Goal: Task Accomplishment & Management: Manage account settings

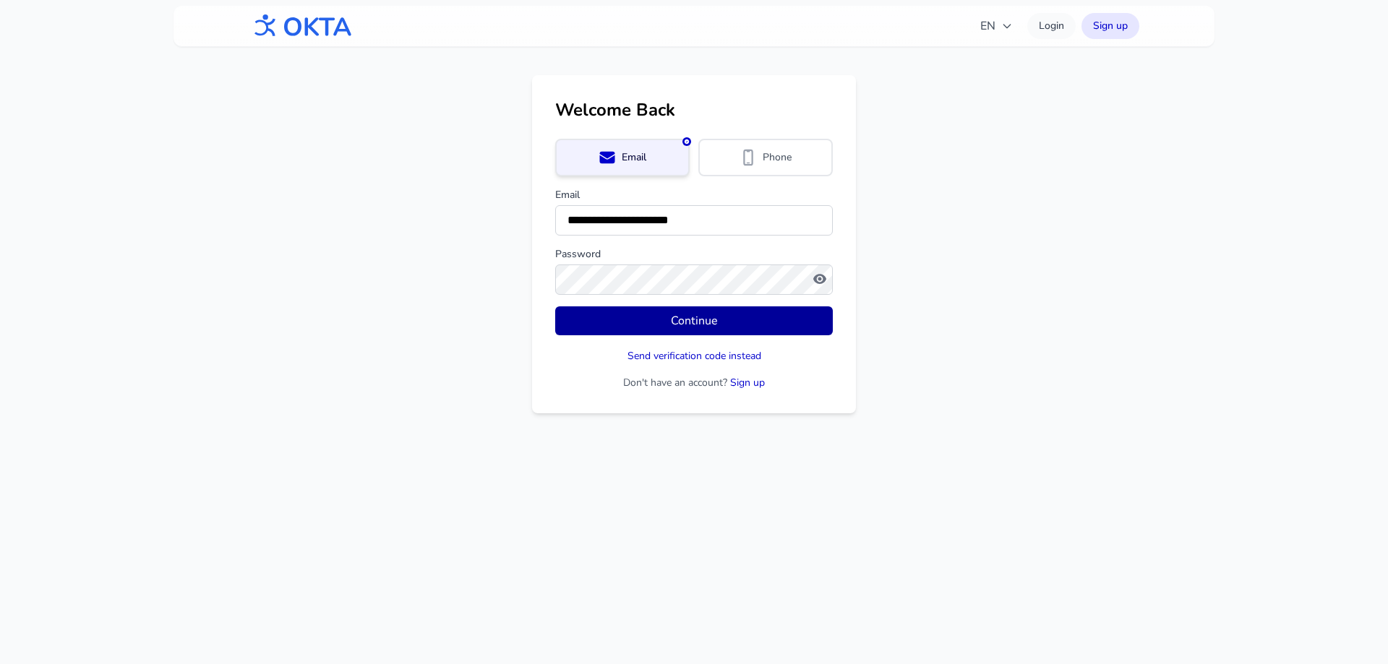
click at [716, 318] on button "Continue" at bounding box center [694, 321] width 278 height 29
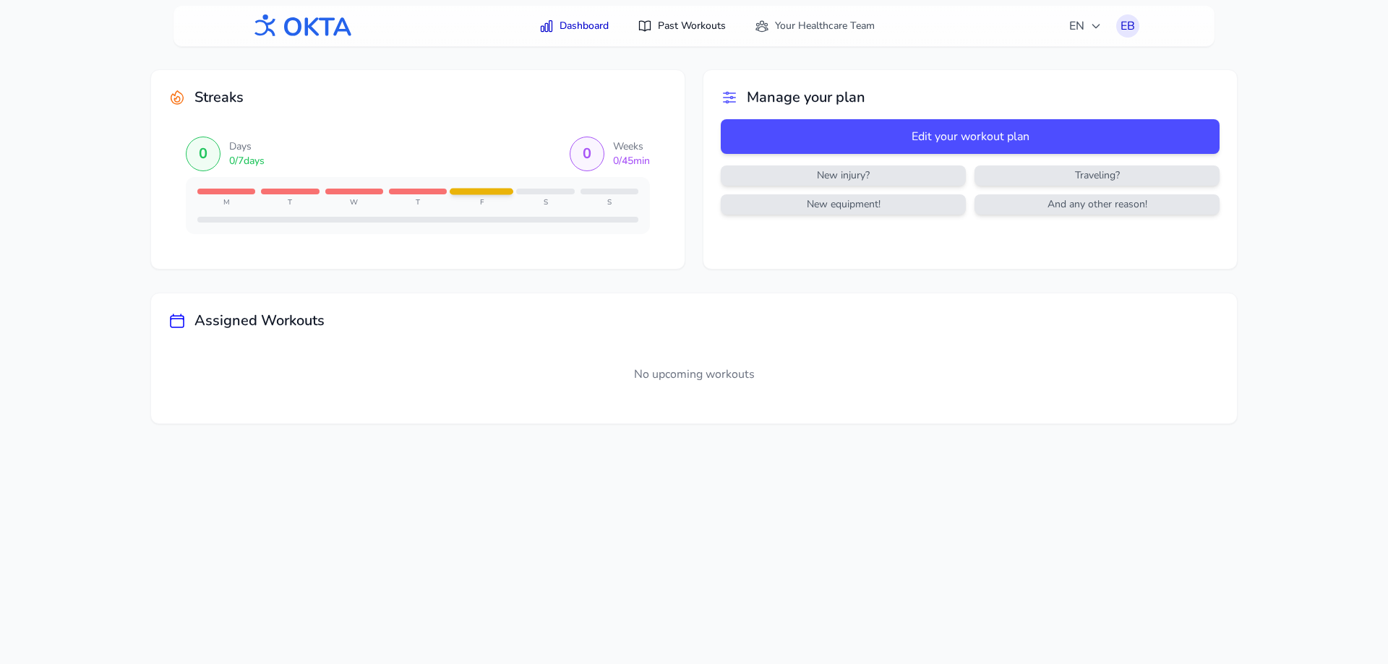
click at [676, 26] on link "Past Workouts" at bounding box center [682, 26] width 106 height 26
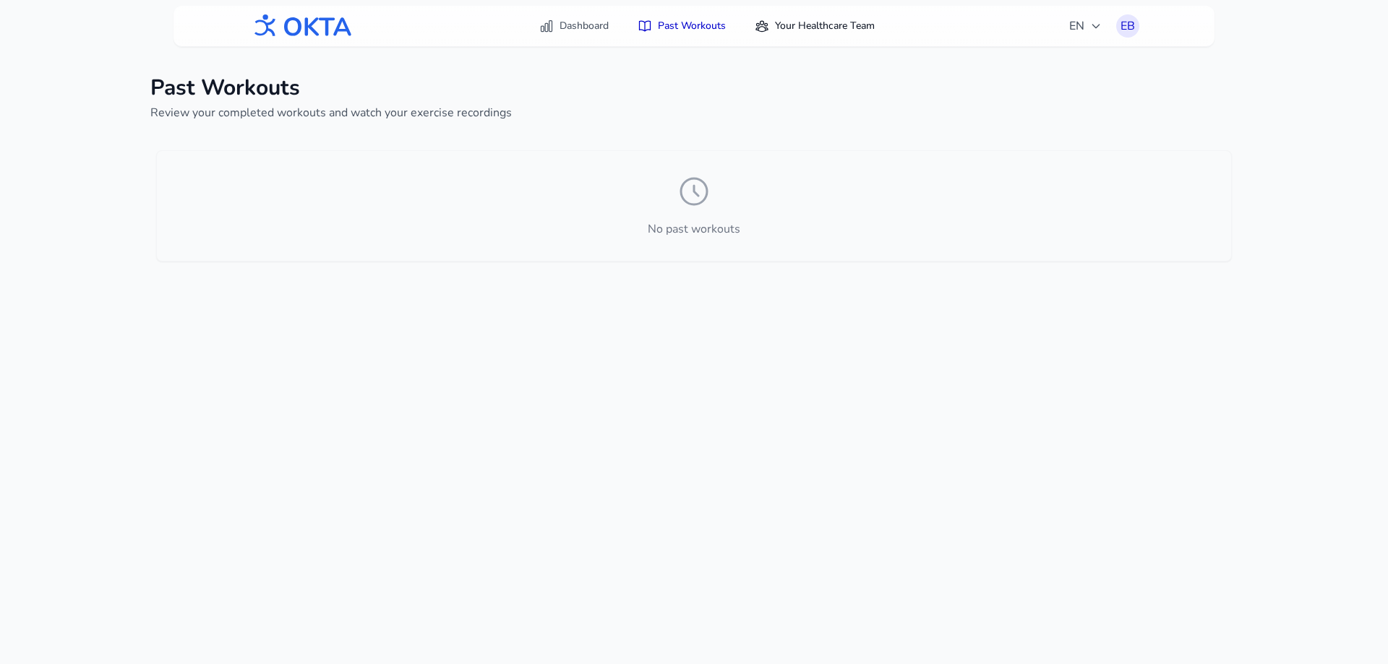
click at [847, 24] on link "Your Healthcare Team" at bounding box center [814, 26] width 137 height 26
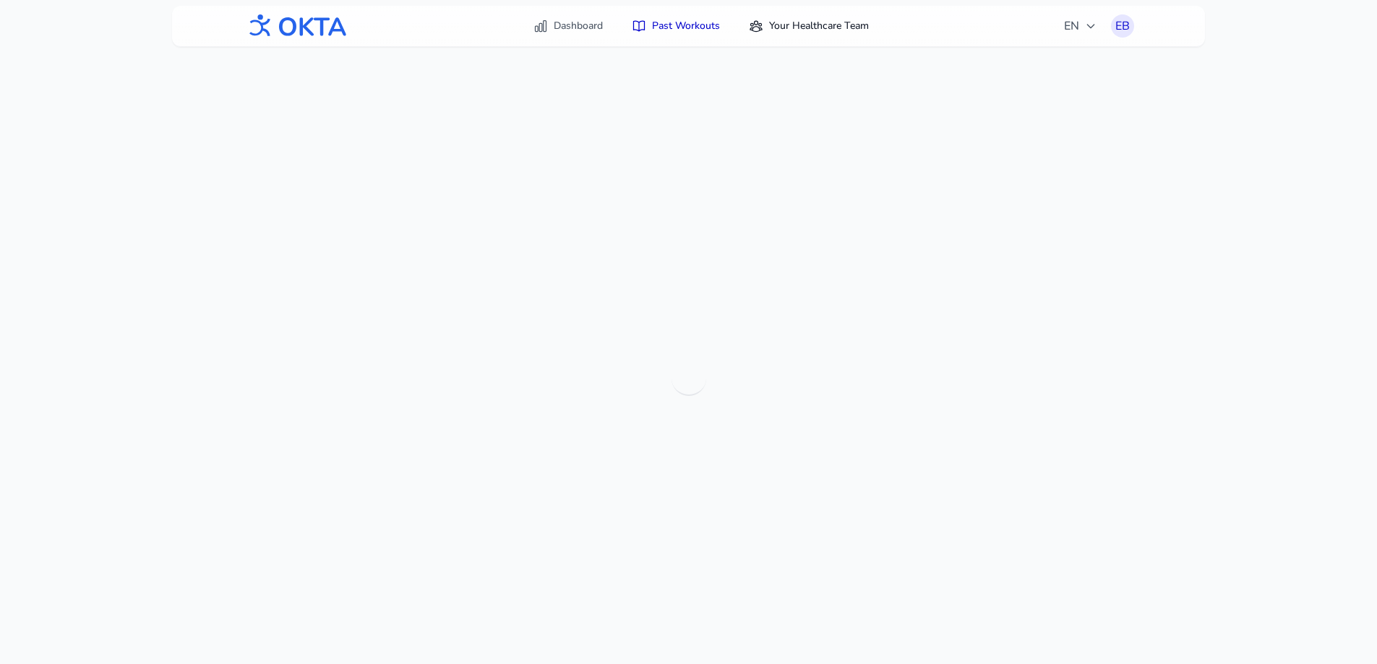
click at [773, 24] on link "Your Healthcare Team" at bounding box center [808, 26] width 137 height 26
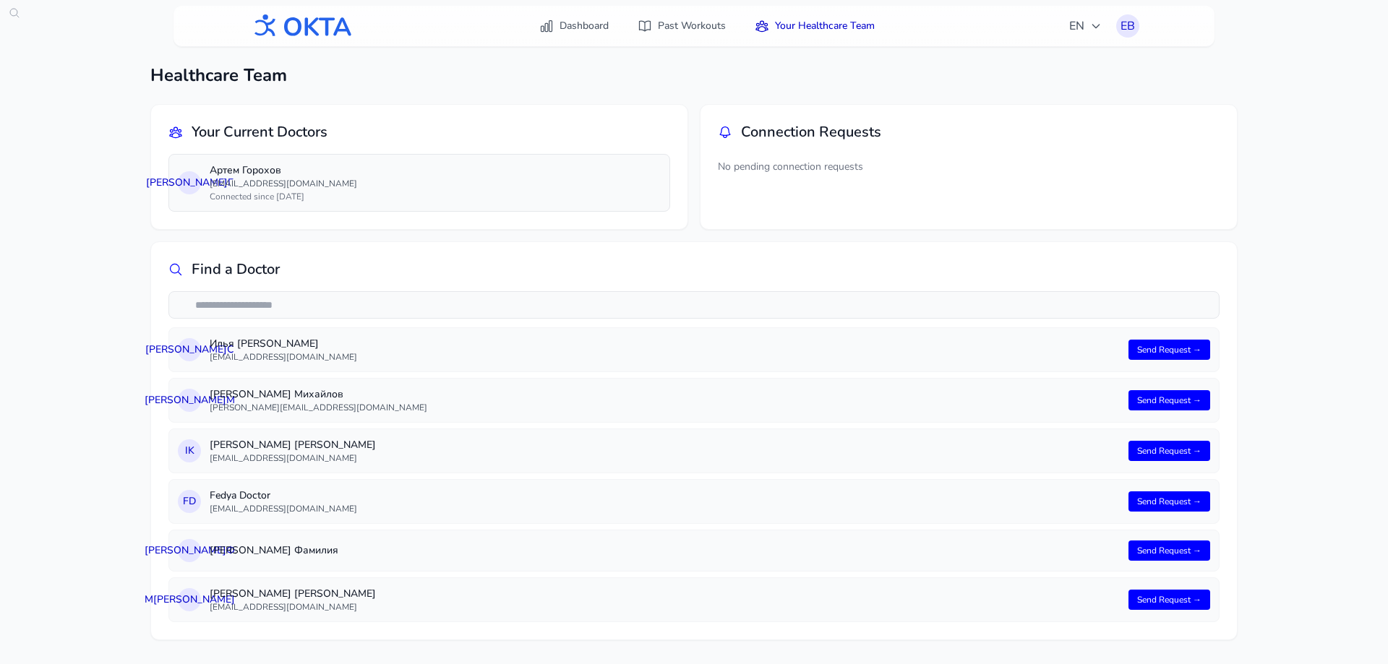
click at [202, 188] on div "А Г Артем Горохов gorokhov.artm@bk.ru Connected since 02.10.2025" at bounding box center [419, 182] width 483 height 39
click at [590, 25] on link "Dashboard" at bounding box center [574, 26] width 87 height 26
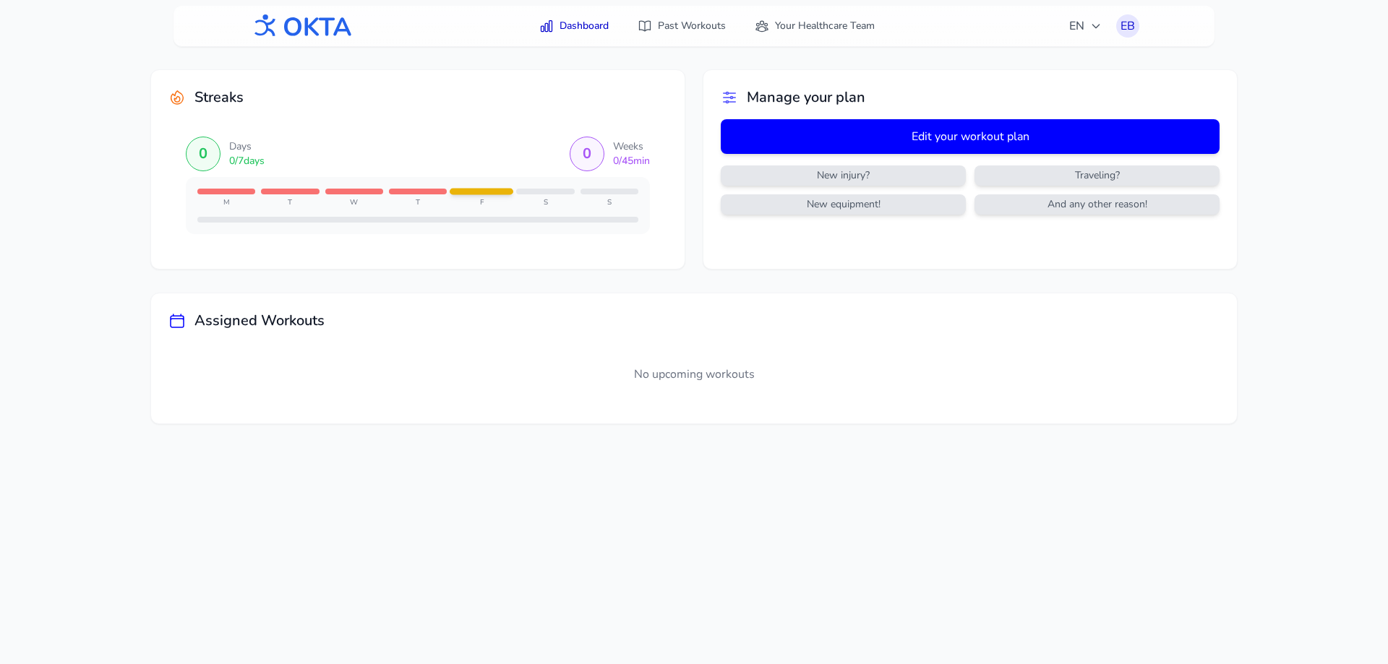
click at [932, 145] on button "Edit your workout plan" at bounding box center [970, 136] width 499 height 35
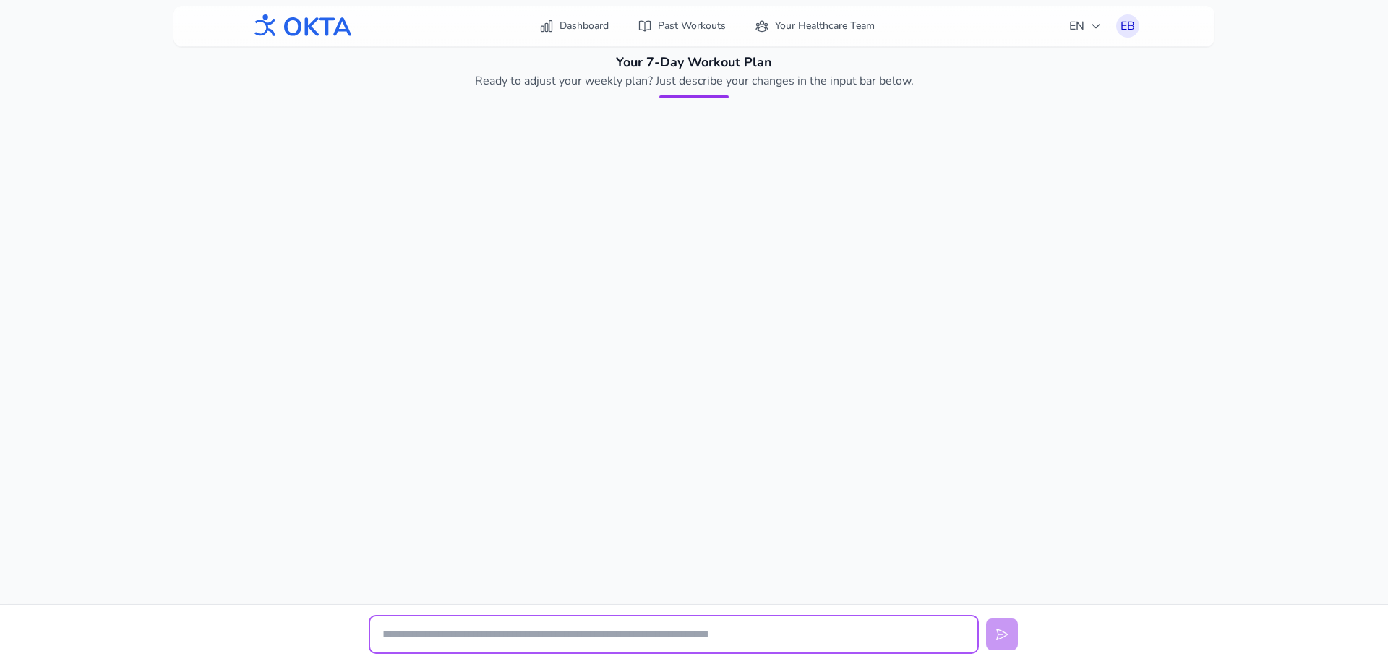
click at [677, 643] on input "text" at bounding box center [673, 635] width 607 height 36
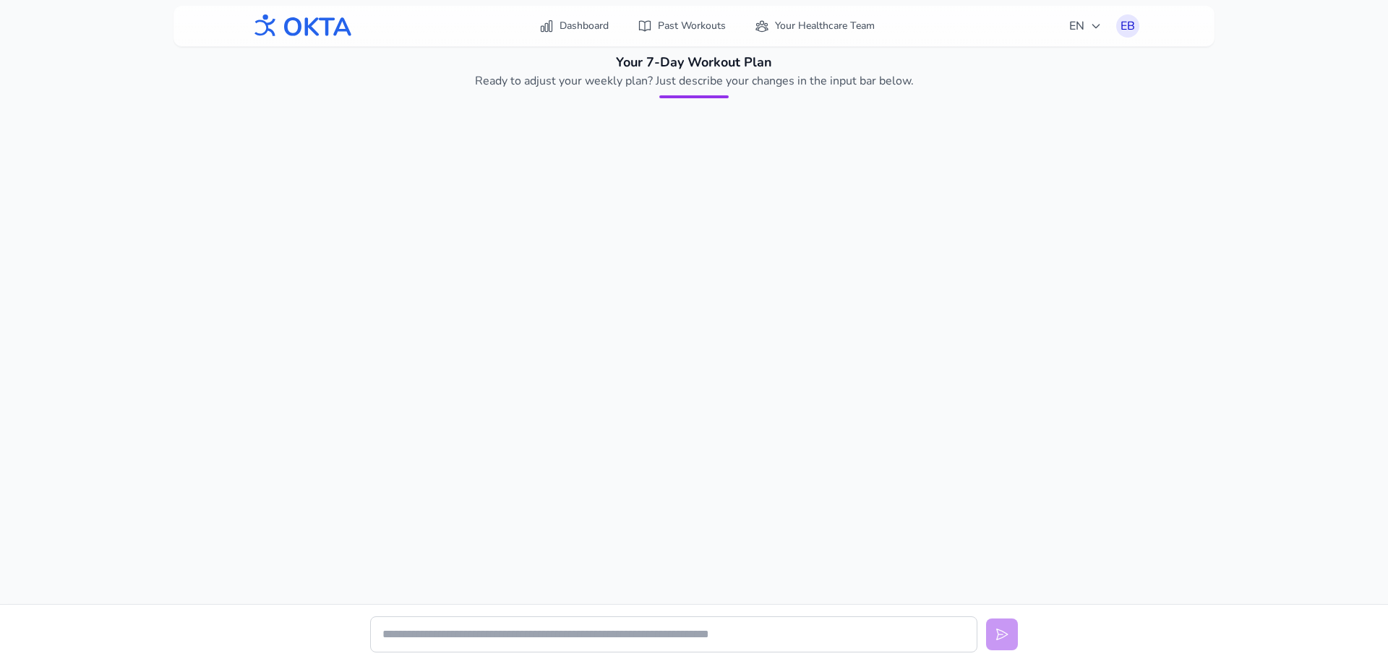
click at [286, 25] on img at bounding box center [301, 26] width 104 height 38
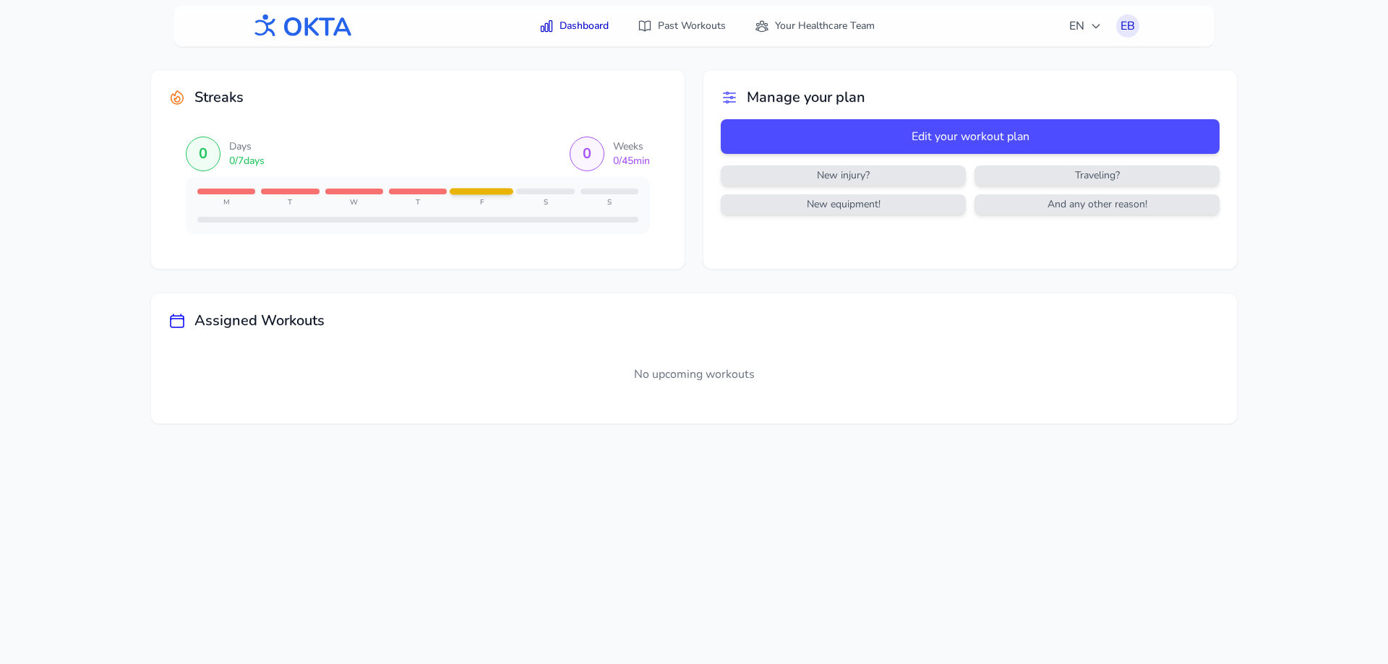
click at [818, 93] on h2 "Manage your plan" at bounding box center [806, 97] width 119 height 20
drag, startPoint x: 813, startPoint y: 102, endPoint x: 759, endPoint y: 104, distance: 53.5
click at [812, 102] on h2 "Manage your plan" at bounding box center [806, 97] width 119 height 20
click at [727, 99] on icon at bounding box center [729, 97] width 17 height 17
click at [727, 98] on icon at bounding box center [729, 97] width 17 height 17
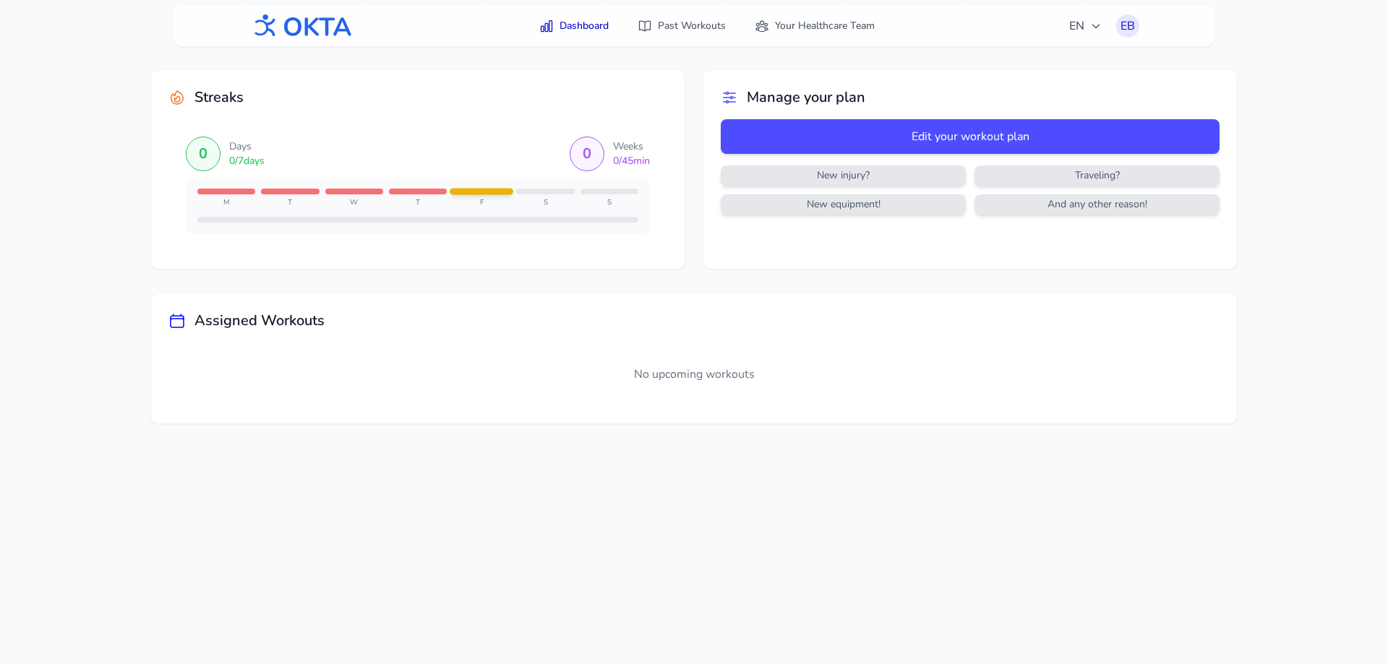
click at [849, 198] on span "New equipment!" at bounding box center [843, 204] width 239 height 14
drag, startPoint x: 849, startPoint y: 176, endPoint x: 858, endPoint y: 176, distance: 9.4
click at [858, 176] on span "New injury?" at bounding box center [843, 175] width 239 height 14
click at [1092, 191] on div "New injury? Traveling? New equipment! And any other reason!" at bounding box center [970, 190] width 499 height 49
drag, startPoint x: 1097, startPoint y: 208, endPoint x: 1094, endPoint y: 163, distance: 44.9
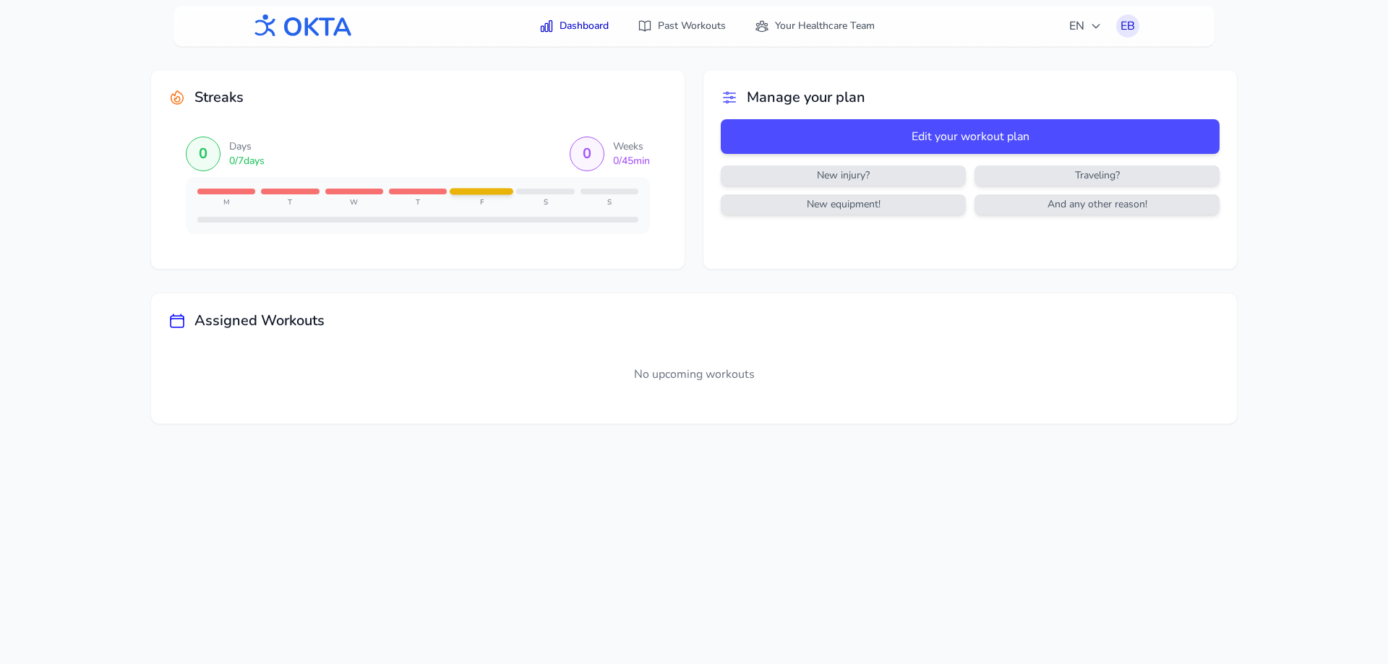
click at [1097, 197] on span "And any other reason!" at bounding box center [1096, 204] width 239 height 14
drag, startPoint x: 1094, startPoint y: 163, endPoint x: 903, endPoint y: 162, distance: 191.6
click at [1092, 163] on div "Edit your workout plan New injury? Traveling? New equipment! And any other reas…" at bounding box center [970, 172] width 499 height 107
drag, startPoint x: 857, startPoint y: 163, endPoint x: 814, endPoint y: 176, distance: 44.8
click at [856, 163] on div "Edit your workout plan New injury? Traveling? New equipment! And any other reas…" at bounding box center [970, 172] width 499 height 107
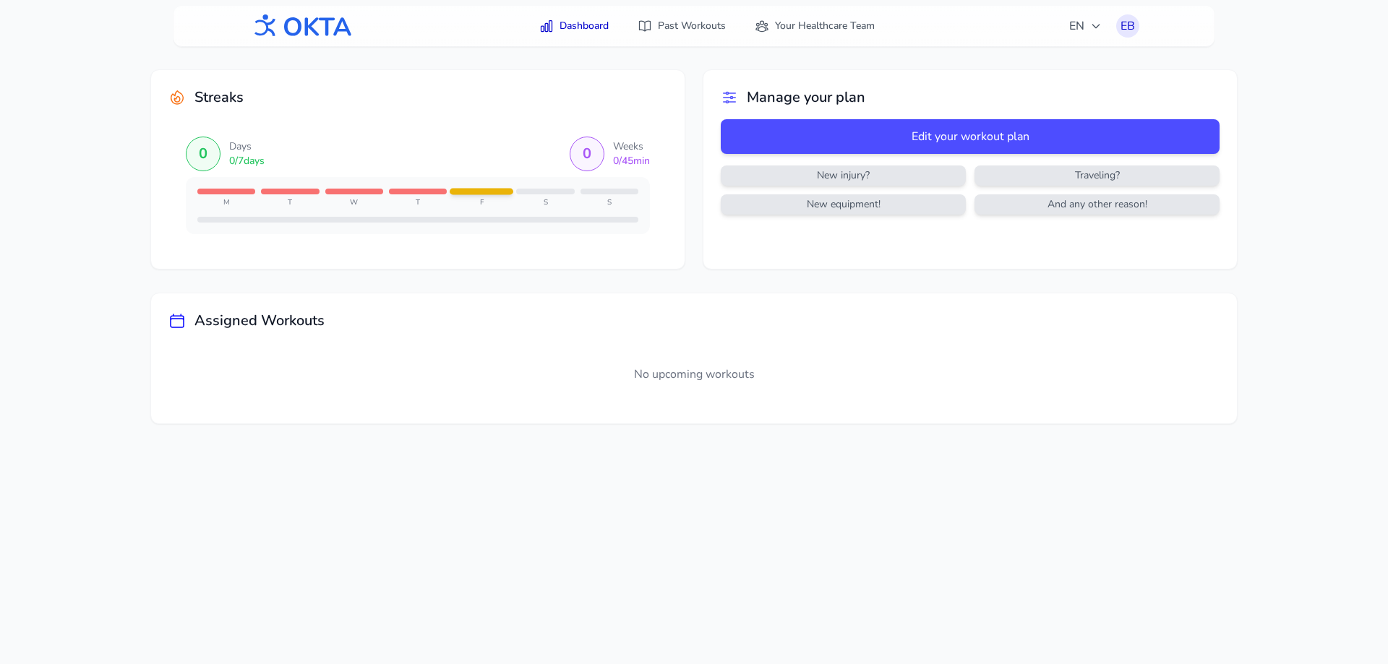
click at [231, 310] on div "Assigned Workouts No upcoming workouts" at bounding box center [694, 359] width 1086 height 130
click at [218, 136] on div "0 Days 0 / 7 days 0 Weeks 0 / 45 min M T W T F S S" at bounding box center [417, 185] width 499 height 132
drag, startPoint x: 745, startPoint y: 163, endPoint x: 670, endPoint y: 159, distance: 74.5
click at [741, 164] on div "Edit your workout plan New injury? Traveling? New equipment! And any other reas…" at bounding box center [970, 172] width 499 height 107
drag, startPoint x: 667, startPoint y: 158, endPoint x: 656, endPoint y: 153, distance: 12.6
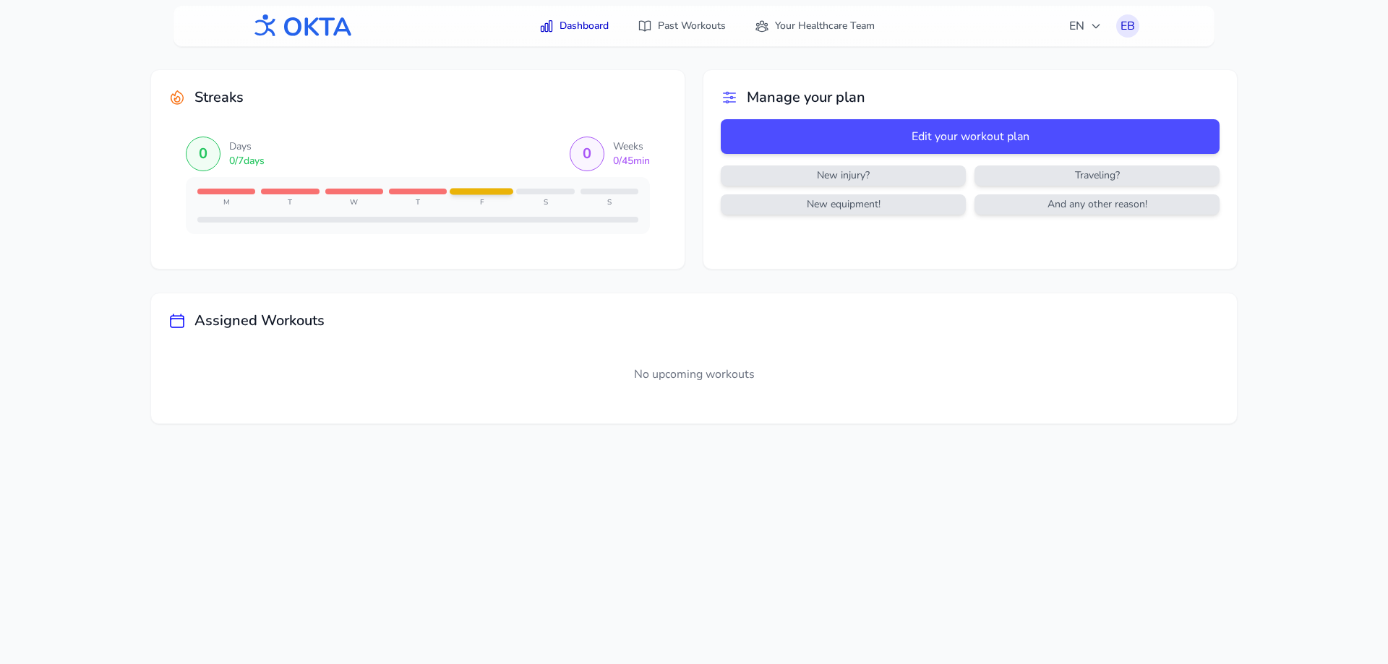
click at [669, 158] on div "Streaks 0 Days 0 / 7 days 0 Weeks 0 / 45 min M T W T F S S" at bounding box center [418, 169] width 534 height 199
drag, startPoint x: 179, startPoint y: 99, endPoint x: 269, endPoint y: 30, distance: 113.5
click at [205, 82] on div "Streaks 0 Days 0 / 7 days 0 Weeks 0 / 45 min M T W T F S S" at bounding box center [418, 169] width 534 height 199
click at [274, 27] on img at bounding box center [301, 26] width 104 height 38
click at [183, 87] on div "Streaks 0 Days 0 / 7 days 0 Weeks 0 / 45 min M T W T F S S" at bounding box center [418, 169] width 534 height 199
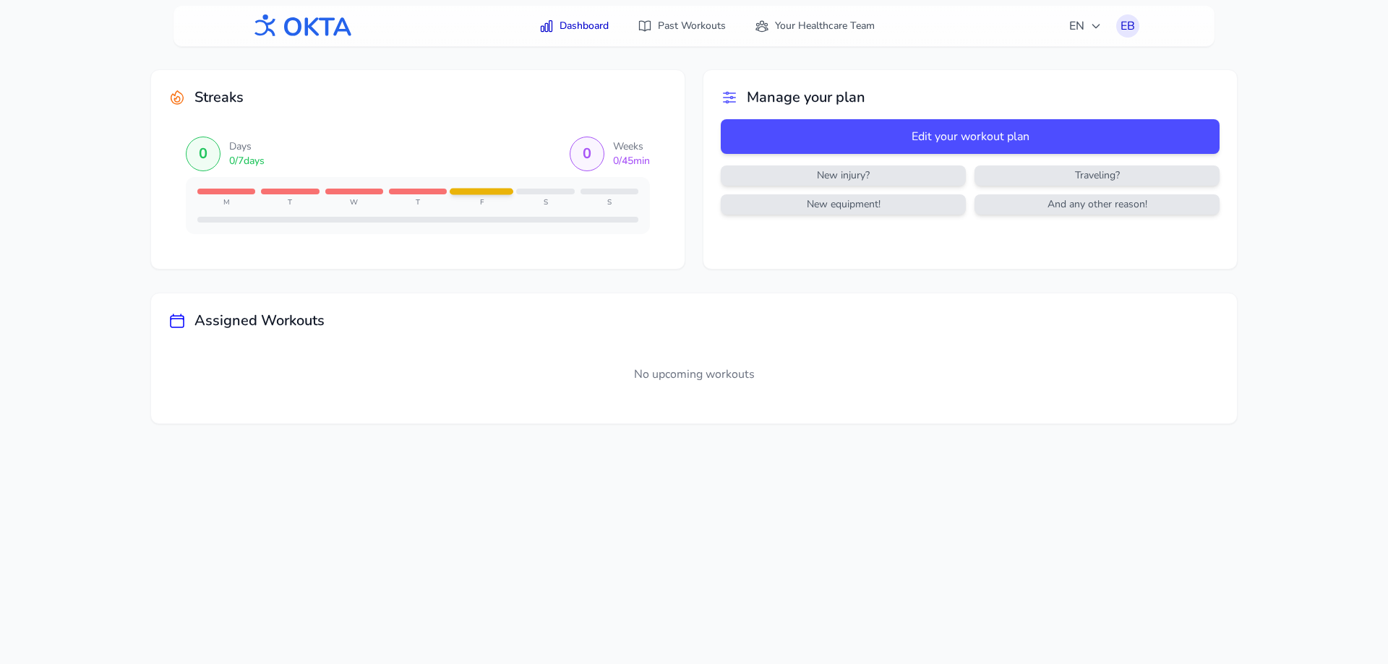
click at [182, 92] on icon at bounding box center [176, 97] width 17 height 17
click at [708, 22] on link "Past Workouts" at bounding box center [682, 26] width 106 height 26
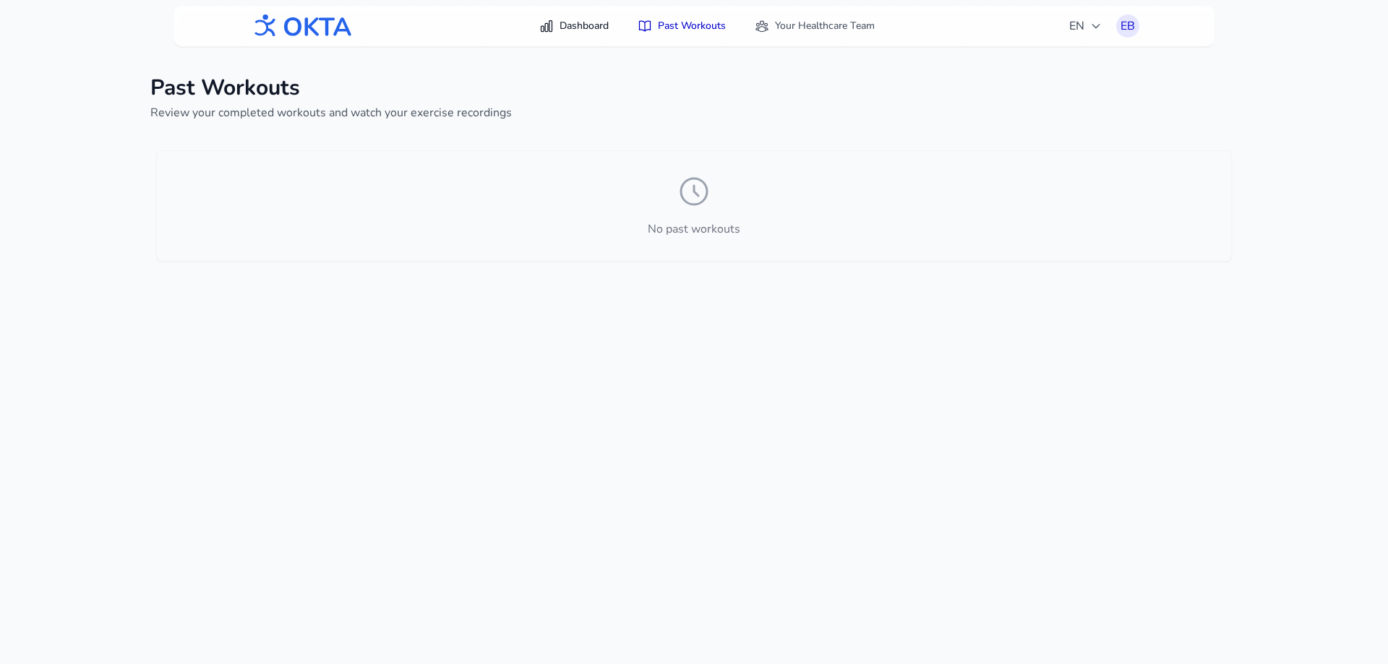
click at [588, 33] on link "Dashboard" at bounding box center [574, 26] width 87 height 26
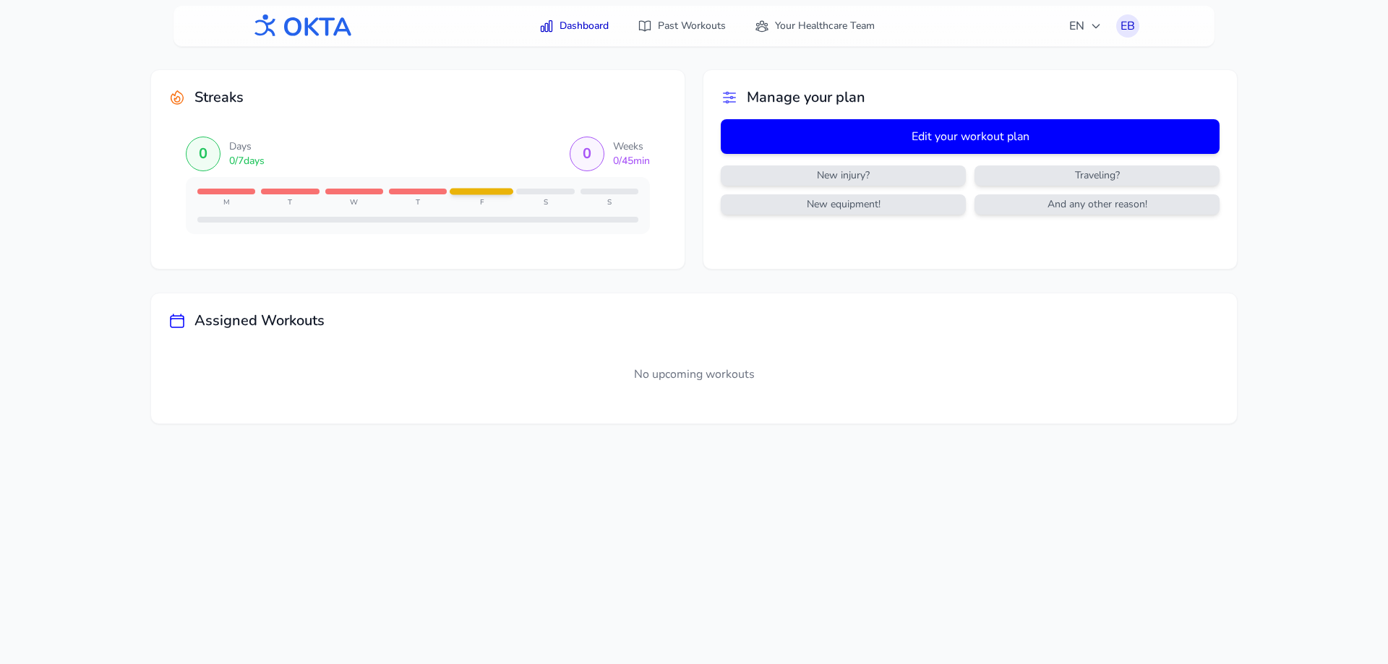
click at [977, 138] on button "Edit your workout plan" at bounding box center [970, 136] width 499 height 35
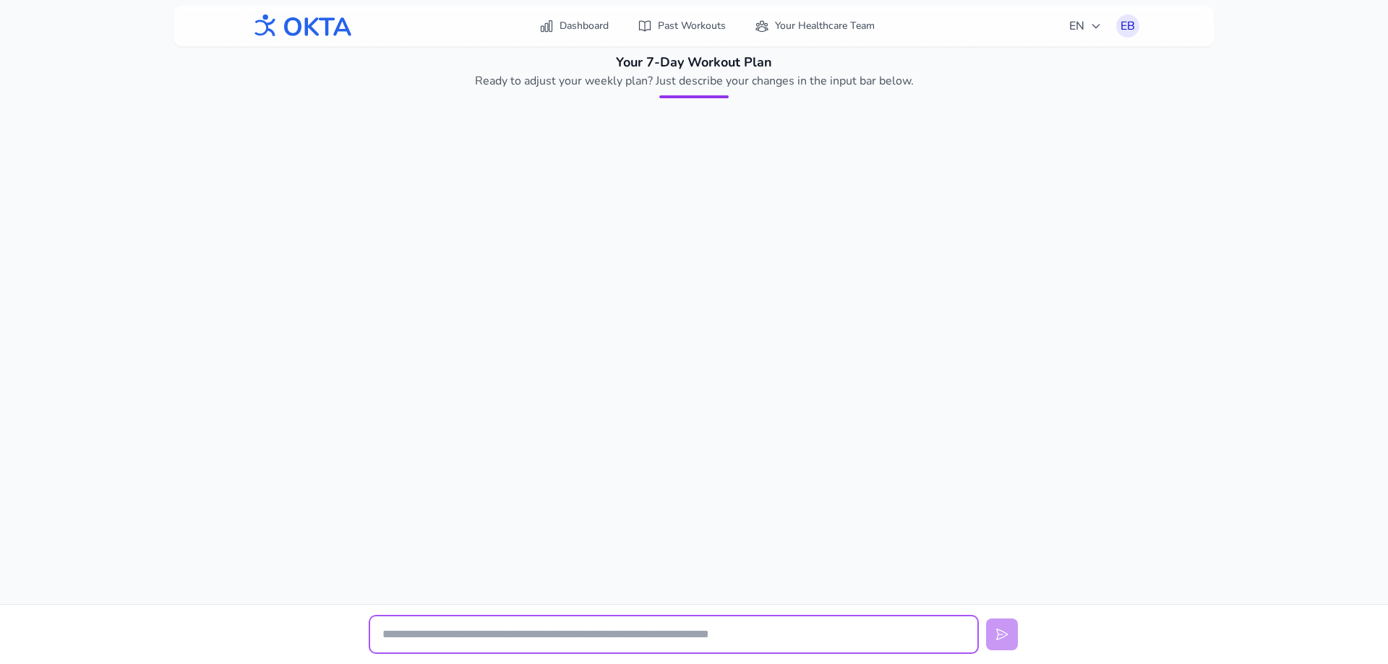
click at [714, 630] on input "text" at bounding box center [673, 635] width 607 height 36
type input "**********"
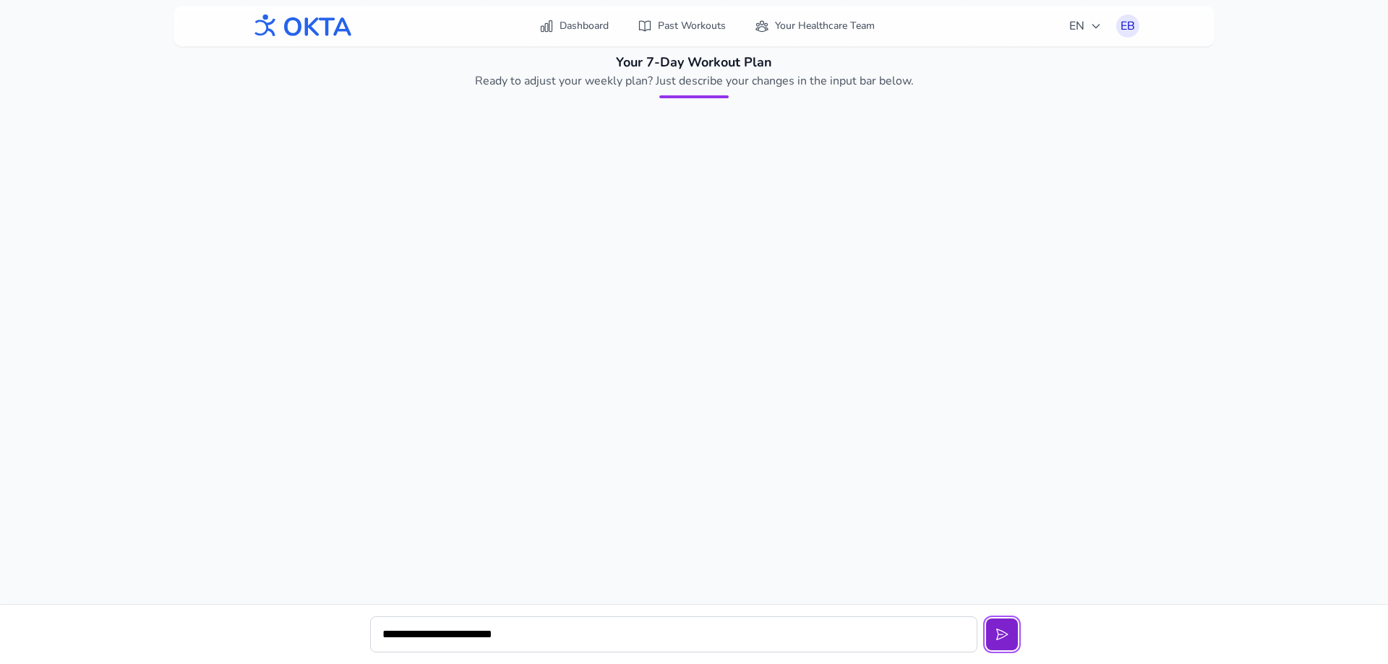
click at [995, 636] on icon at bounding box center [1002, 634] width 14 height 14
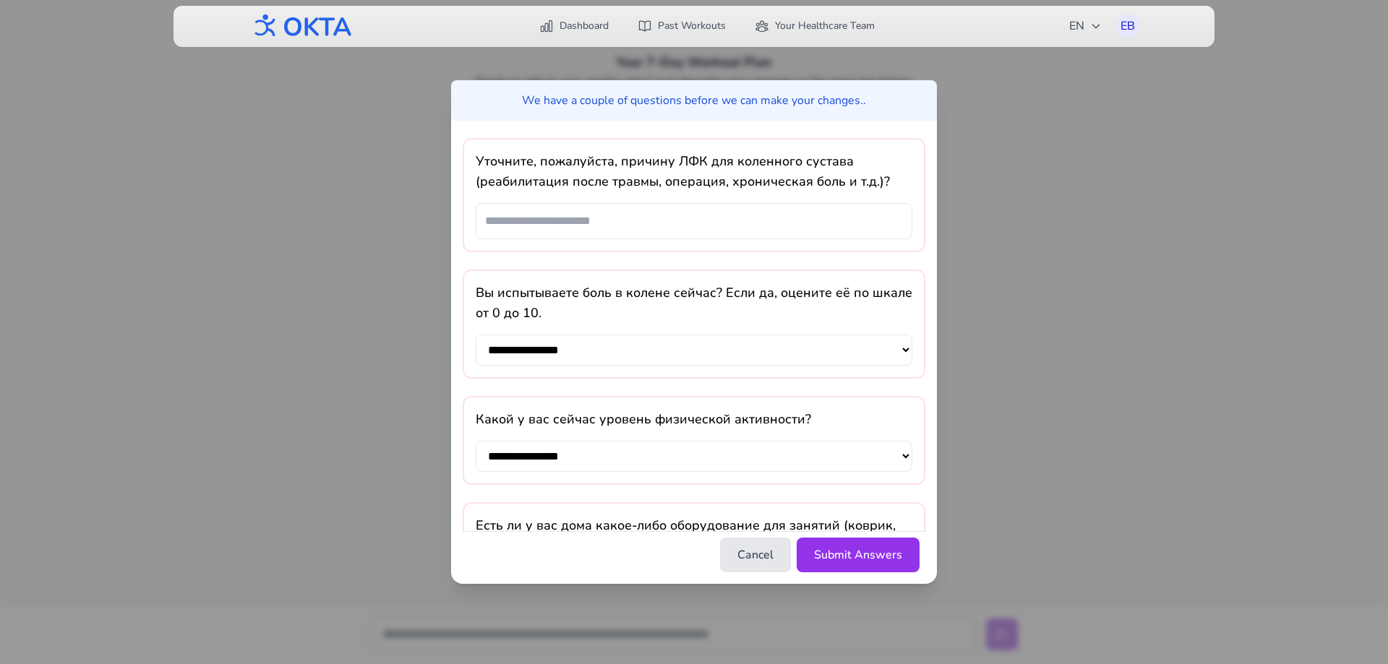
click at [705, 419] on h3 "Какой у вас сейчас уровень физической активности?" at bounding box center [694, 419] width 437 height 20
click at [651, 218] on input "text" at bounding box center [694, 221] width 437 height 36
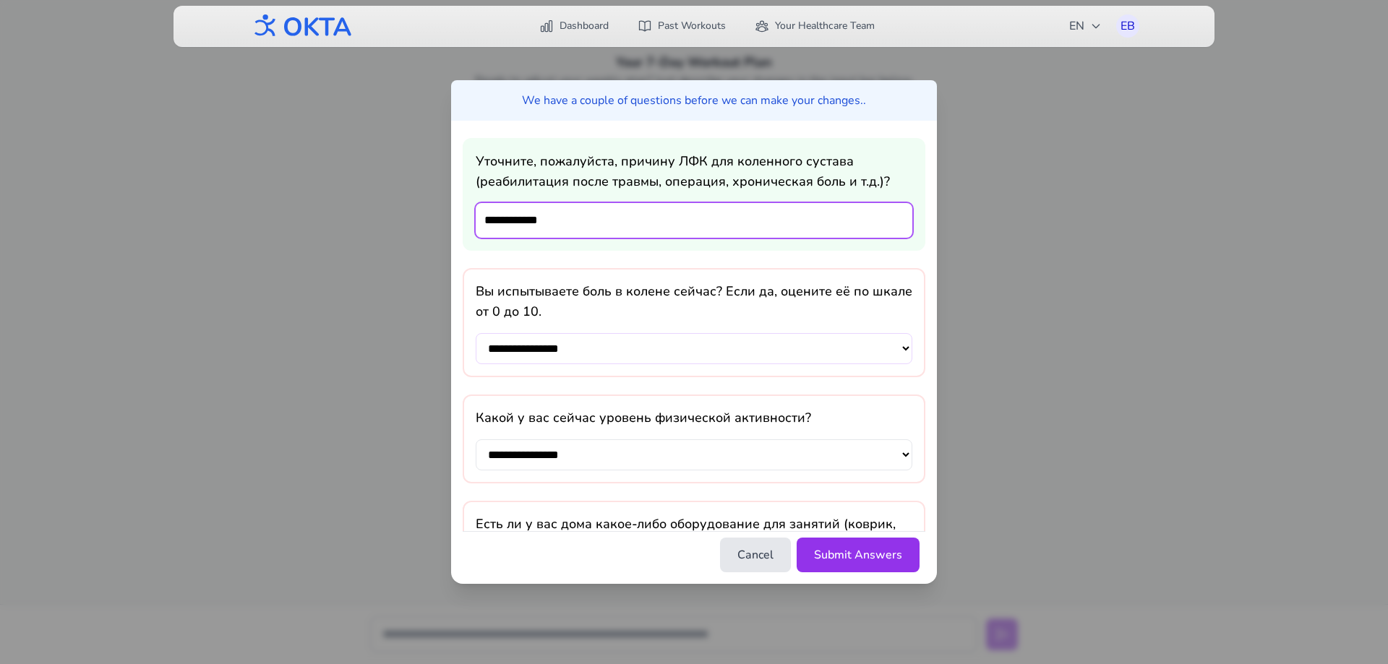
type input "**********"
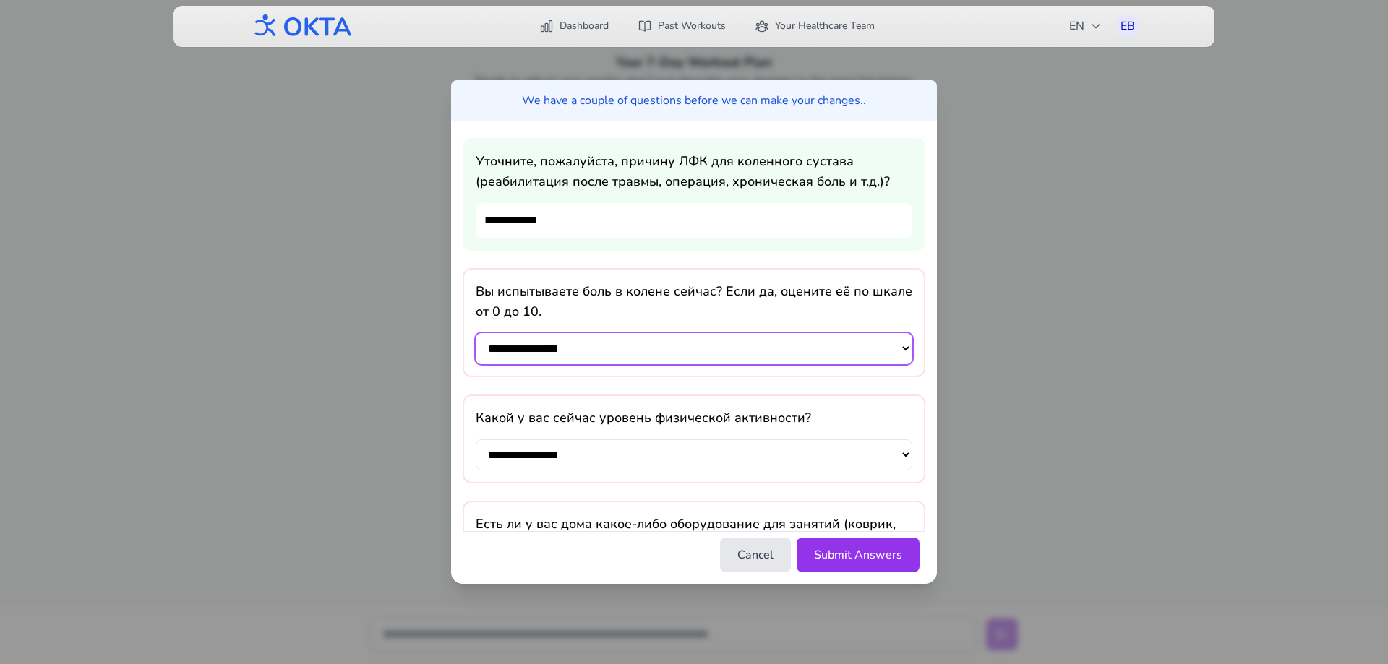
click at [674, 363] on select "**********" at bounding box center [694, 348] width 437 height 31
select select "**********"
click at [476, 333] on select "**********" at bounding box center [694, 348] width 437 height 31
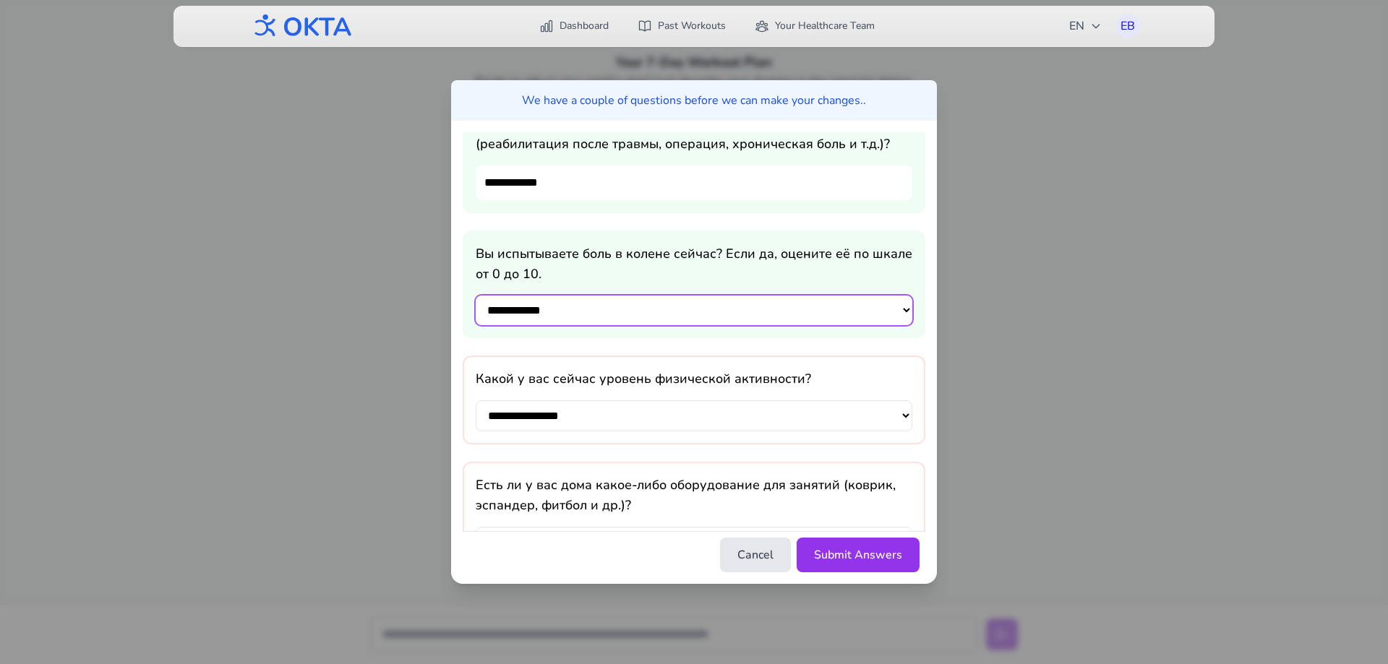
scroll to position [72, 0]
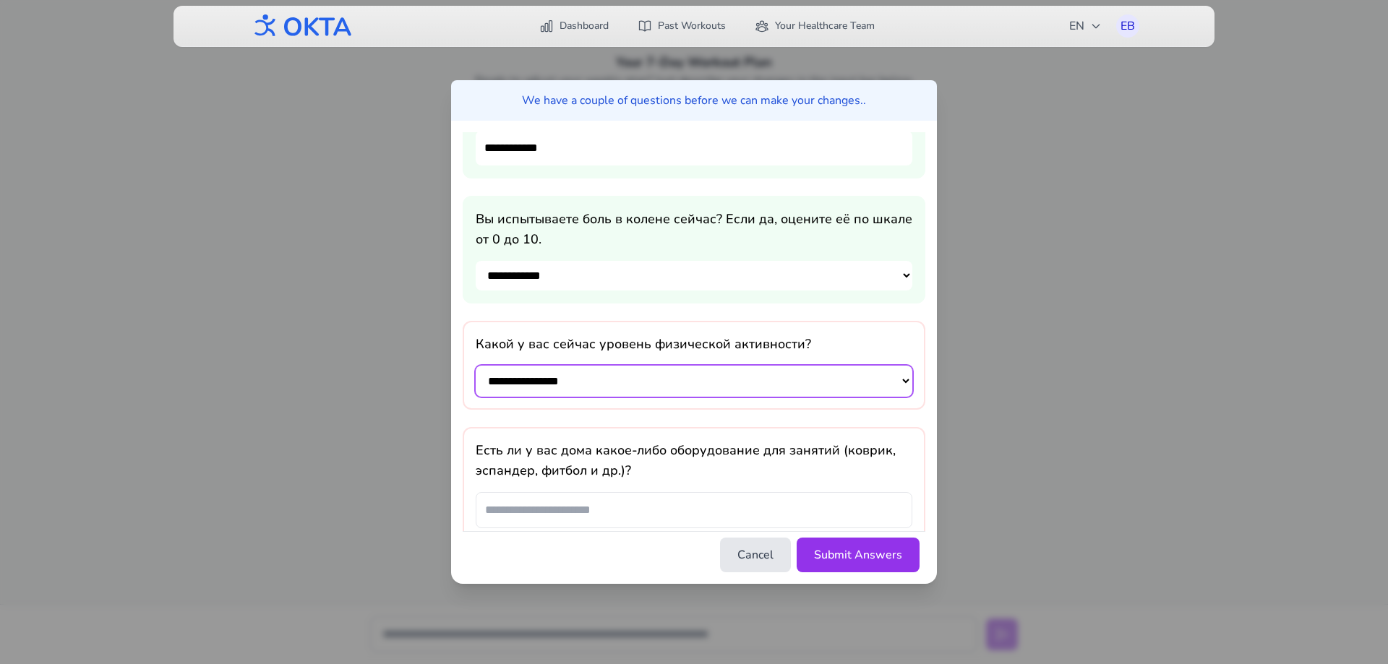
click at [652, 384] on select "**********" at bounding box center [694, 381] width 437 height 31
select select "**********"
click at [476, 371] on select "**********" at bounding box center [694, 381] width 437 height 31
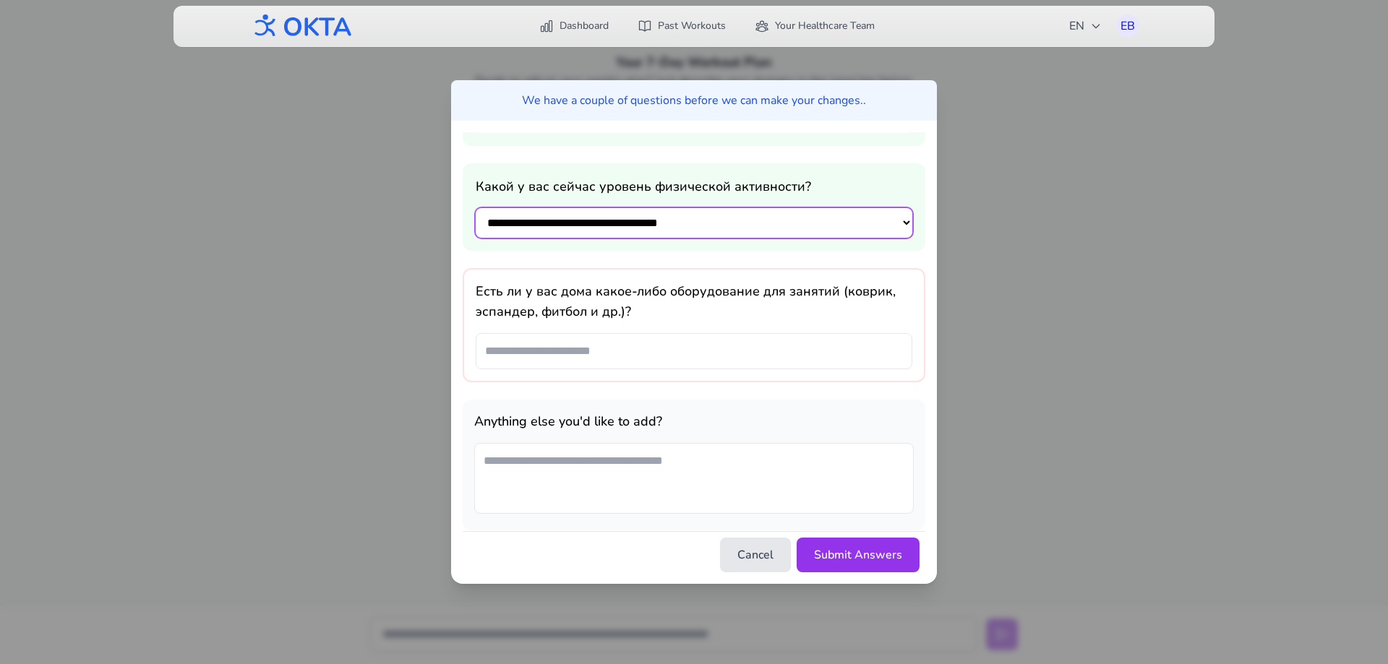
scroll to position [239, 0]
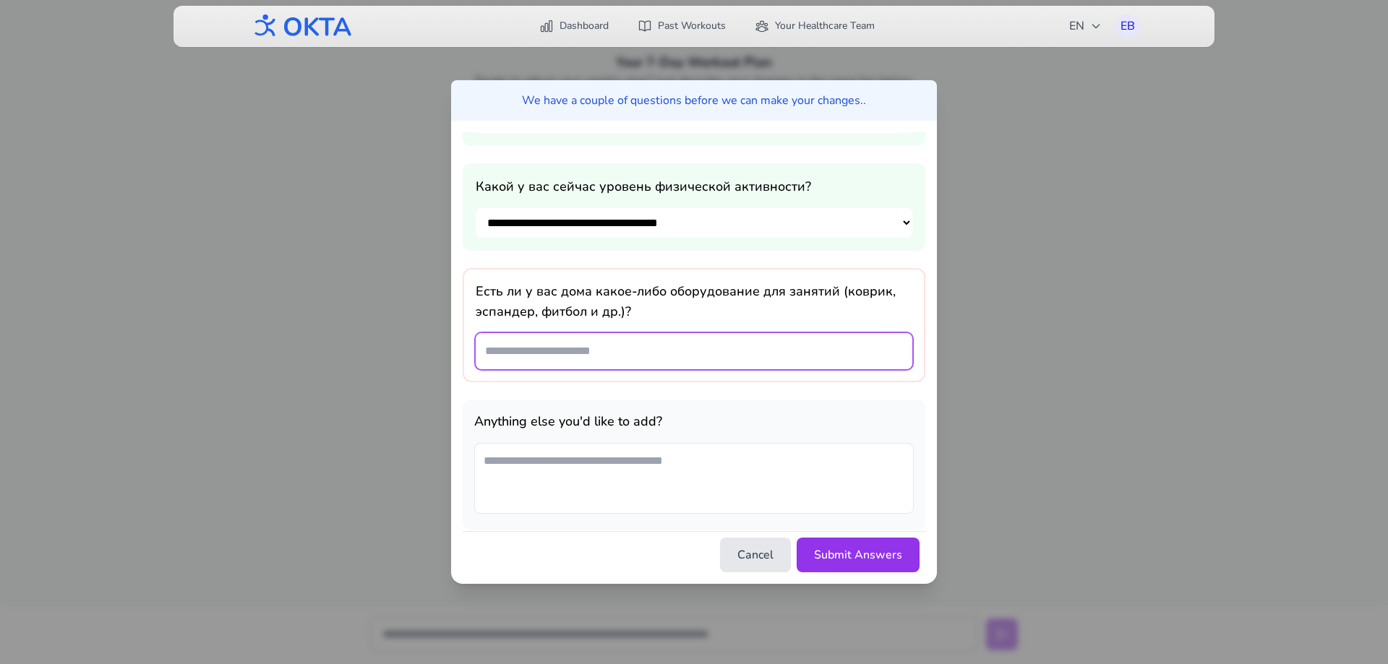
click at [622, 354] on input "text" at bounding box center [694, 351] width 437 height 36
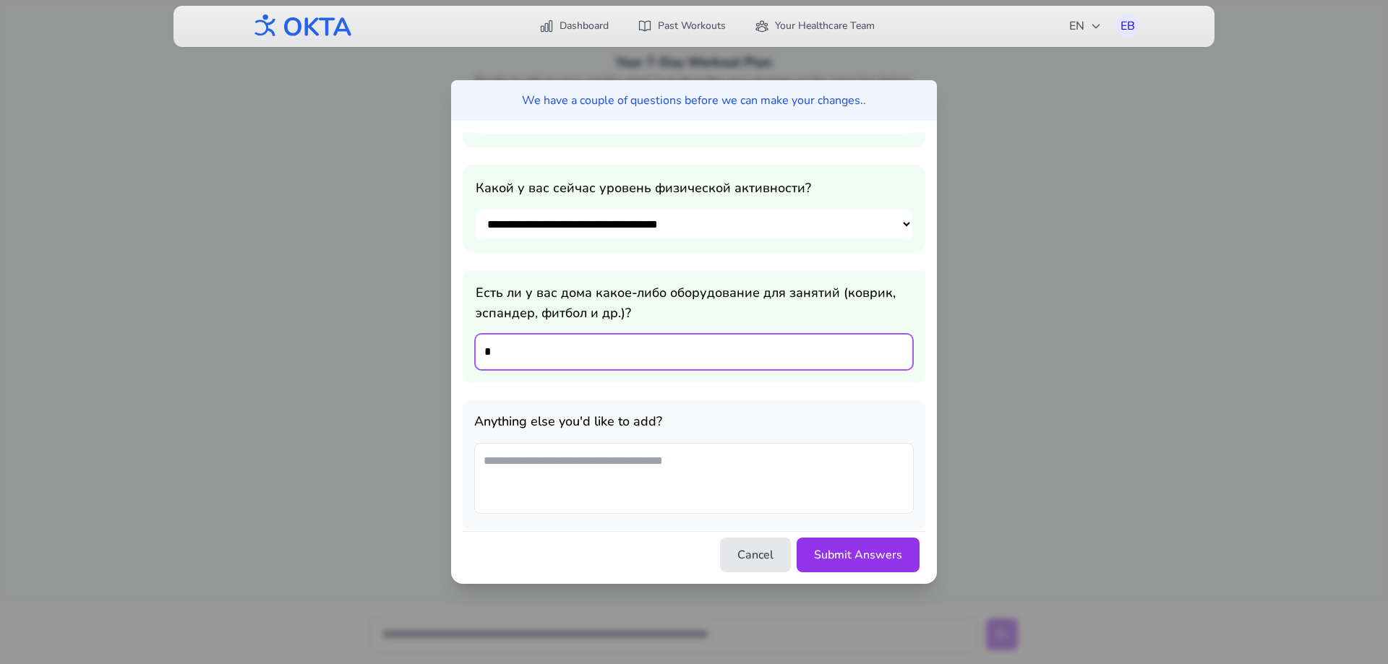
scroll to position [239, 0]
type input "*"
type input "********"
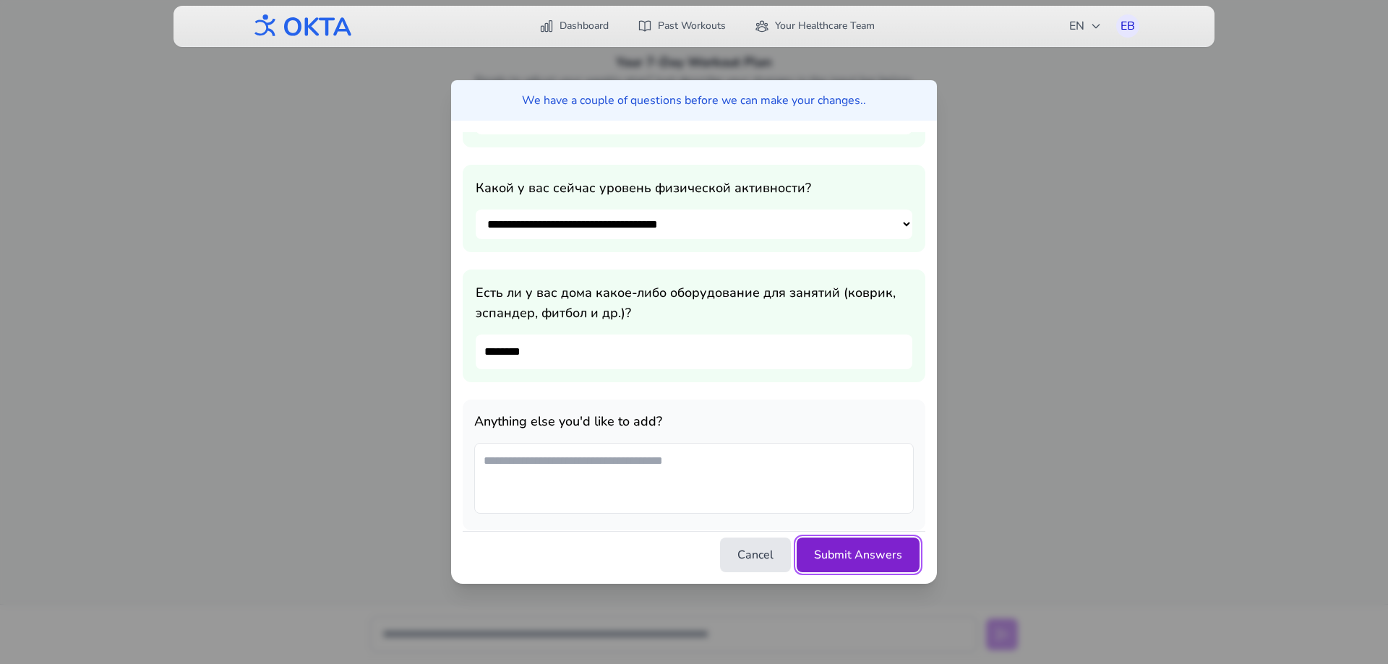
click at [872, 562] on button "Submit Answers" at bounding box center [858, 555] width 123 height 35
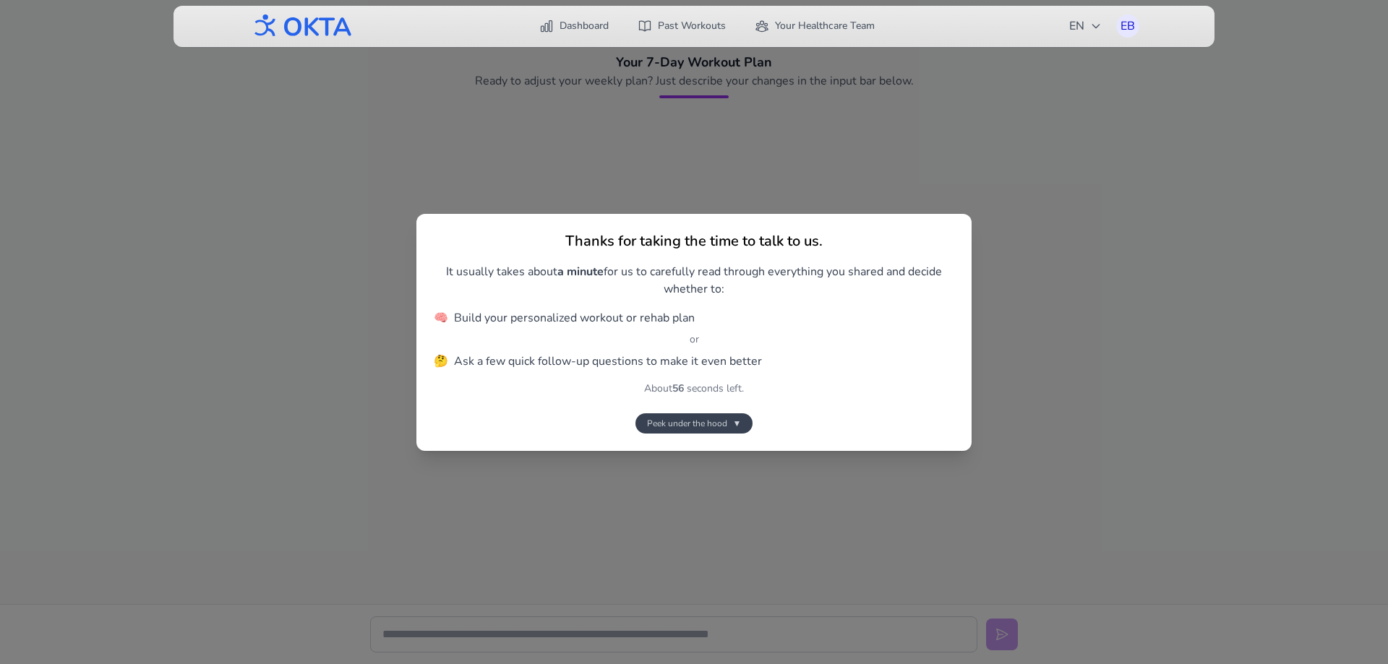
click at [675, 424] on span "Peek under the hood" at bounding box center [687, 424] width 80 height 12
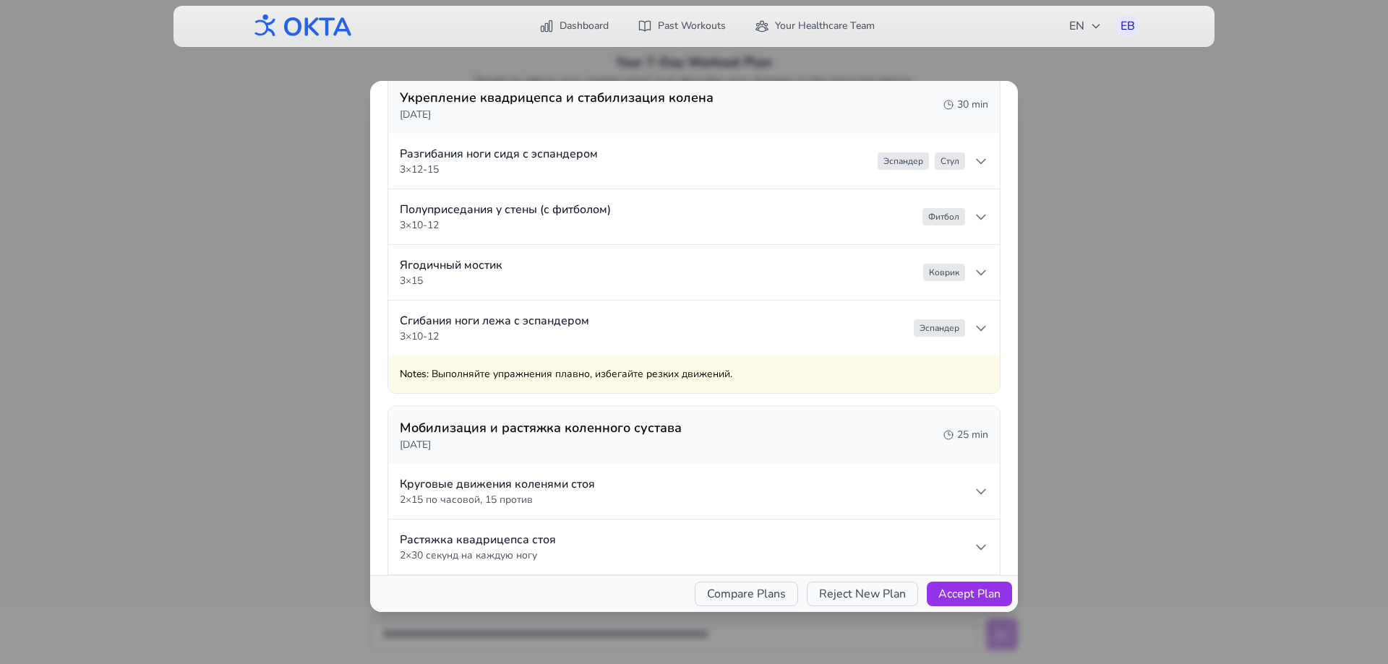
scroll to position [0, 0]
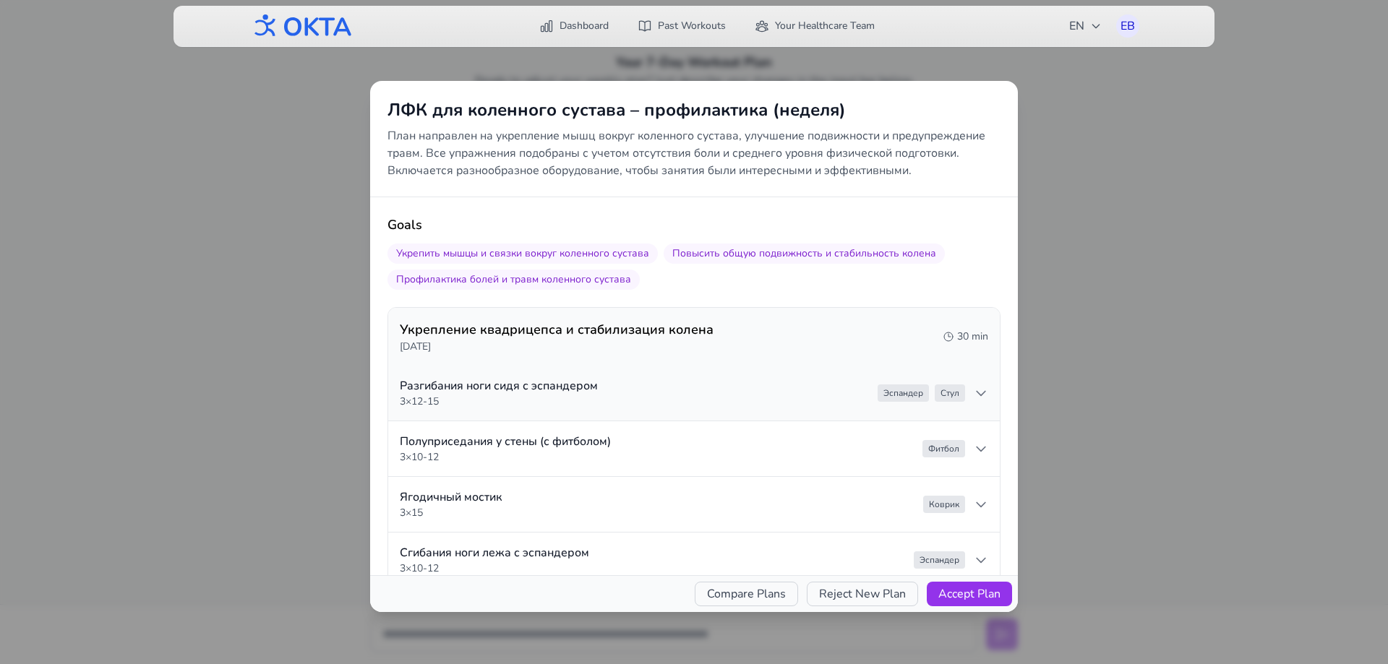
click at [788, 406] on summary "Разгибания ноги сидя с эспандером 3 × 12-15 [PERSON_NAME]" at bounding box center [694, 393] width 612 height 55
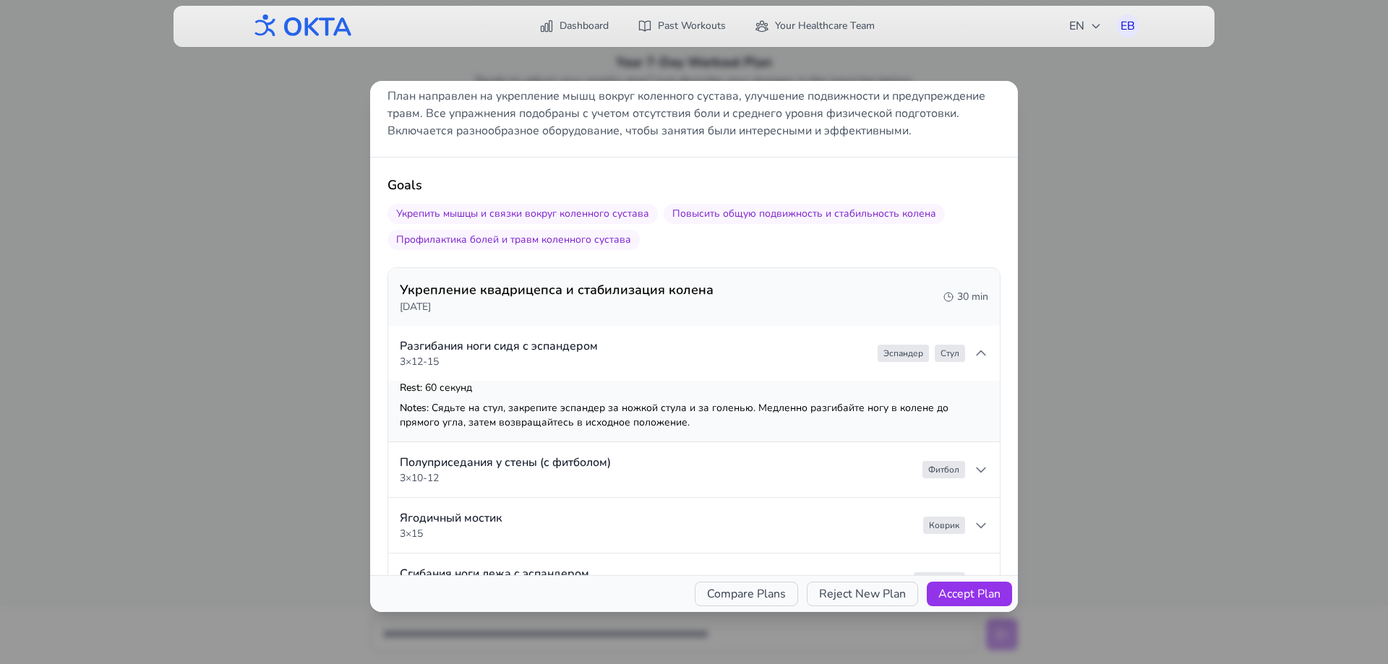
scroll to position [72, 0]
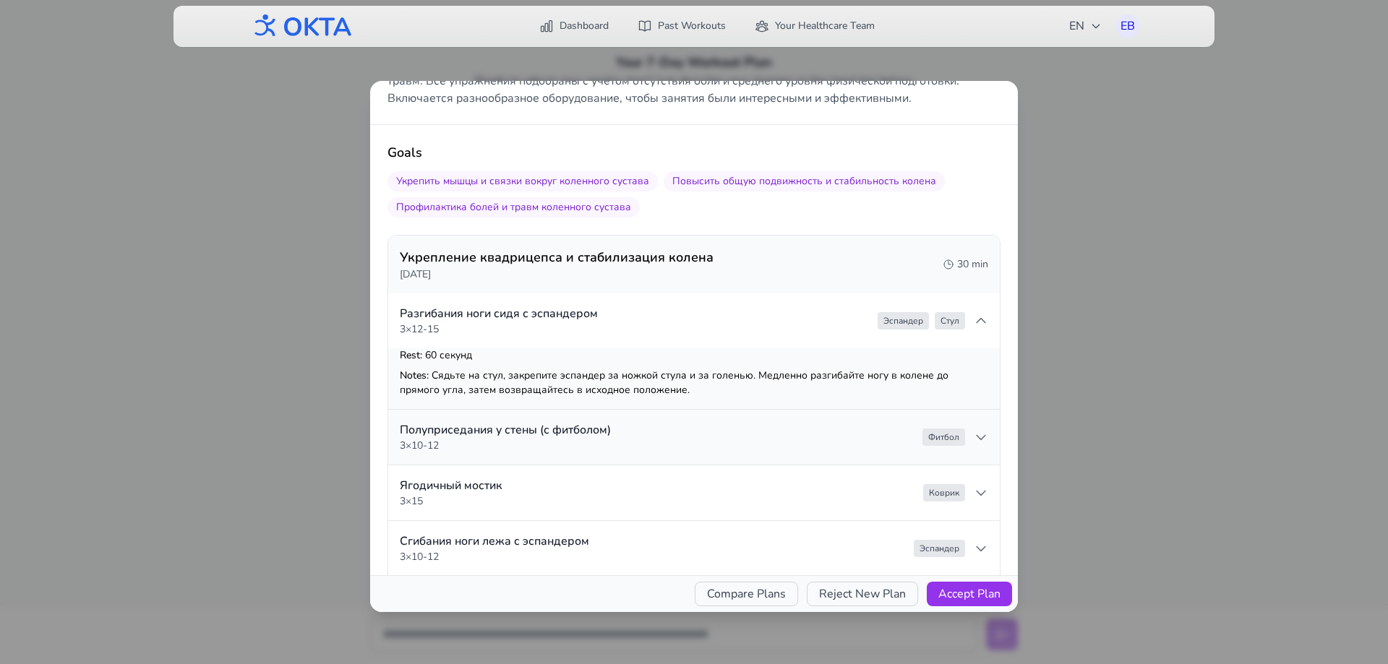
click at [638, 430] on summary "Полуприседания у стены (с фитболом) 3 × 10-12 Фитбол" at bounding box center [694, 437] width 612 height 55
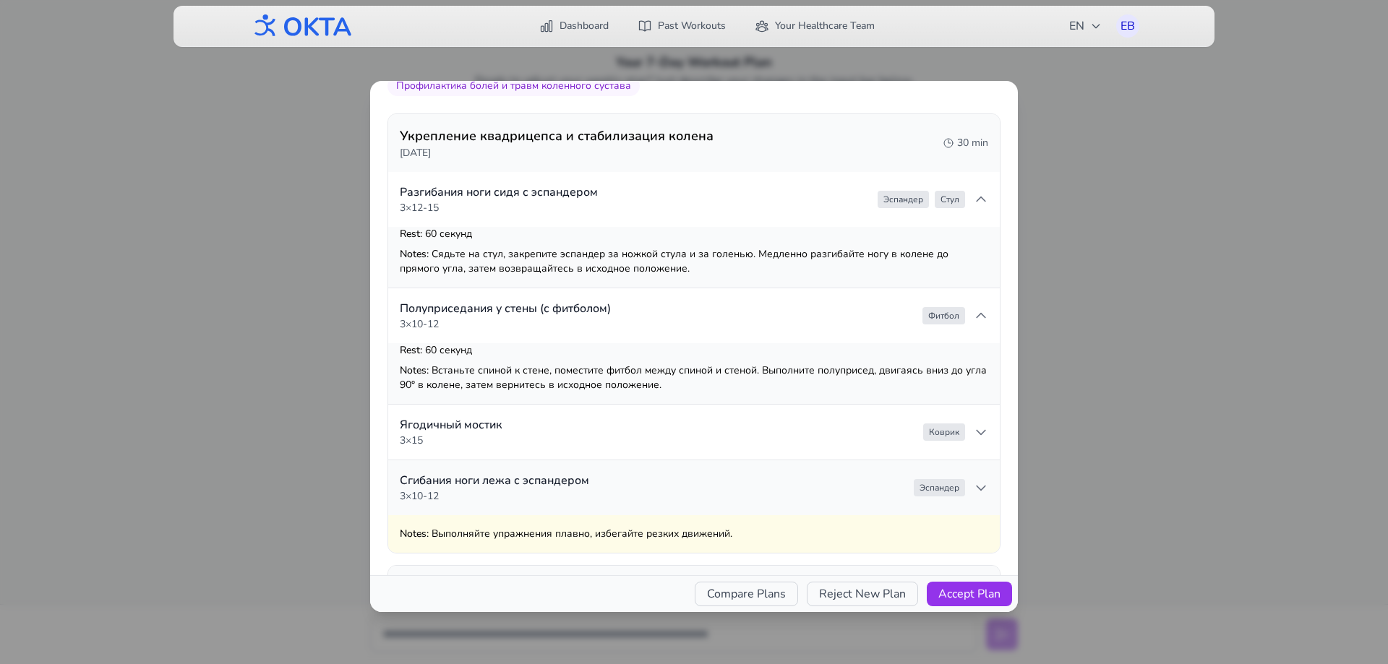
scroll to position [217, 0]
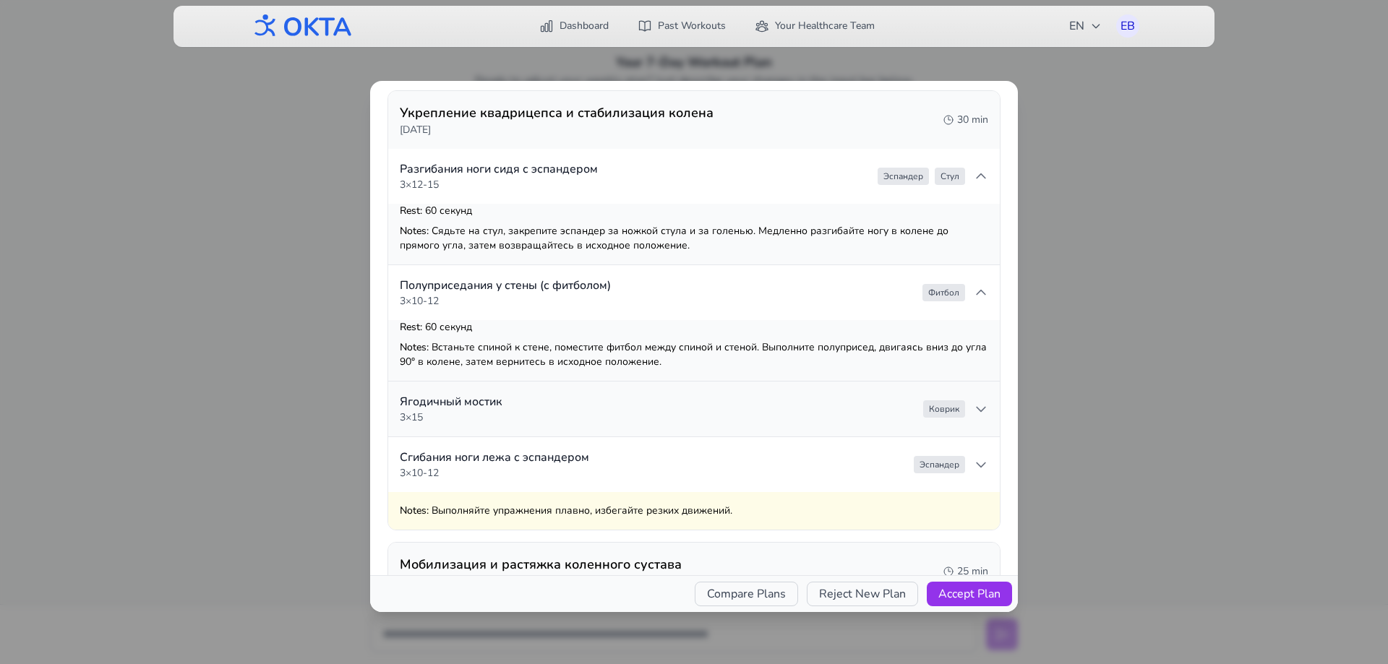
click at [676, 405] on summary "[GEOGRAPHIC_DATA] 3 × 15 Коврик" at bounding box center [694, 409] width 612 height 55
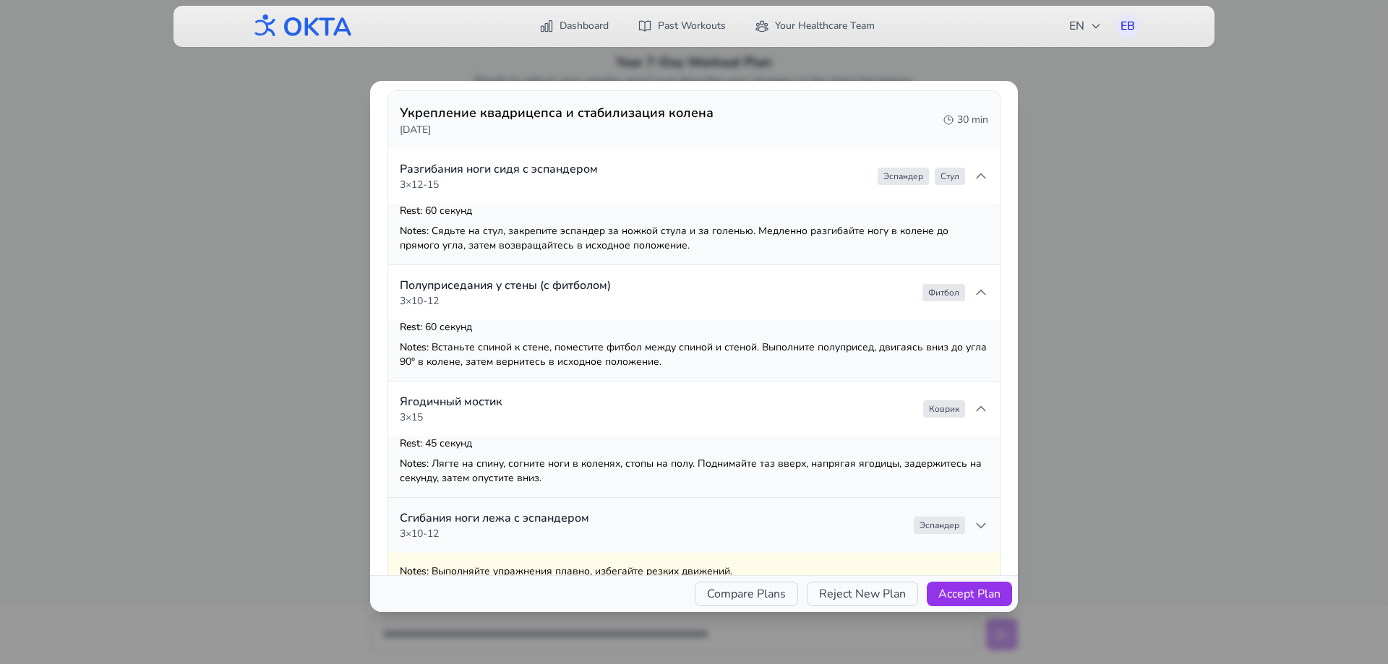
scroll to position [289, 0]
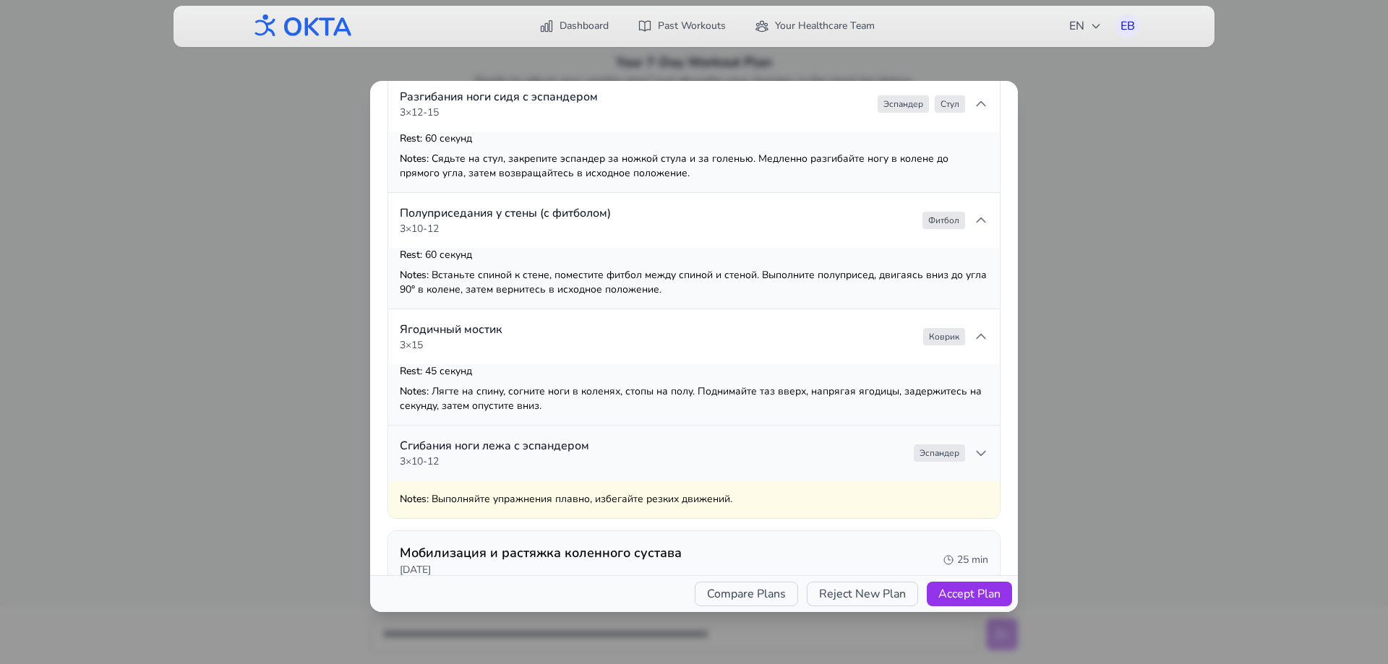
click at [766, 453] on summary "Сгибания ноги лежа с эспандером 3 × 10-12 Эспандер" at bounding box center [694, 453] width 612 height 55
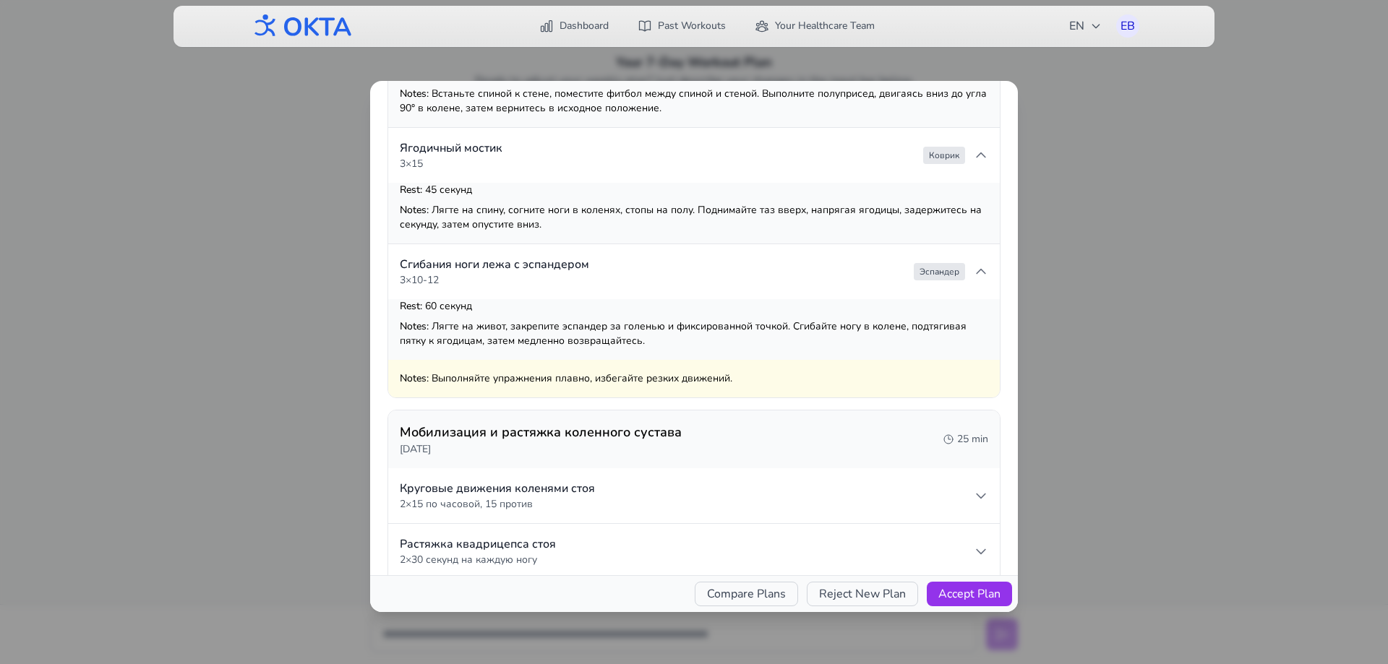
scroll to position [506, 0]
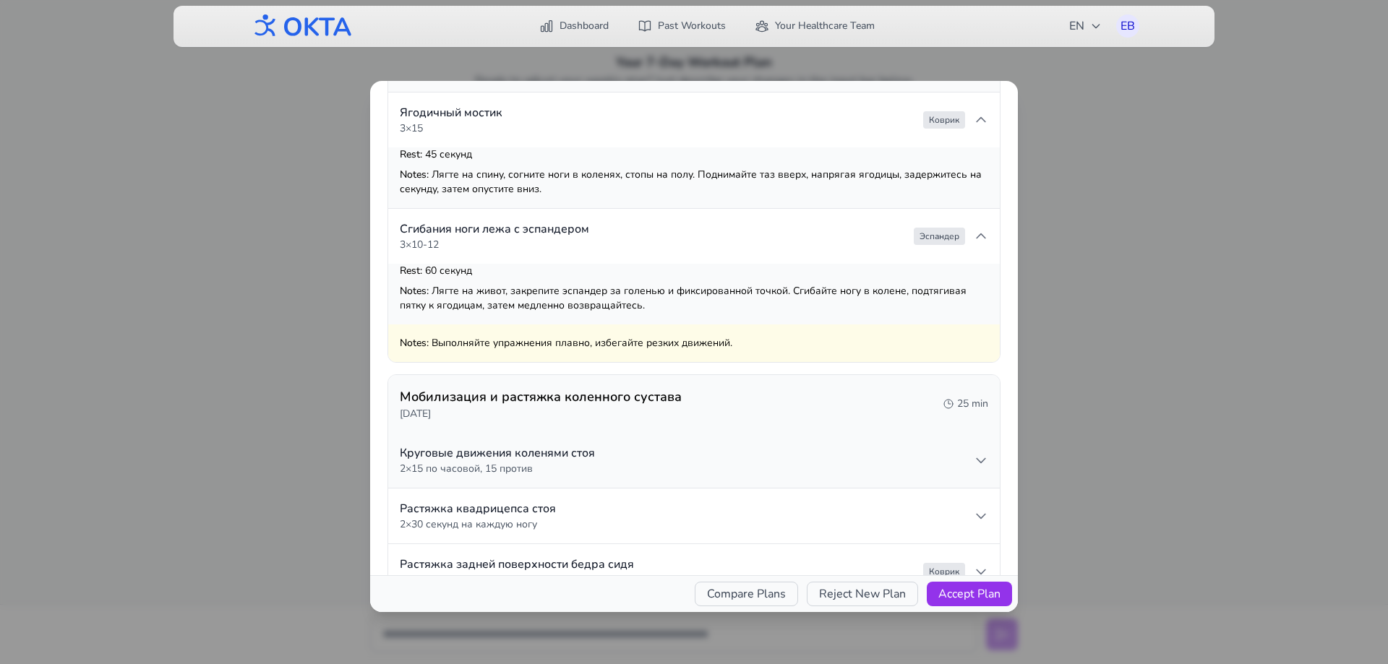
click at [759, 453] on summary "Круговые движения коленями стоя 2 × 15 по часовой, 15 против" at bounding box center [694, 460] width 612 height 55
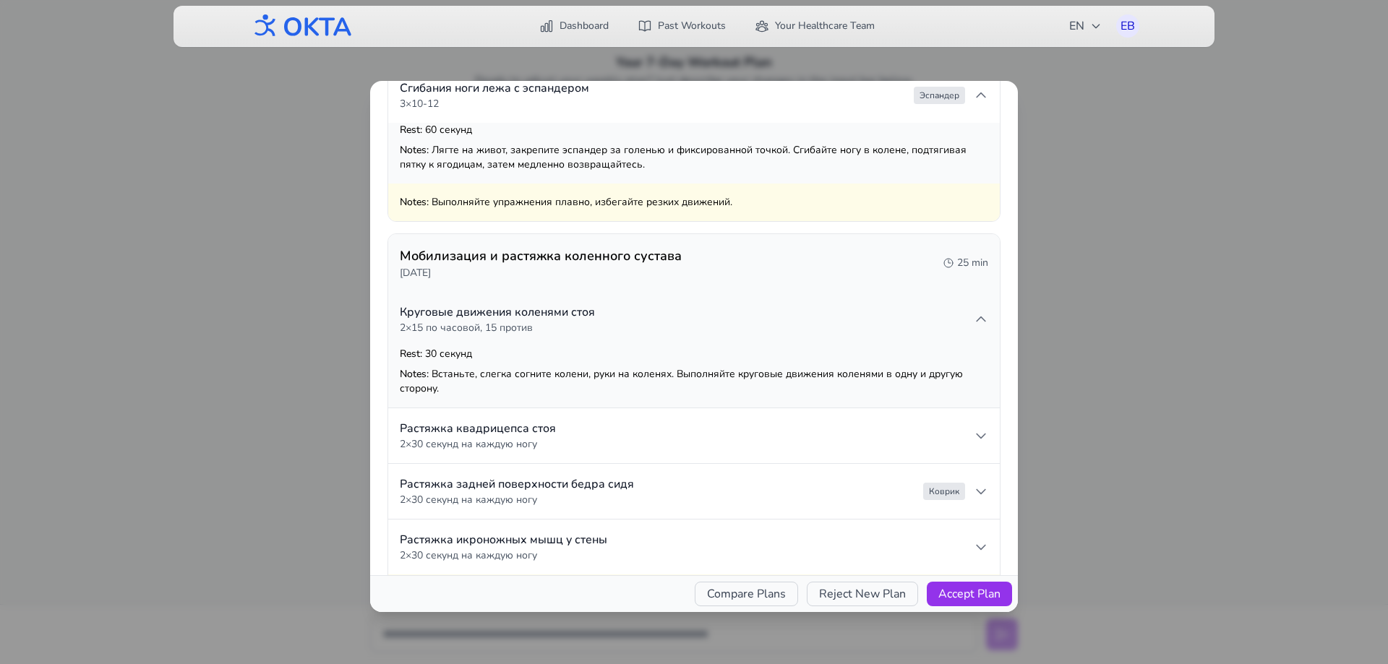
scroll to position [651, 0]
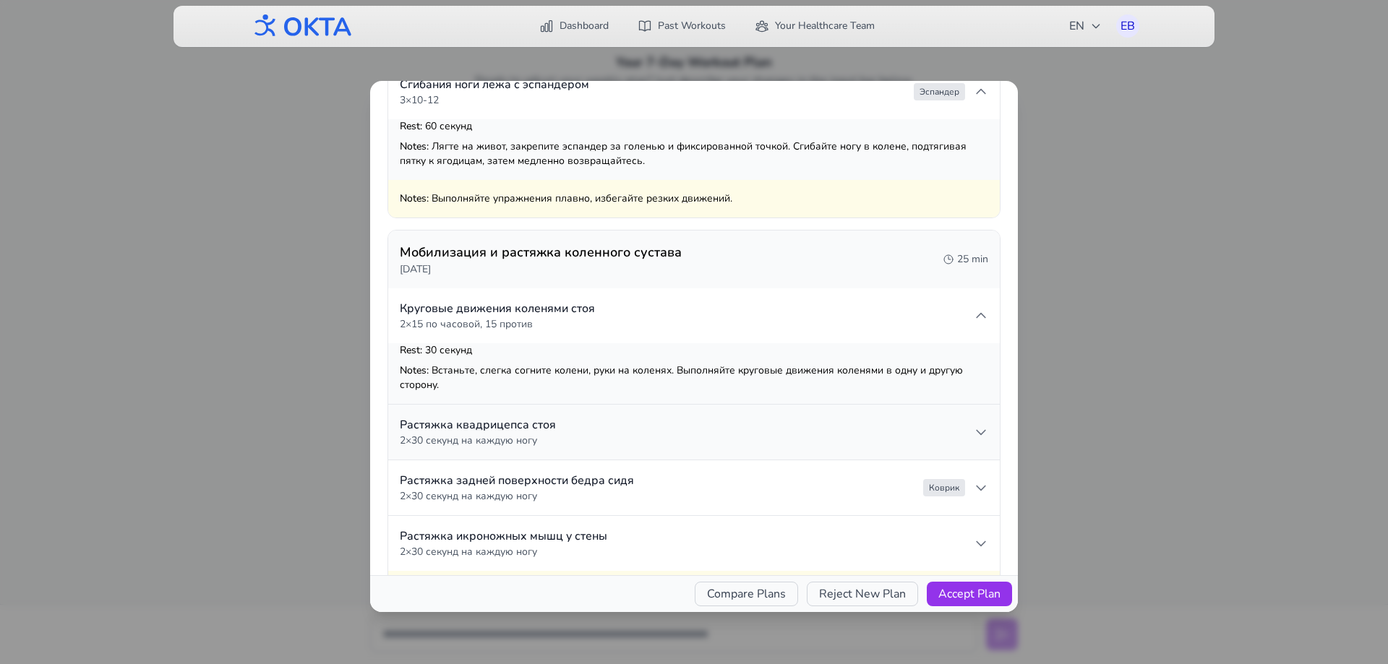
click at [757, 427] on summary "Растяжка квадрицепса стоя 2 × 30 секунд на каждую ногу" at bounding box center [694, 432] width 612 height 55
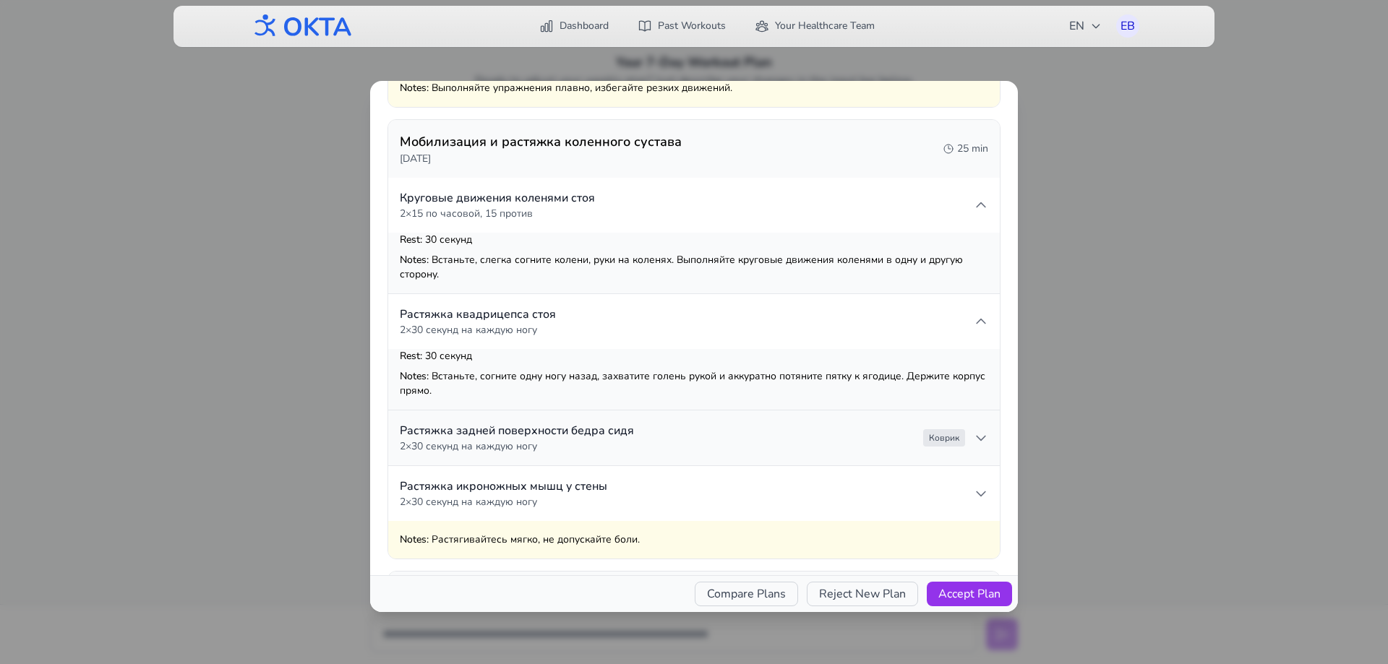
scroll to position [795, 0]
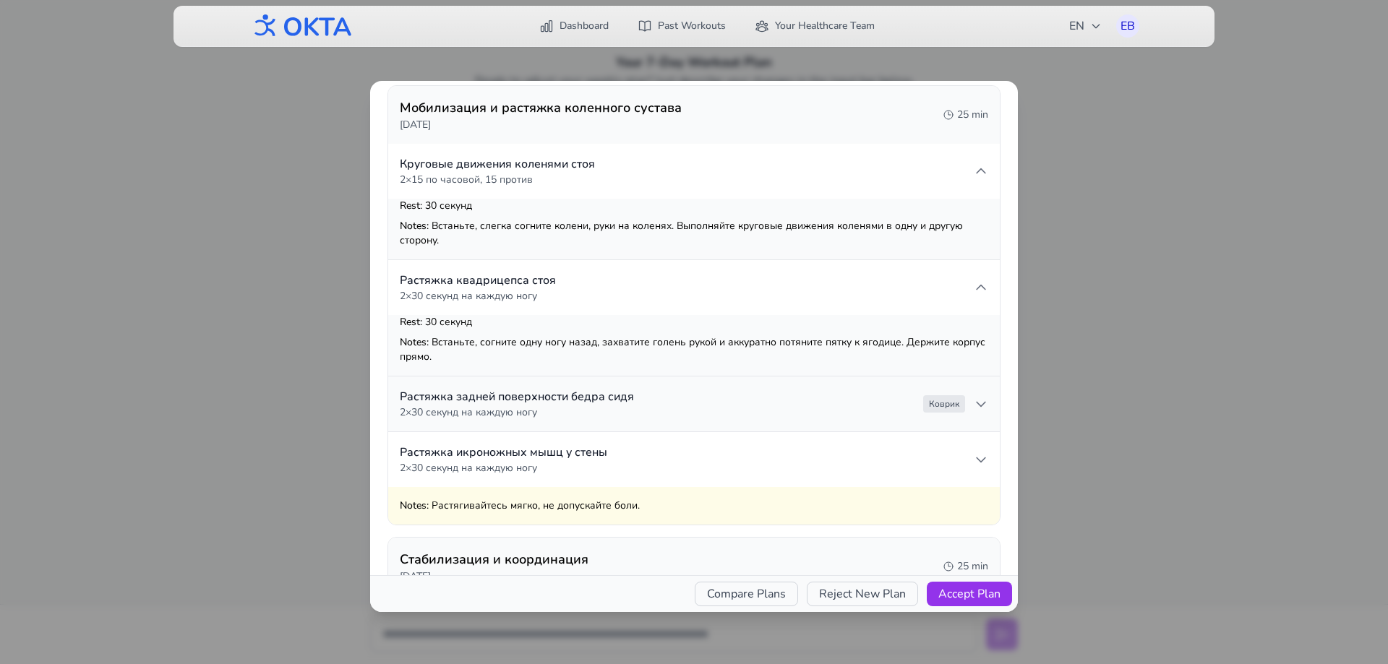
click at [753, 400] on summary "Растяжка задней поверхности бедра сидя 2 × 30 секунд на каждую ногу [PERSON_NAM…" at bounding box center [694, 404] width 612 height 55
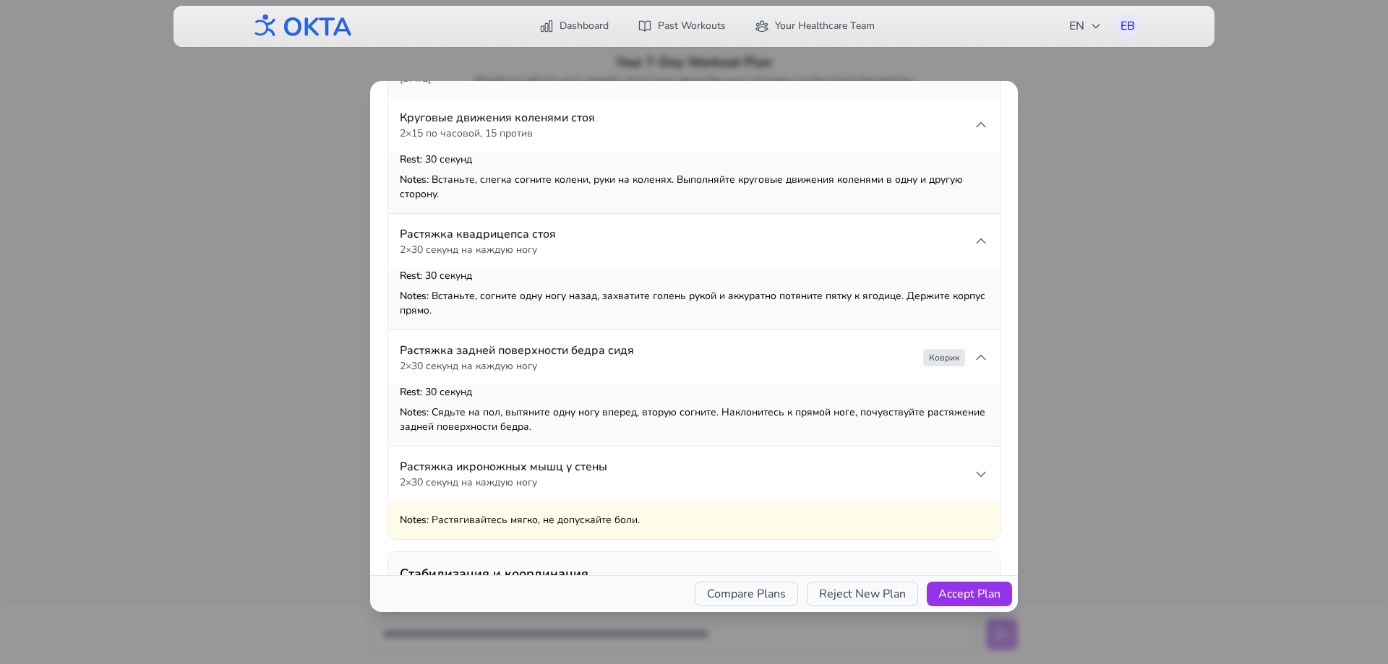
scroll to position [867, 0]
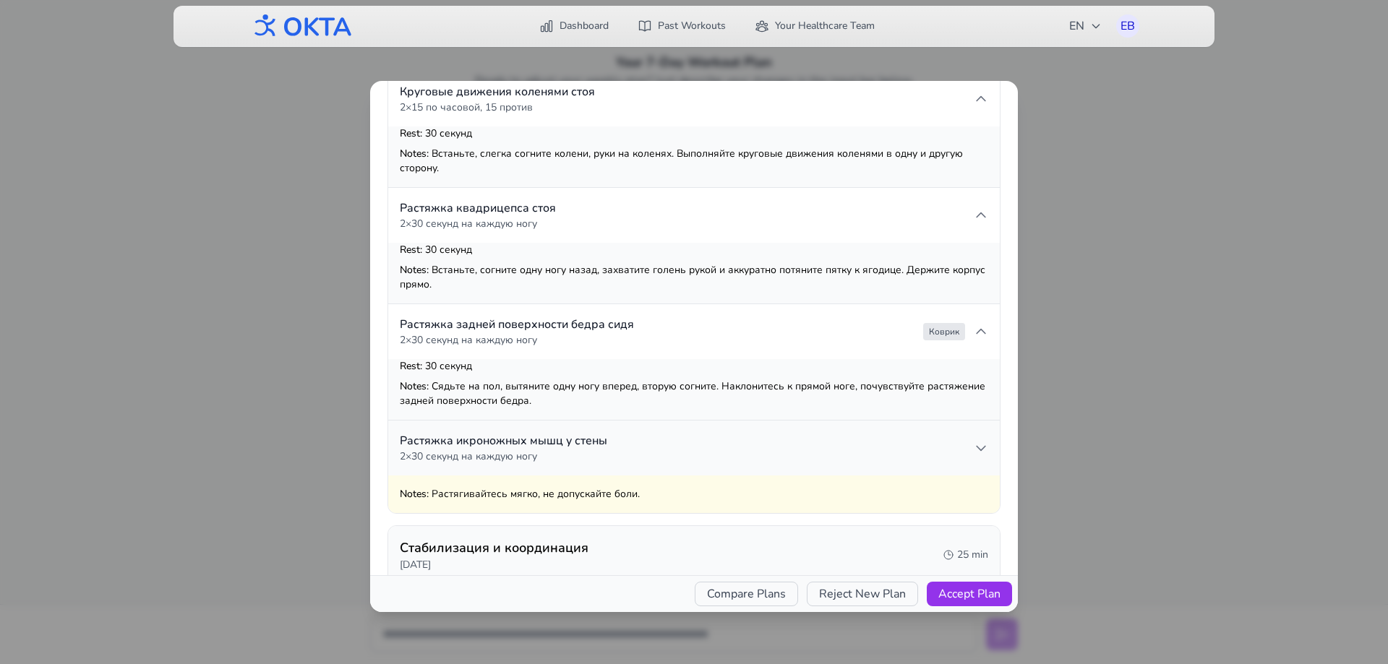
click at [731, 437] on summary "Растяжка икроножных мышц у стены 2 × 30 секунд на каждую ногу" at bounding box center [694, 448] width 612 height 55
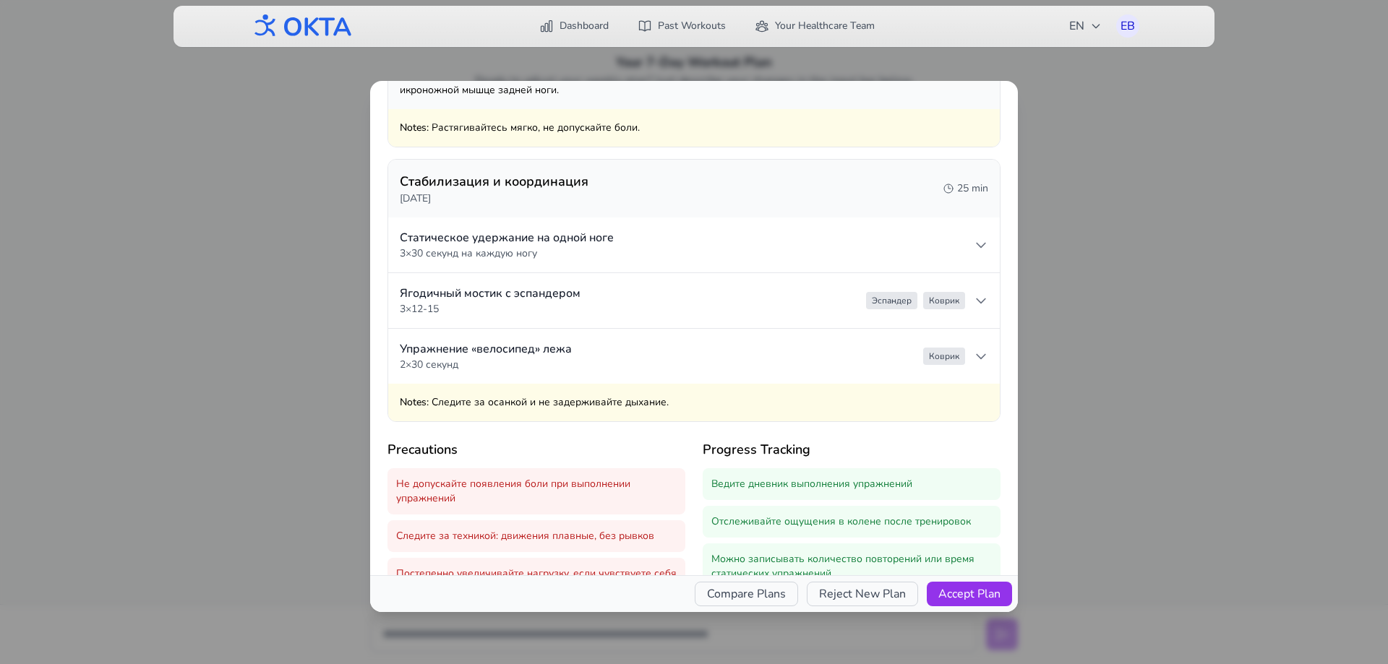
scroll to position [1269, 0]
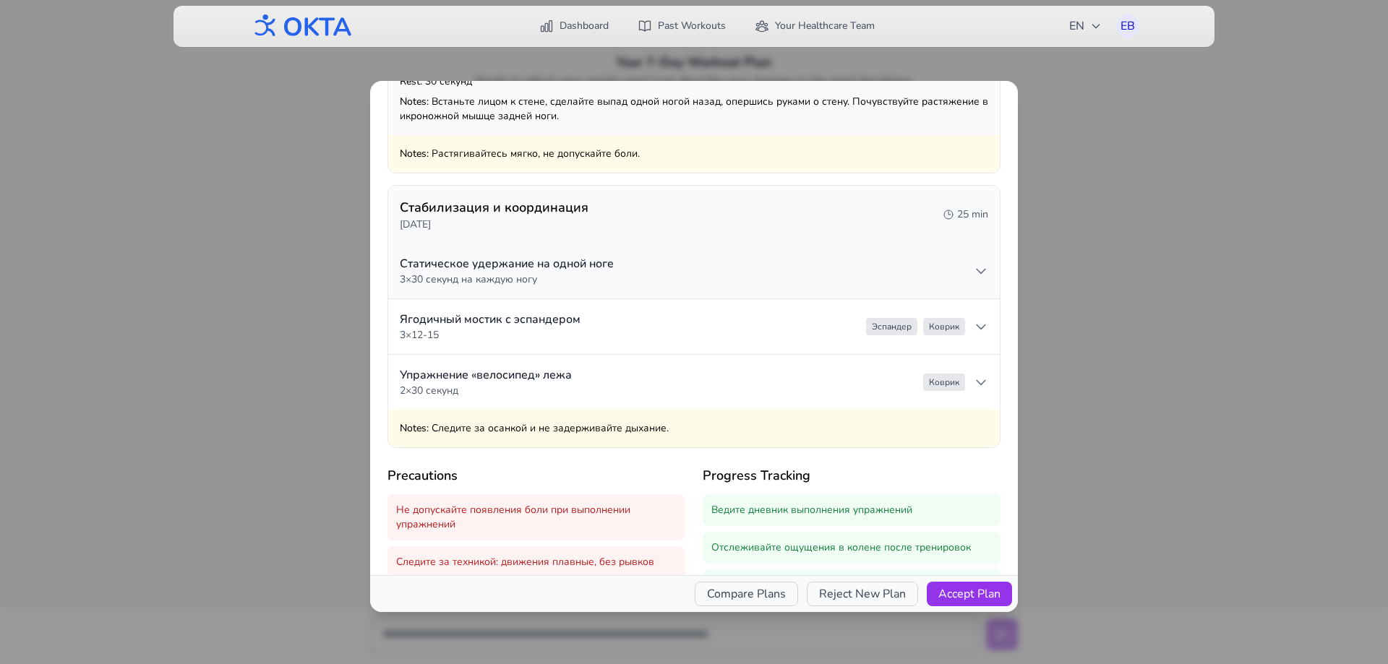
click at [721, 271] on summary "Статическое удержание на одной ноге 3 × 30 секунд на каждую ногу" at bounding box center [694, 271] width 612 height 55
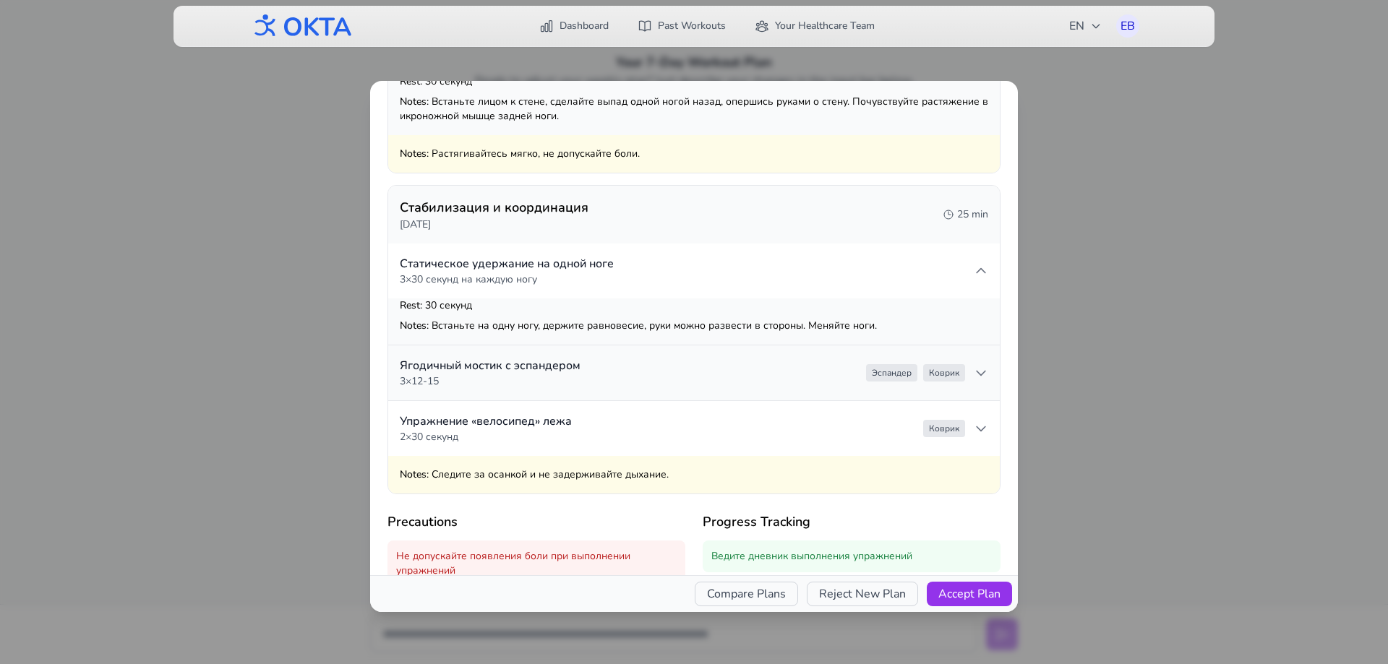
click at [716, 360] on summary "Ягодичный мостик с эспандером 3 × 12-15 [PERSON_NAME]" at bounding box center [694, 373] width 612 height 55
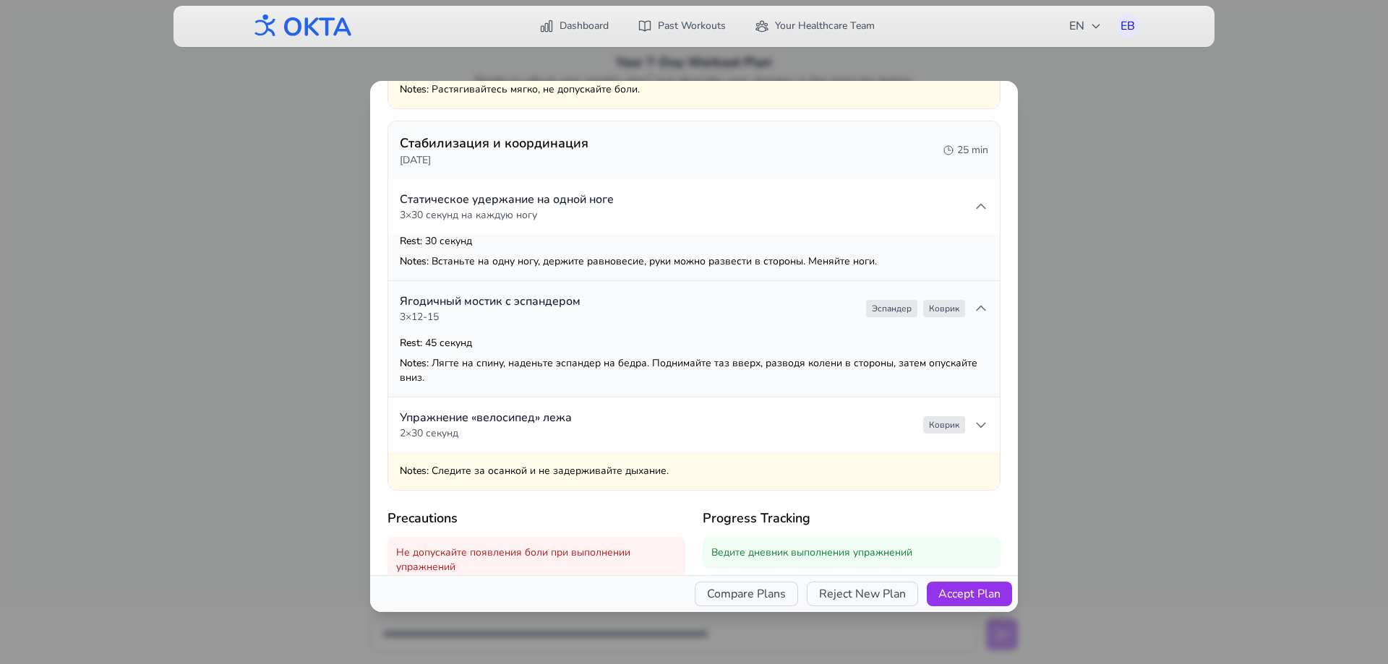
scroll to position [1413, 0]
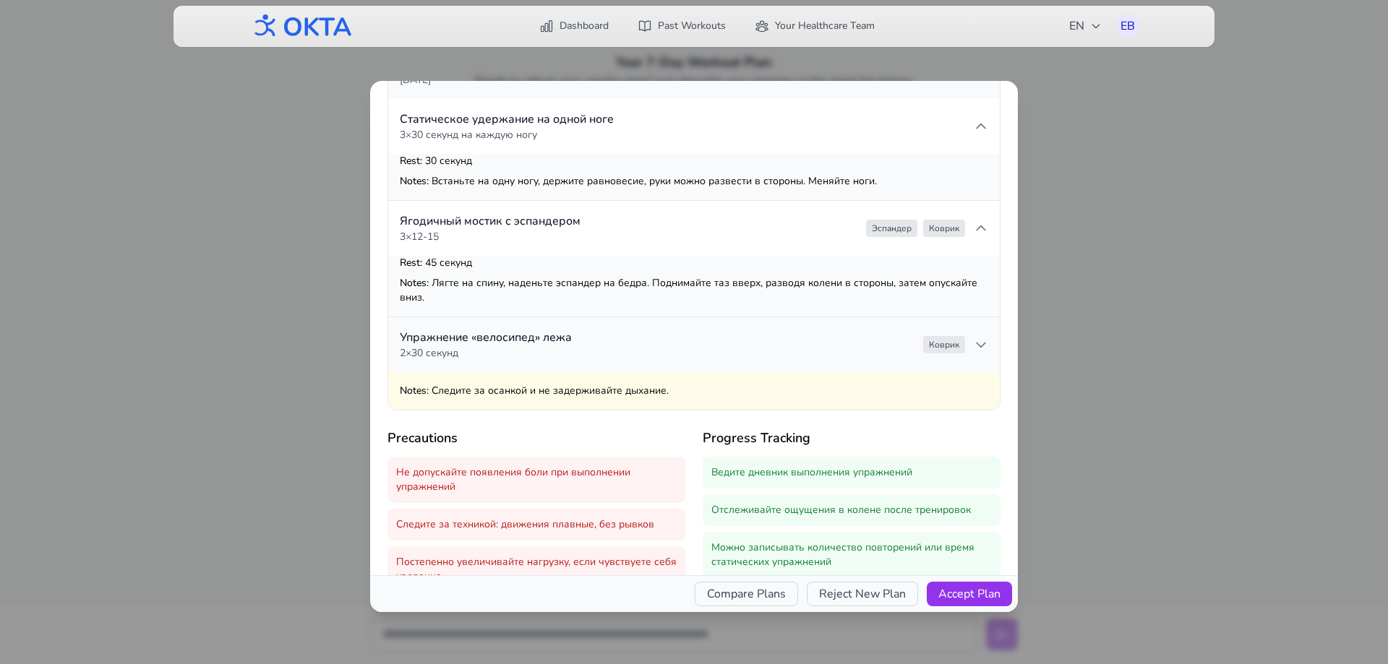
click at [697, 340] on summary "Упражнение «велосипед» лежа 2 × 30 секунд [PERSON_NAME]" at bounding box center [694, 344] width 612 height 55
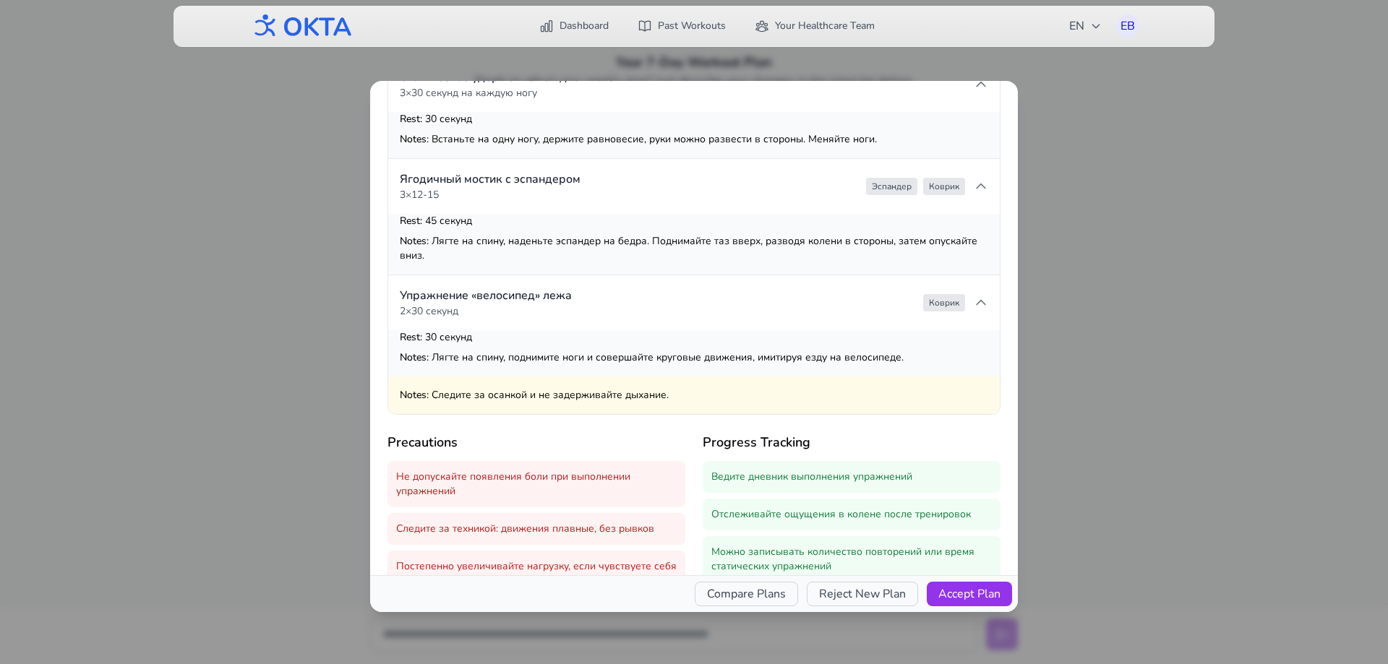
scroll to position [1494, 0]
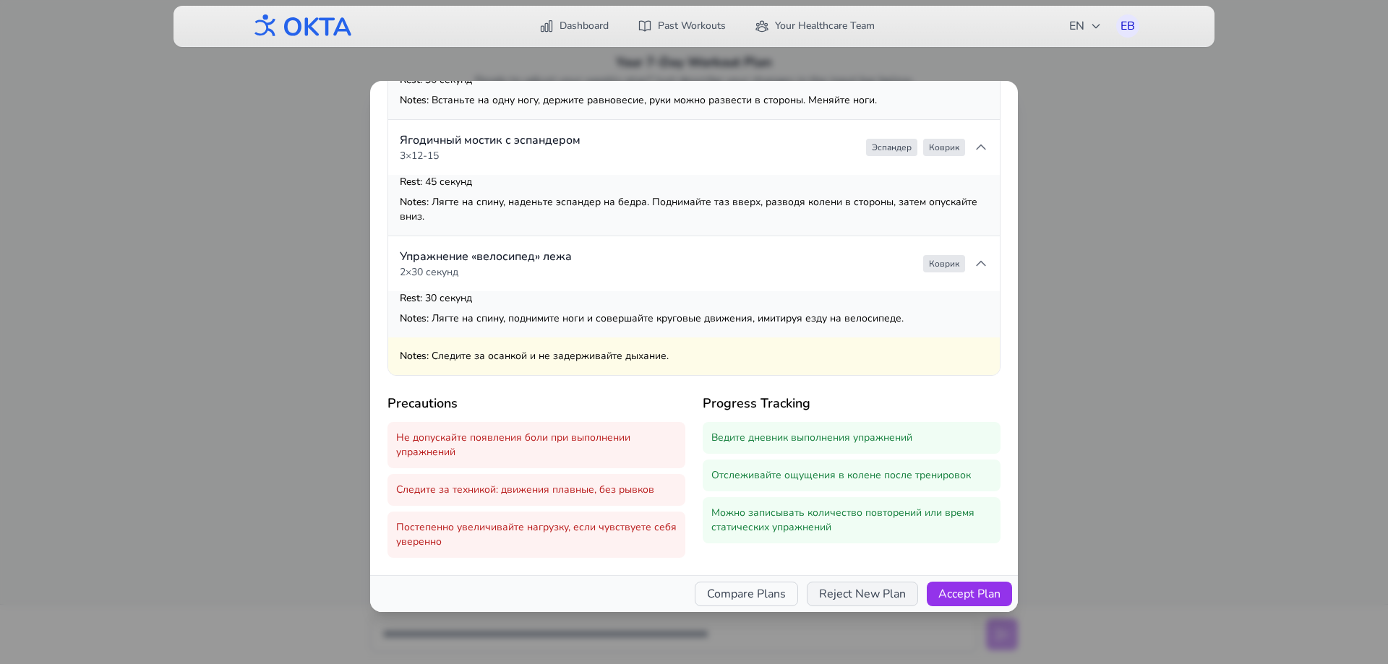
click at [867, 599] on button "Reject New Plan" at bounding box center [862, 594] width 111 height 25
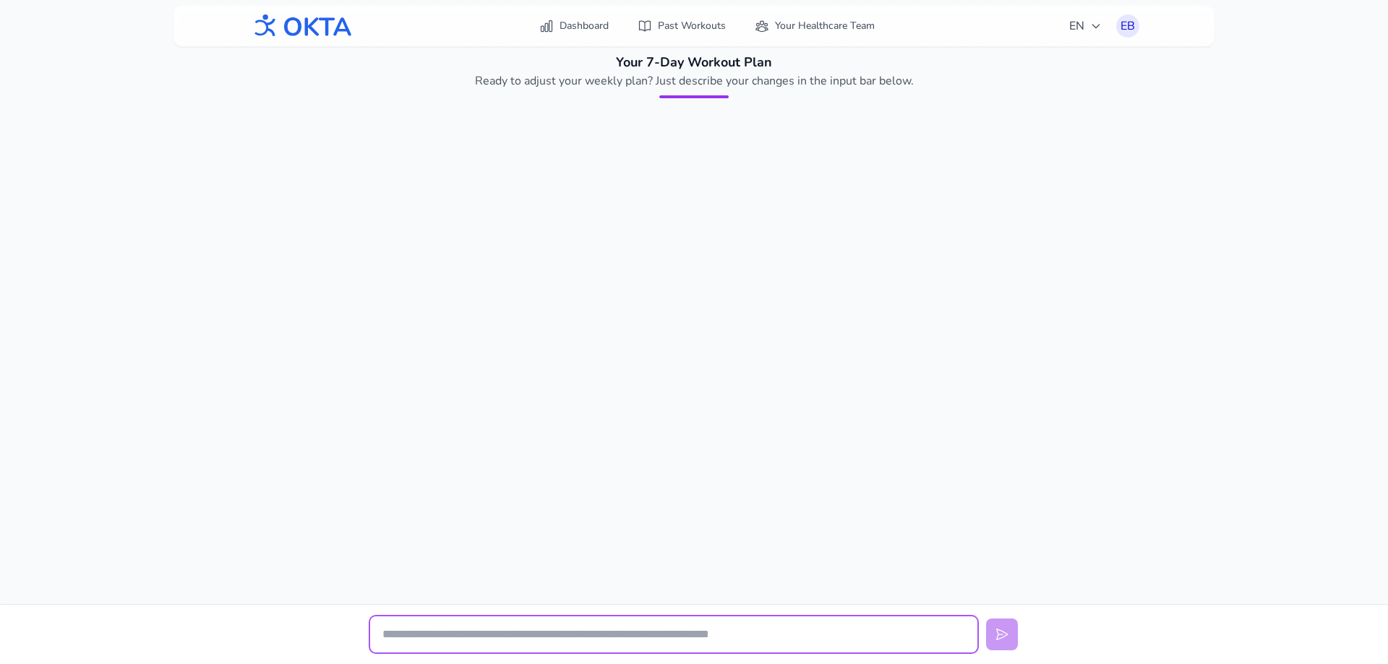
click at [636, 635] on input "text" at bounding box center [673, 635] width 607 height 36
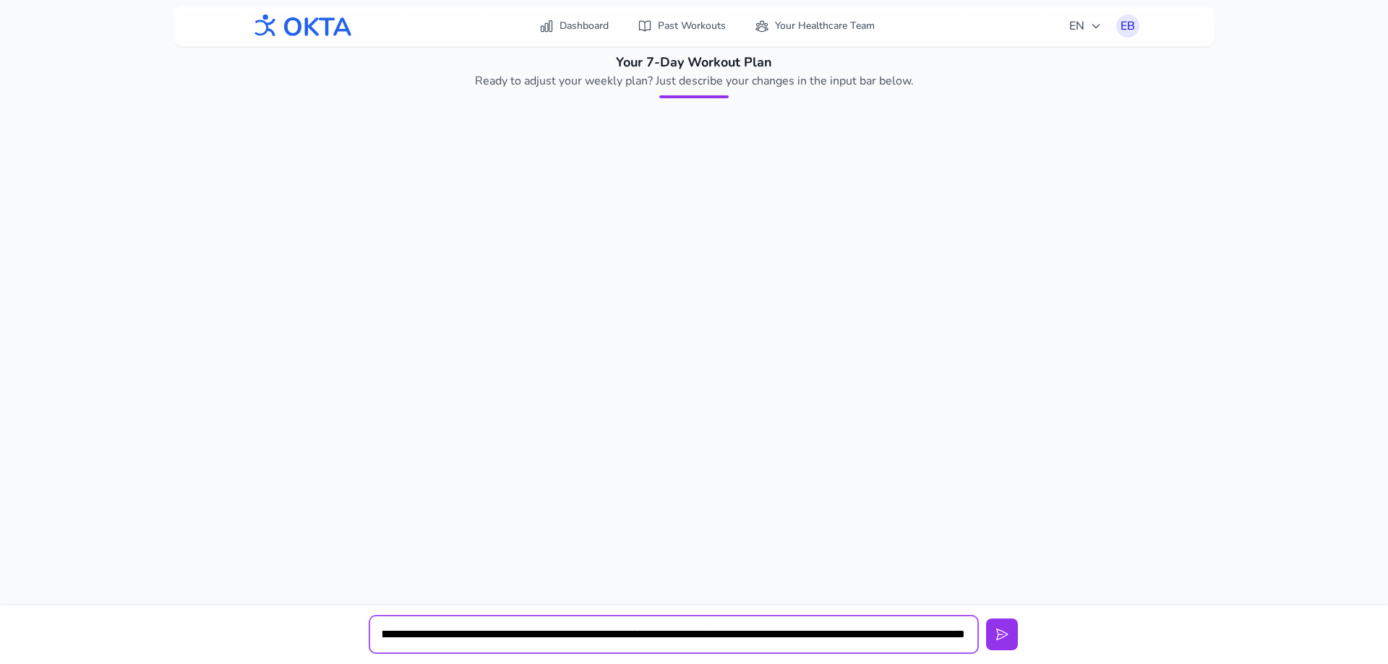
scroll to position [0, 228]
type input "**********"
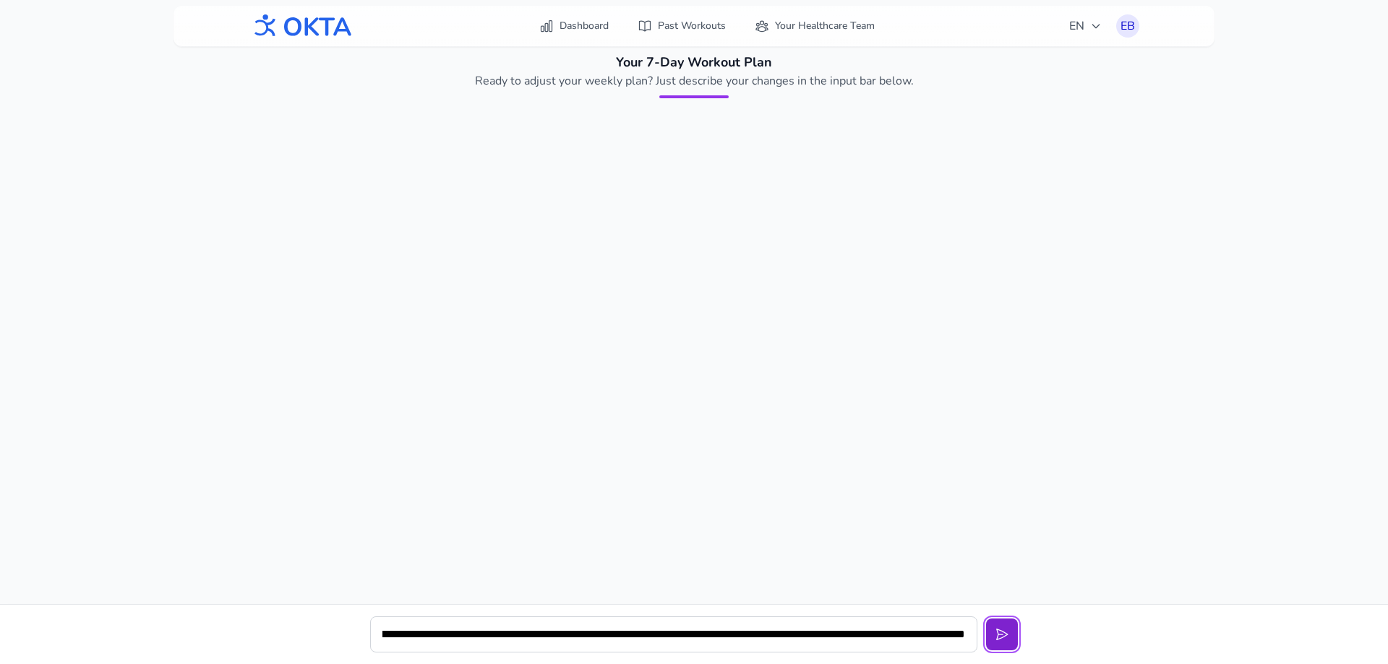
click at [1011, 643] on button at bounding box center [1002, 635] width 32 height 32
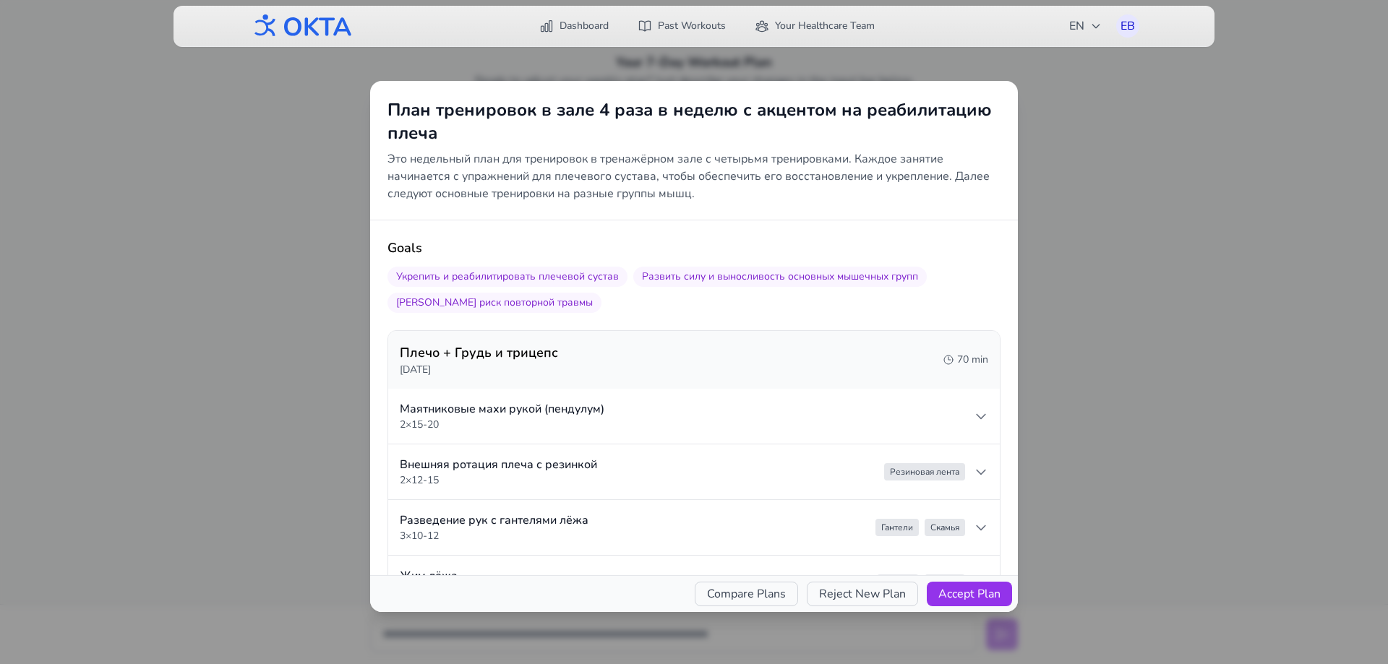
scroll to position [72, 0]
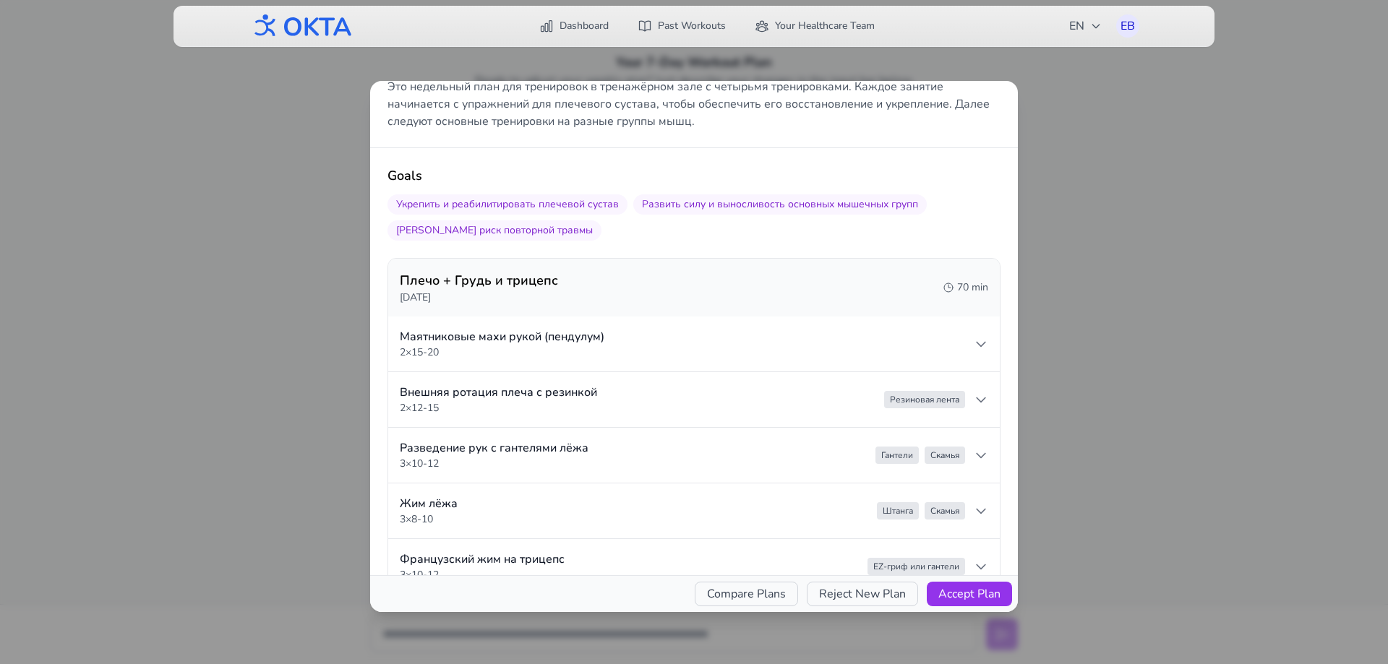
click at [698, 296] on div "Плечо + Грудь и трицепс [DATE] min" at bounding box center [694, 287] width 588 height 35
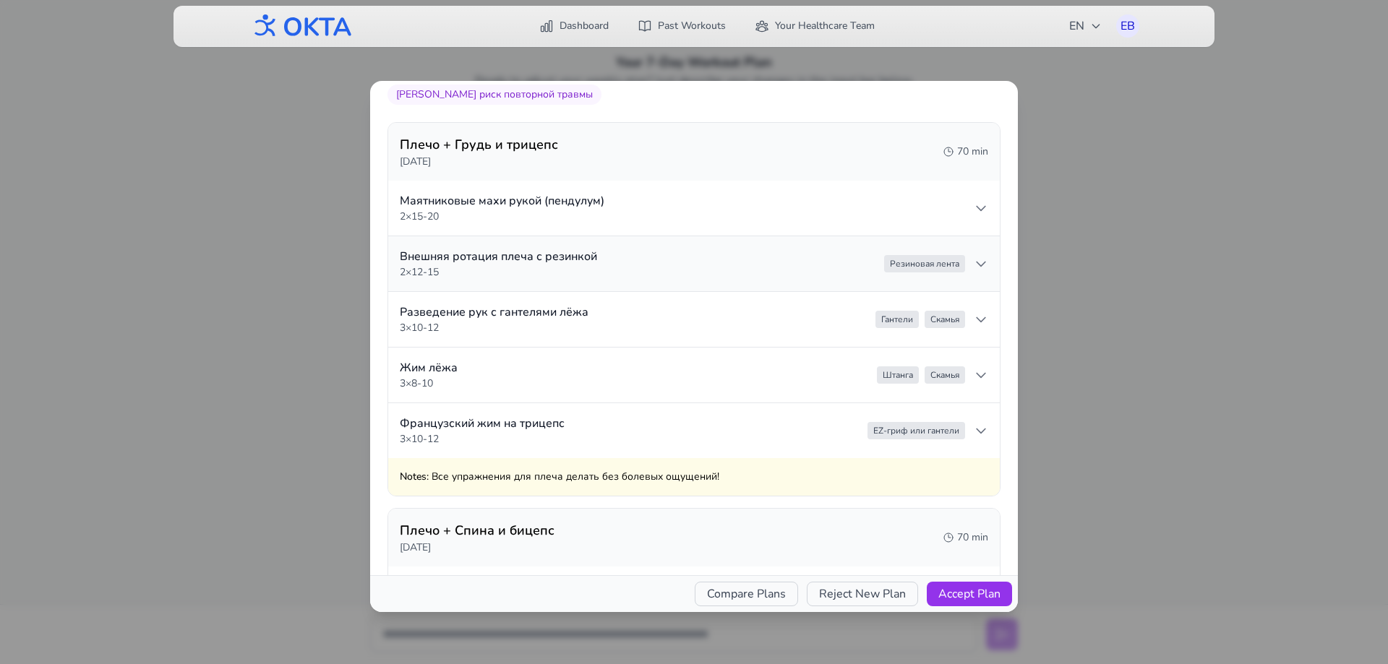
scroll to position [217, 0]
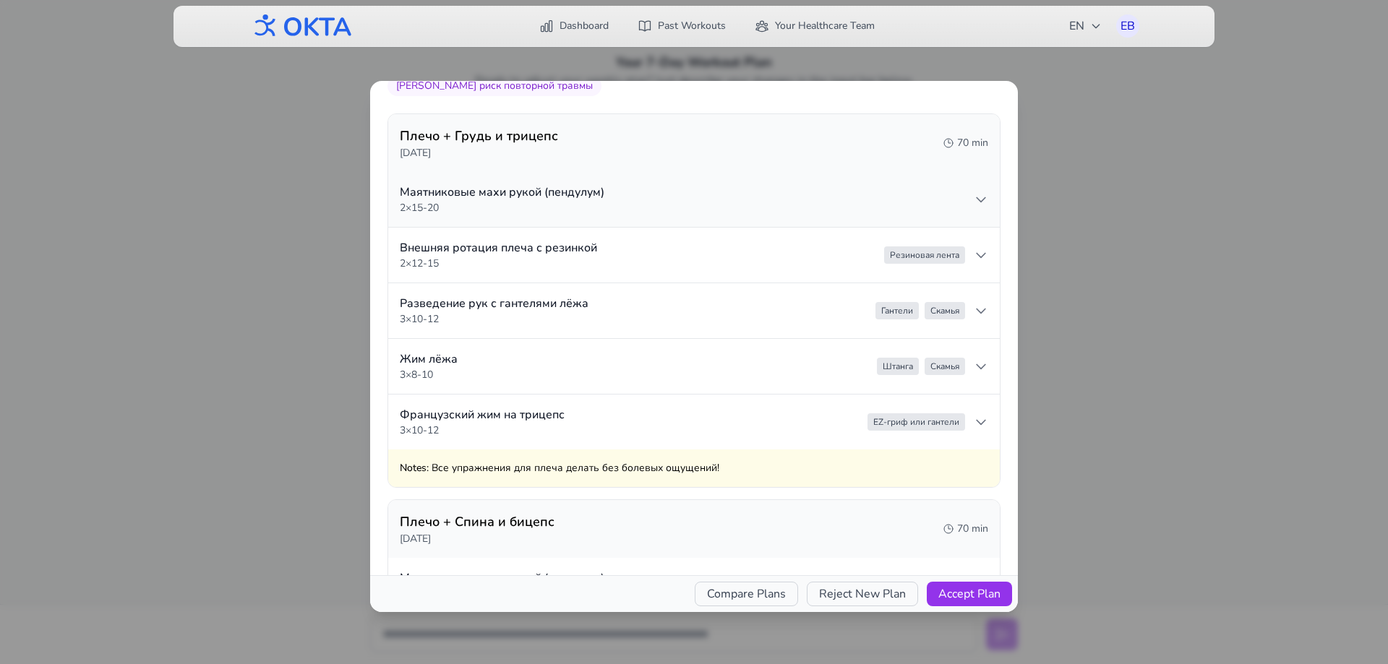
click at [771, 205] on summary "Маятниковые махи рукой (пендулум) 2 × 15-20" at bounding box center [694, 199] width 612 height 55
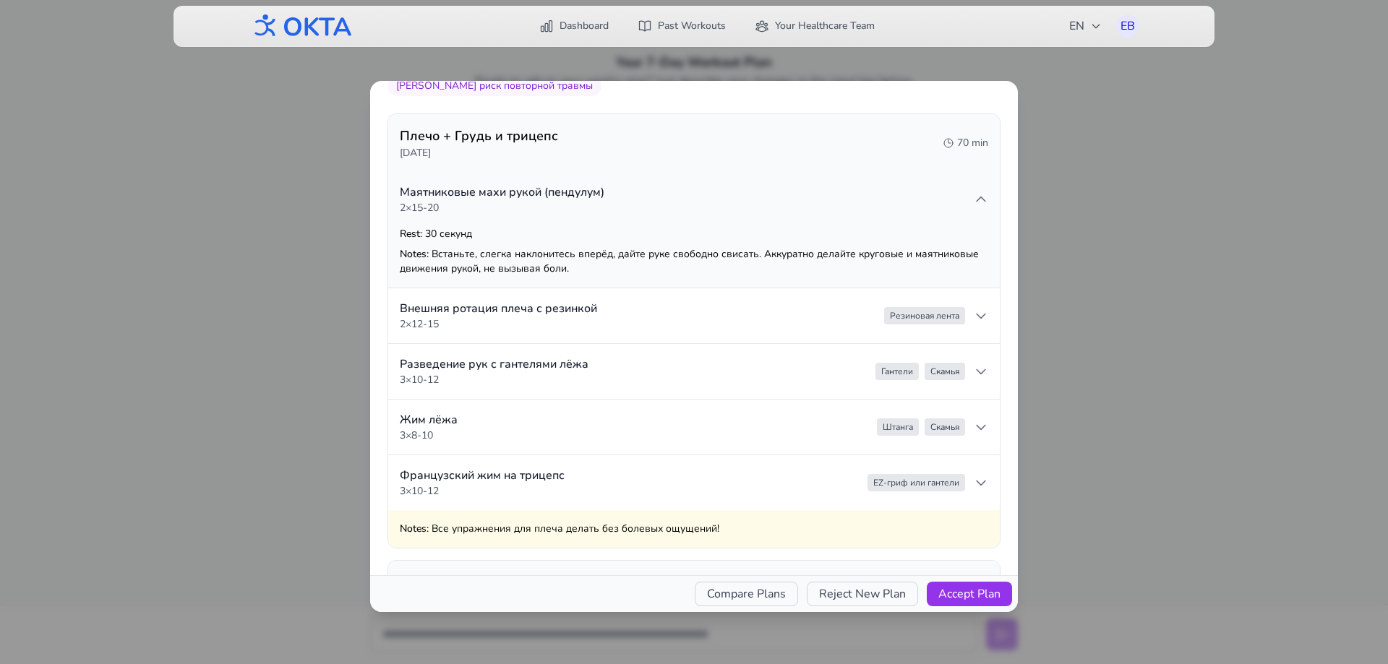
click at [706, 214] on summary "Маятниковые махи рукой (пендулум) 2 × 15-20" at bounding box center [694, 199] width 612 height 55
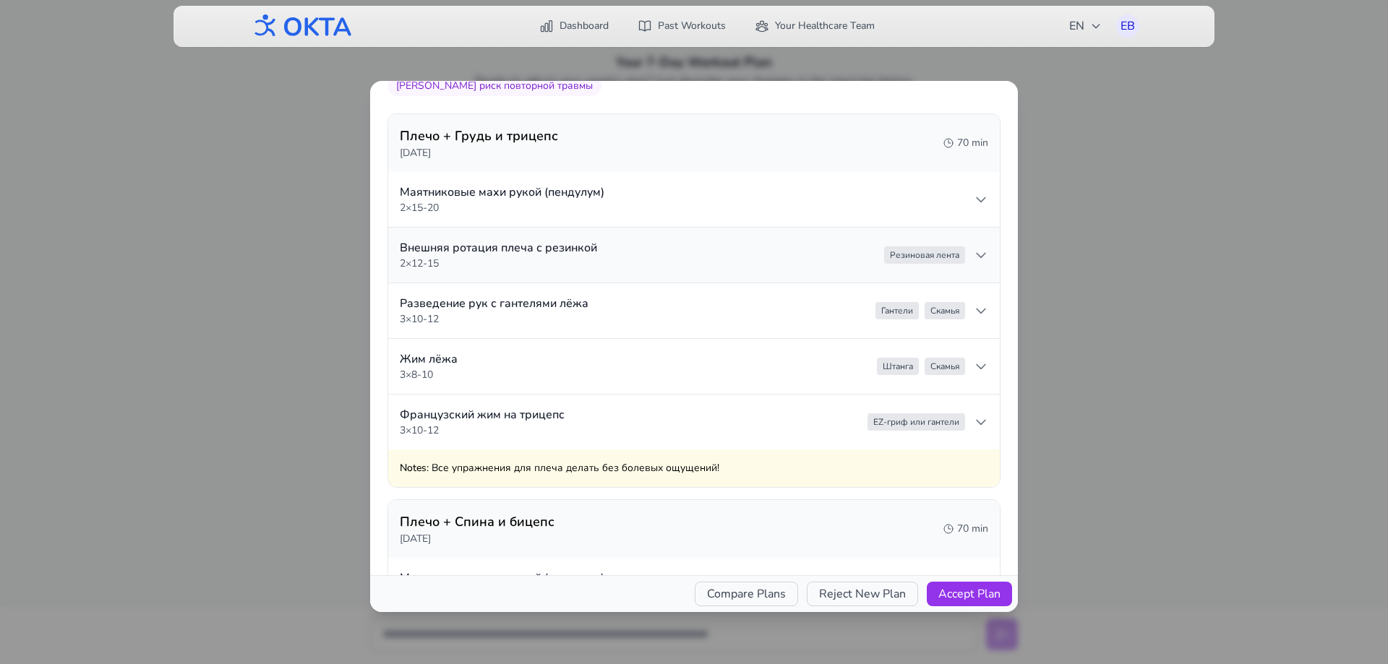
click at [690, 256] on summary "Внешняя ротация плеча с резинкой 2 × 12-15 Резиновая лента" at bounding box center [694, 255] width 612 height 55
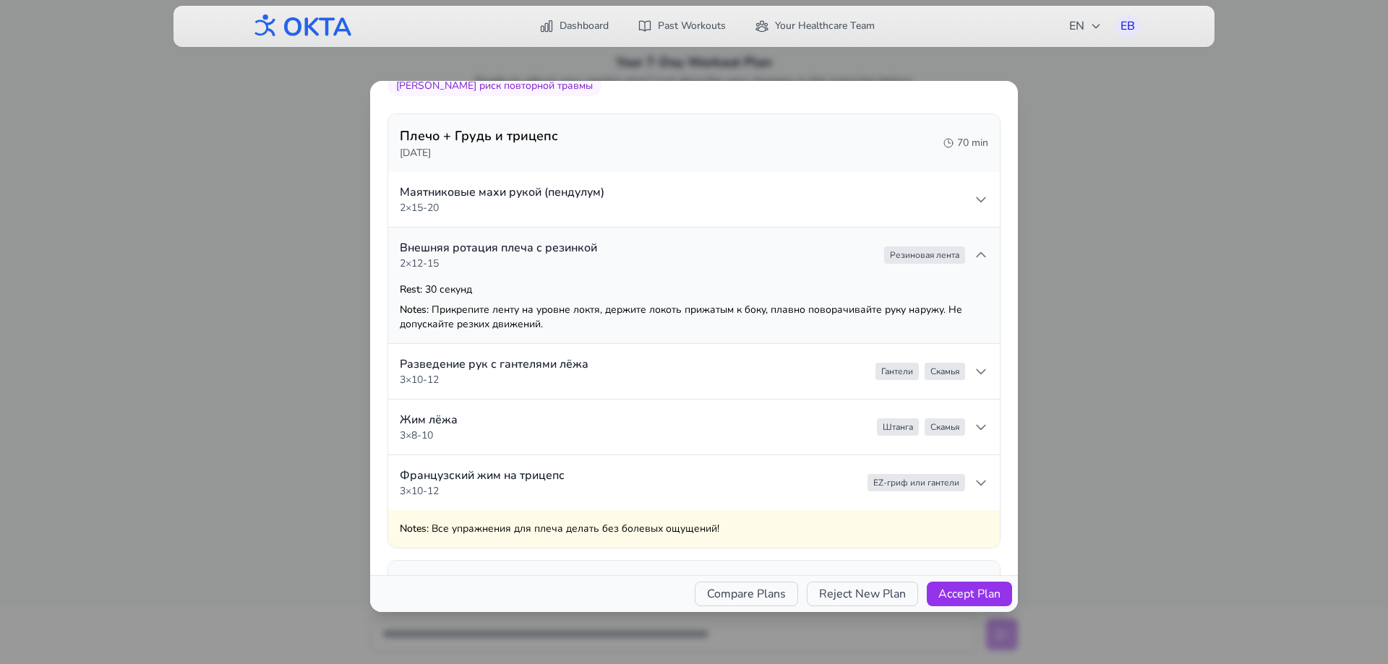
scroll to position [289, 0]
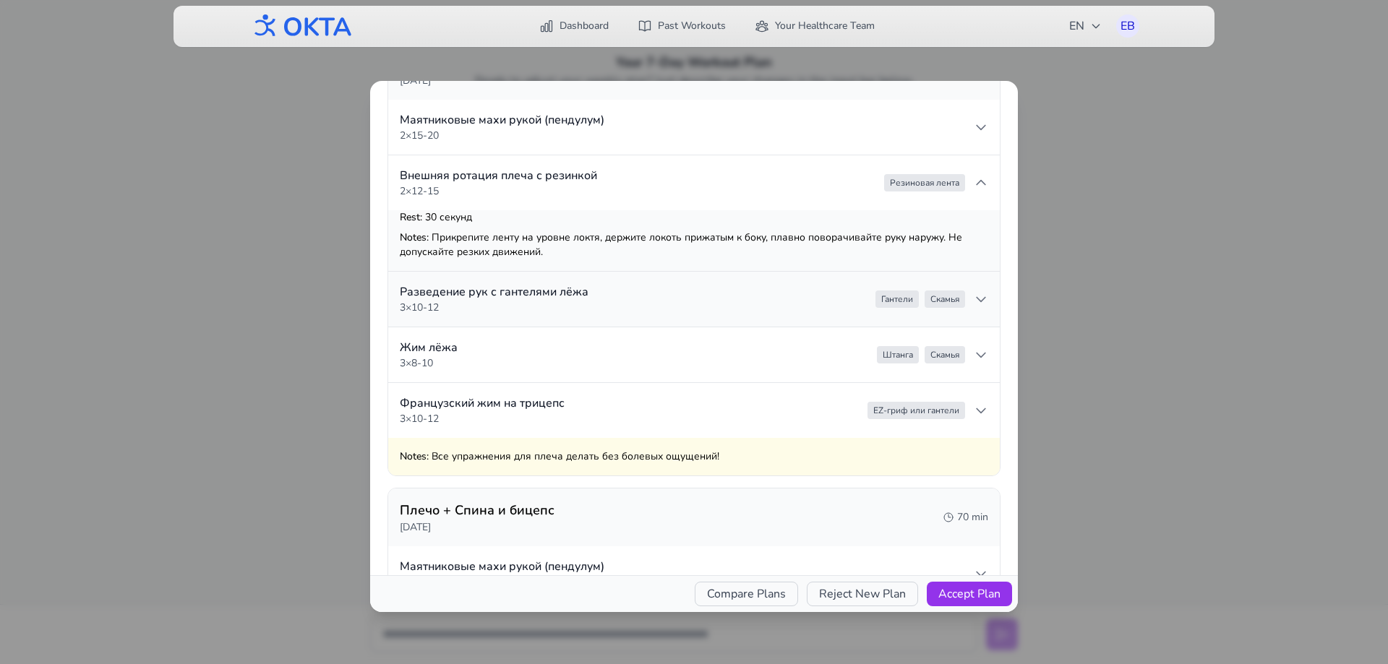
click at [660, 296] on summary "Разведение рук с гантелями лёжа 3 × 10-12 Гантели Скамья" at bounding box center [694, 299] width 612 height 55
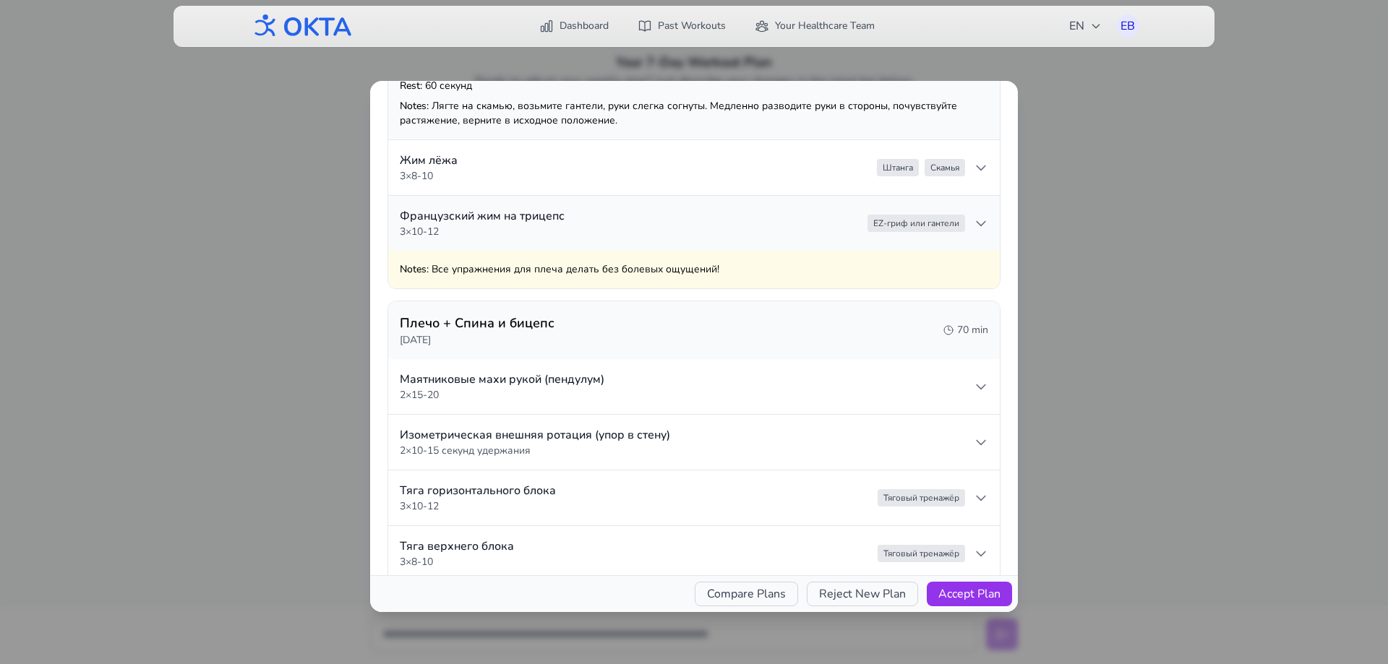
scroll to position [578, 0]
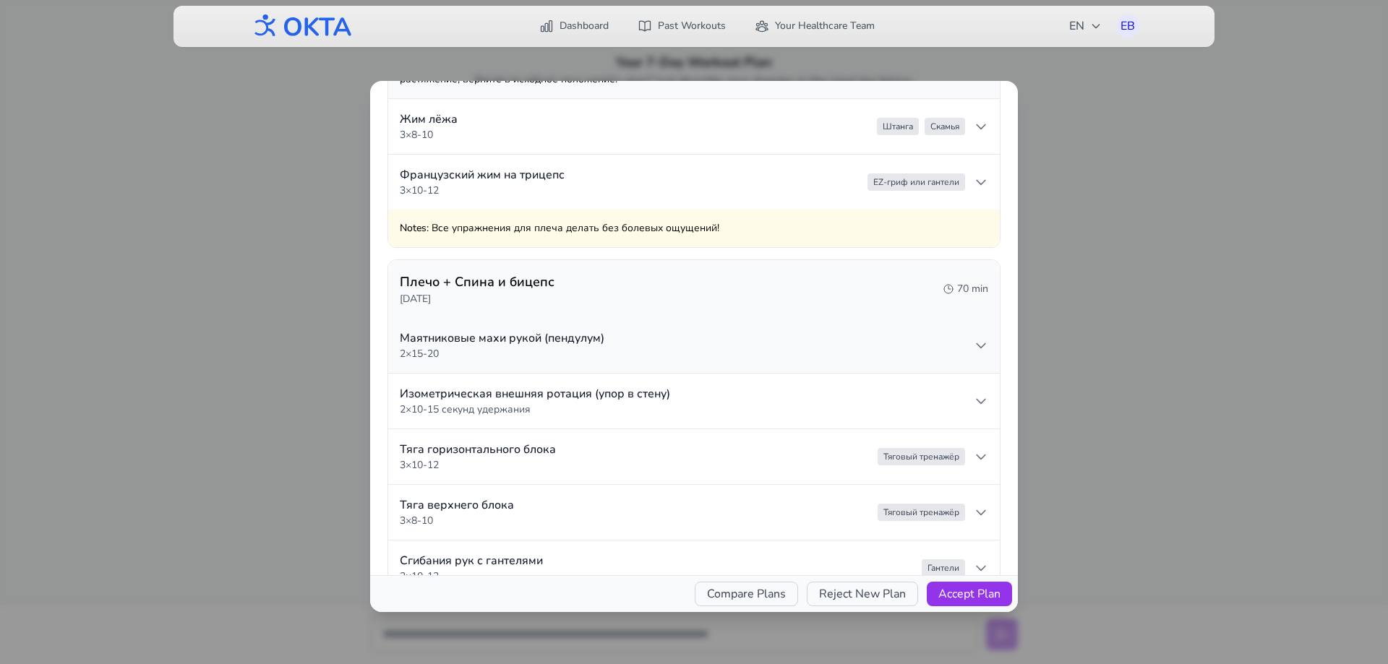
click at [629, 332] on summary "Маятниковые махи рукой (пендулум) 2 × 15-20" at bounding box center [694, 345] width 612 height 55
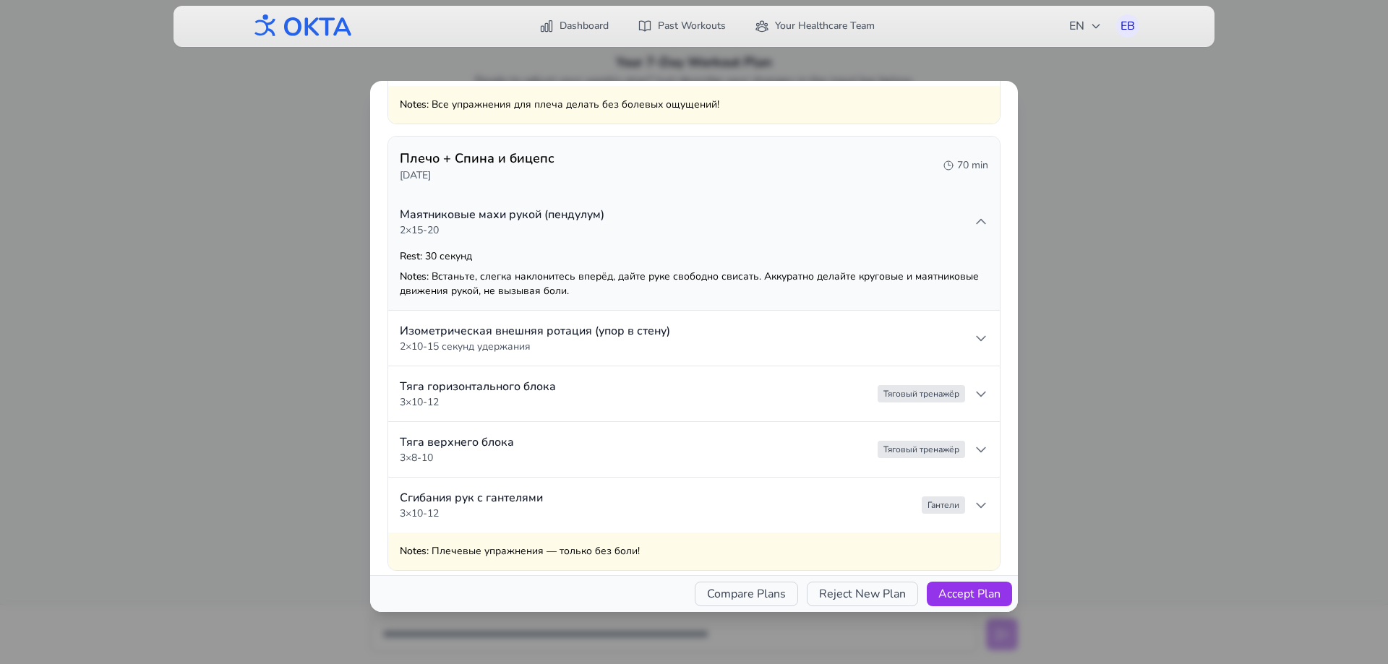
scroll to position [723, 0]
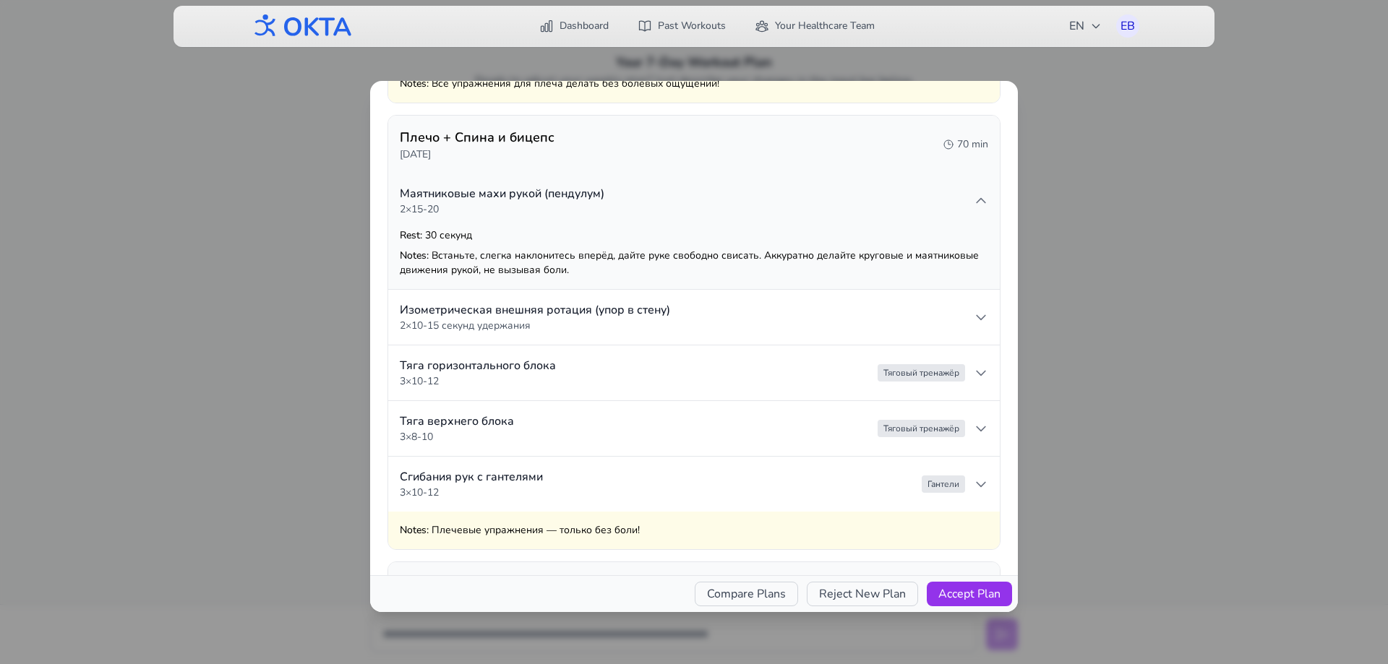
click at [629, 330] on p "2 × 10-15 секунд удержания" at bounding box center [535, 326] width 270 height 14
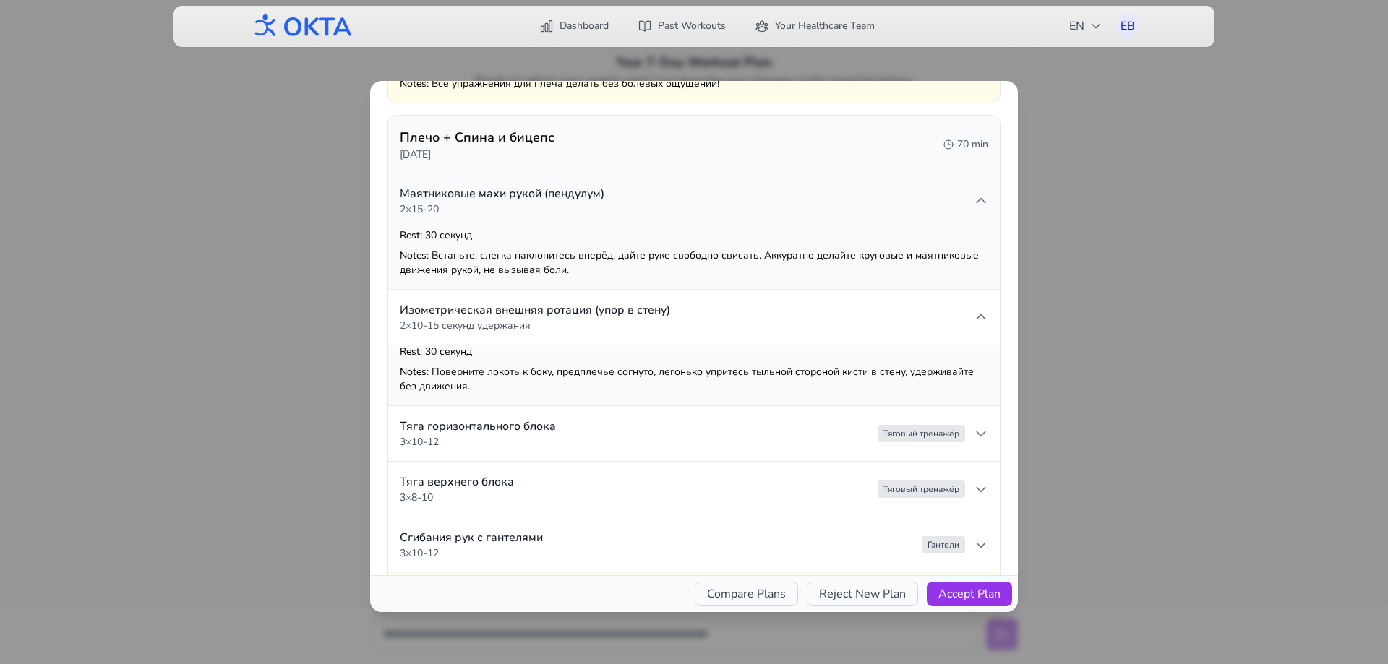
scroll to position [795, 0]
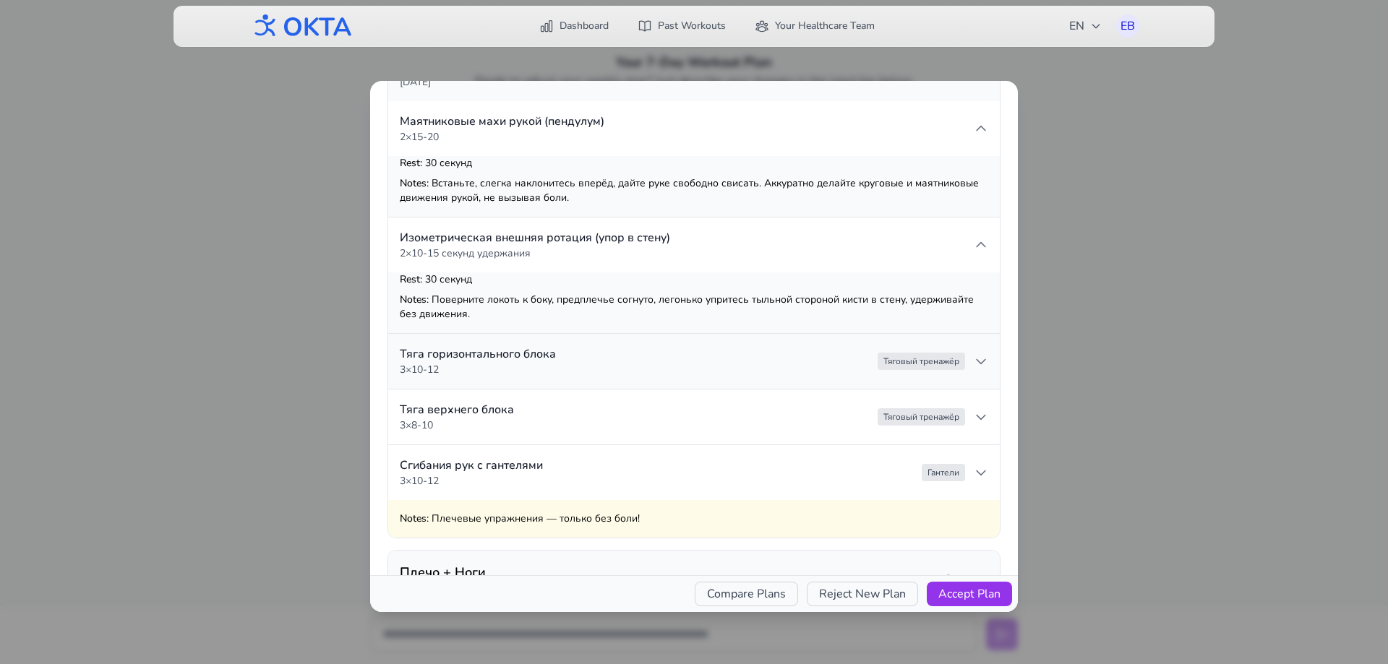
click at [627, 346] on summary "Тяга горизонтального блока 3 × 10-12 Тяговый тренажёр" at bounding box center [694, 361] width 612 height 55
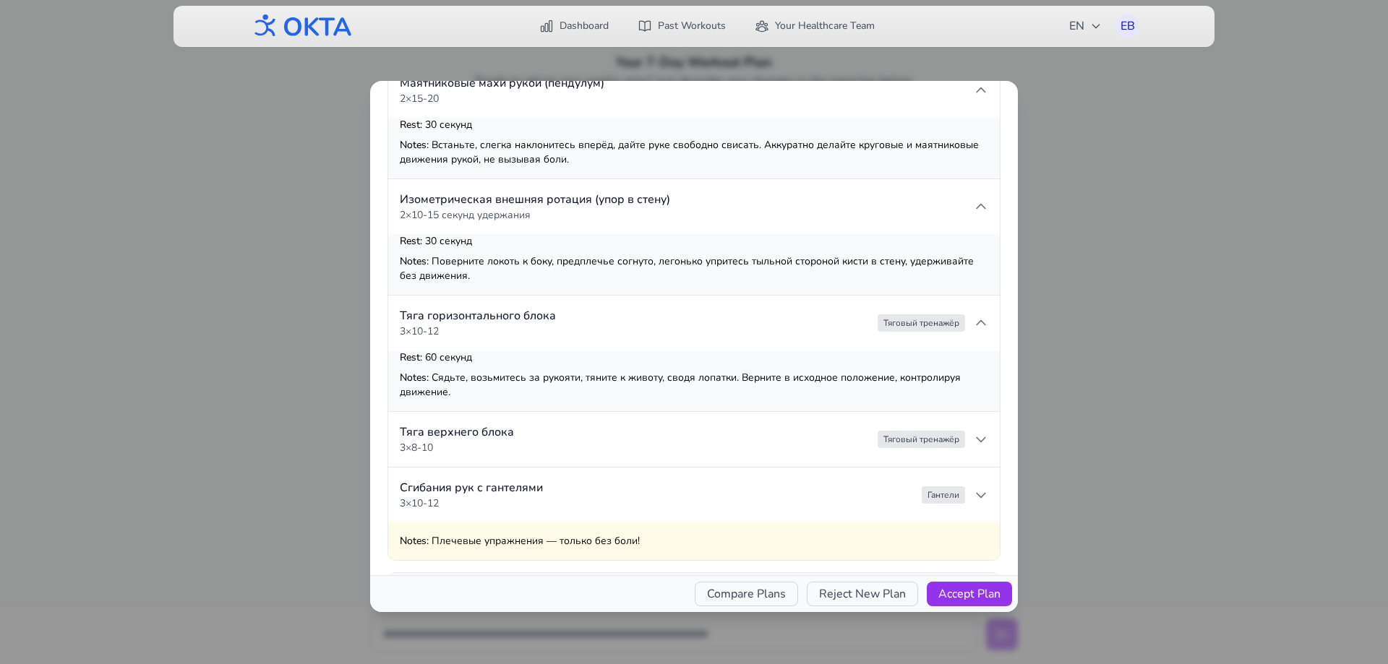
scroll to position [867, 0]
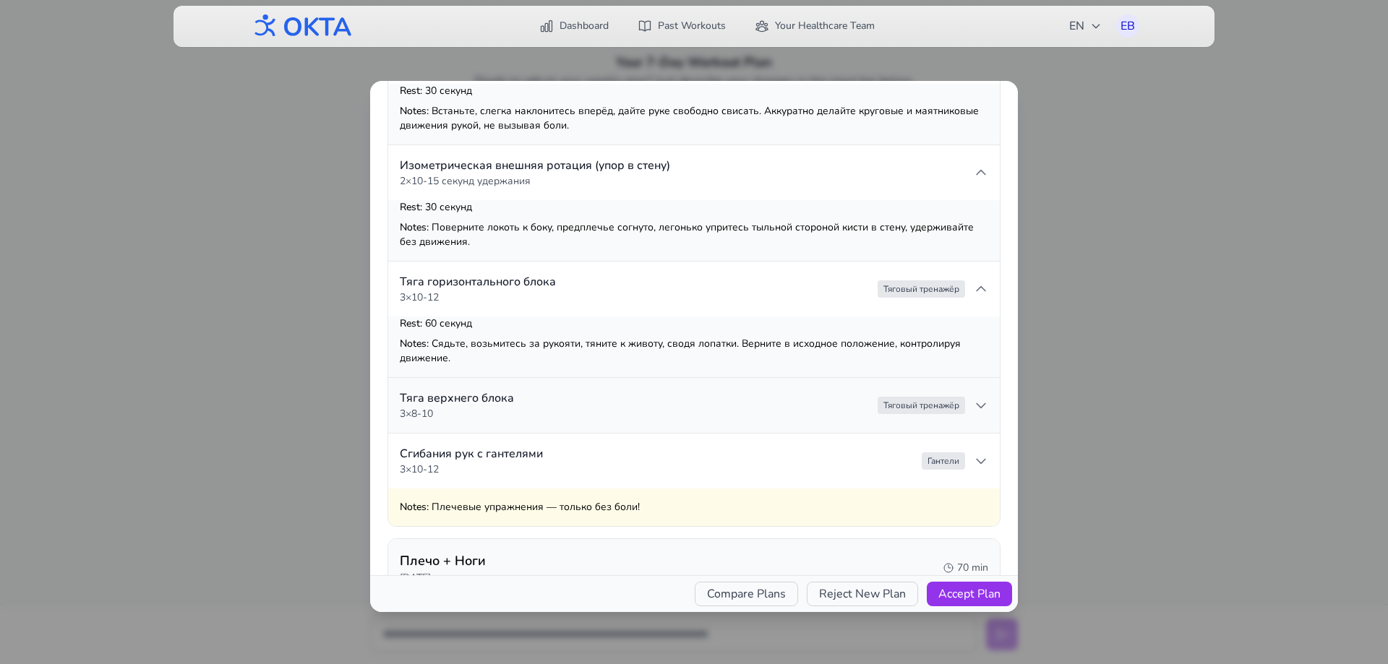
click at [585, 392] on summary "Тяга верхнего блока 3 × 8-10 Тяговый тренажёр" at bounding box center [694, 405] width 612 height 55
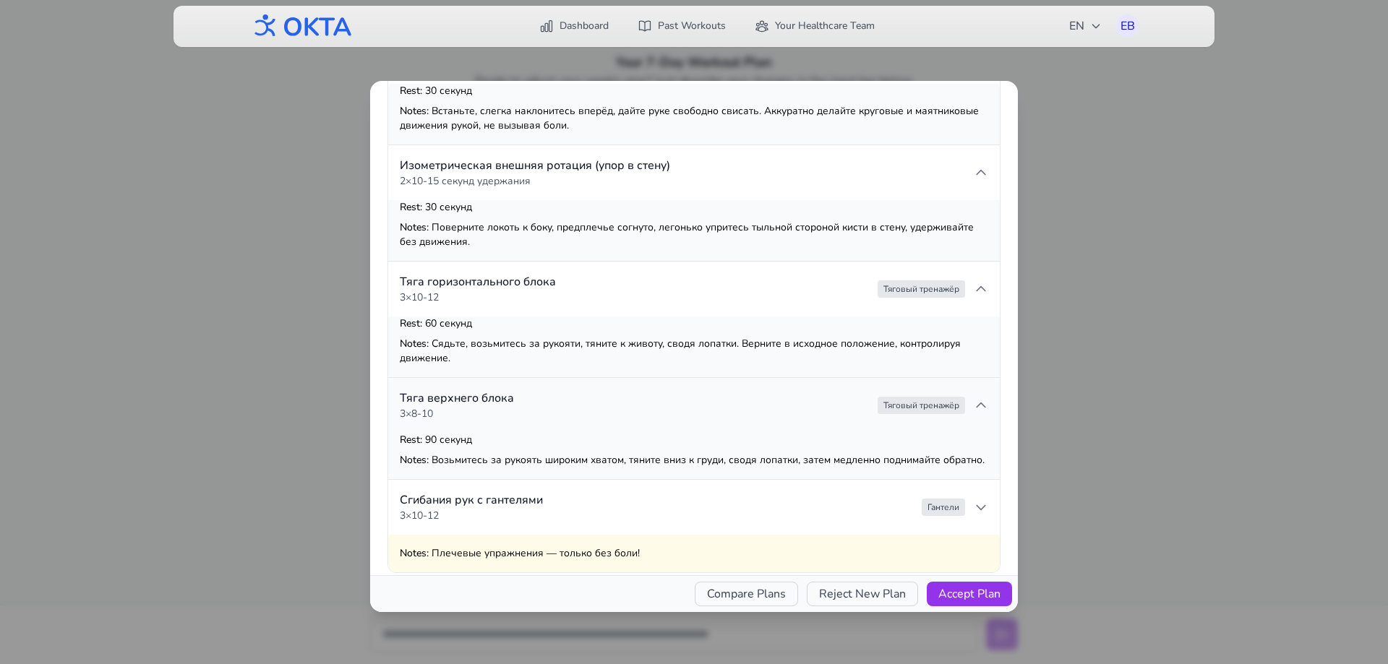
scroll to position [940, 0]
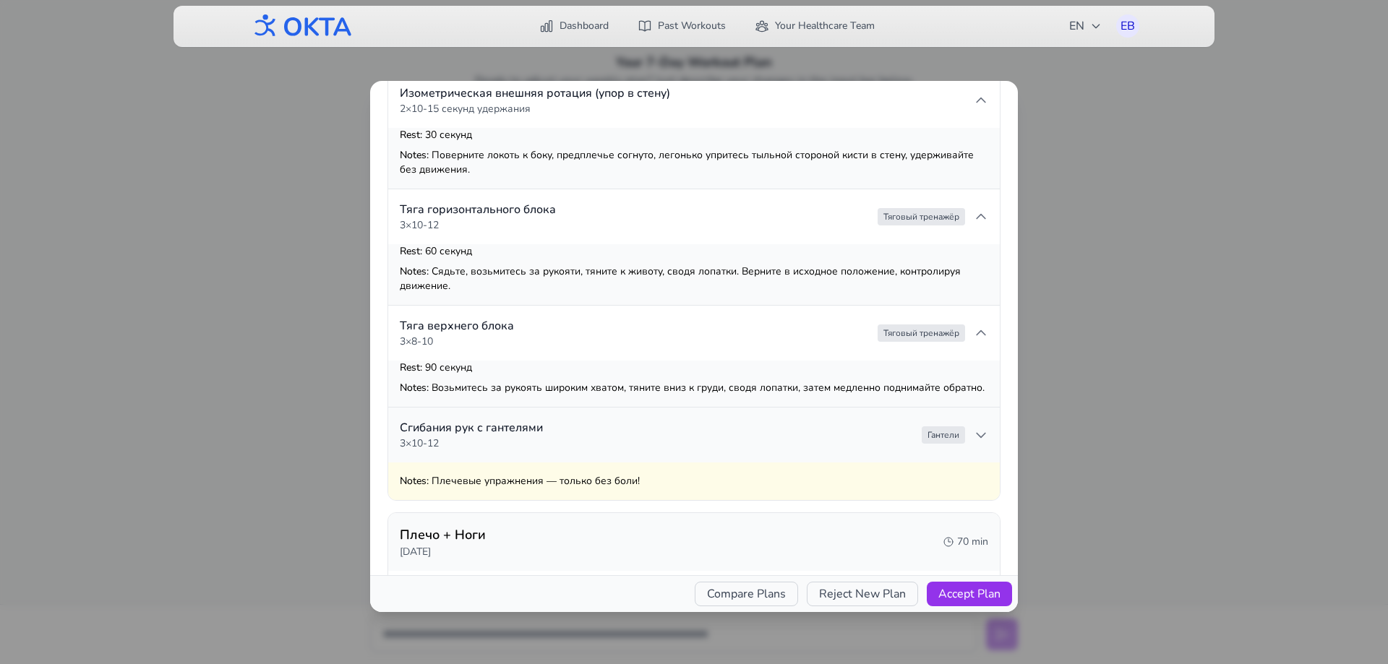
click at [578, 442] on summary "Сгибания рук с гантелями 3 × 10-12 Гантели" at bounding box center [694, 435] width 612 height 55
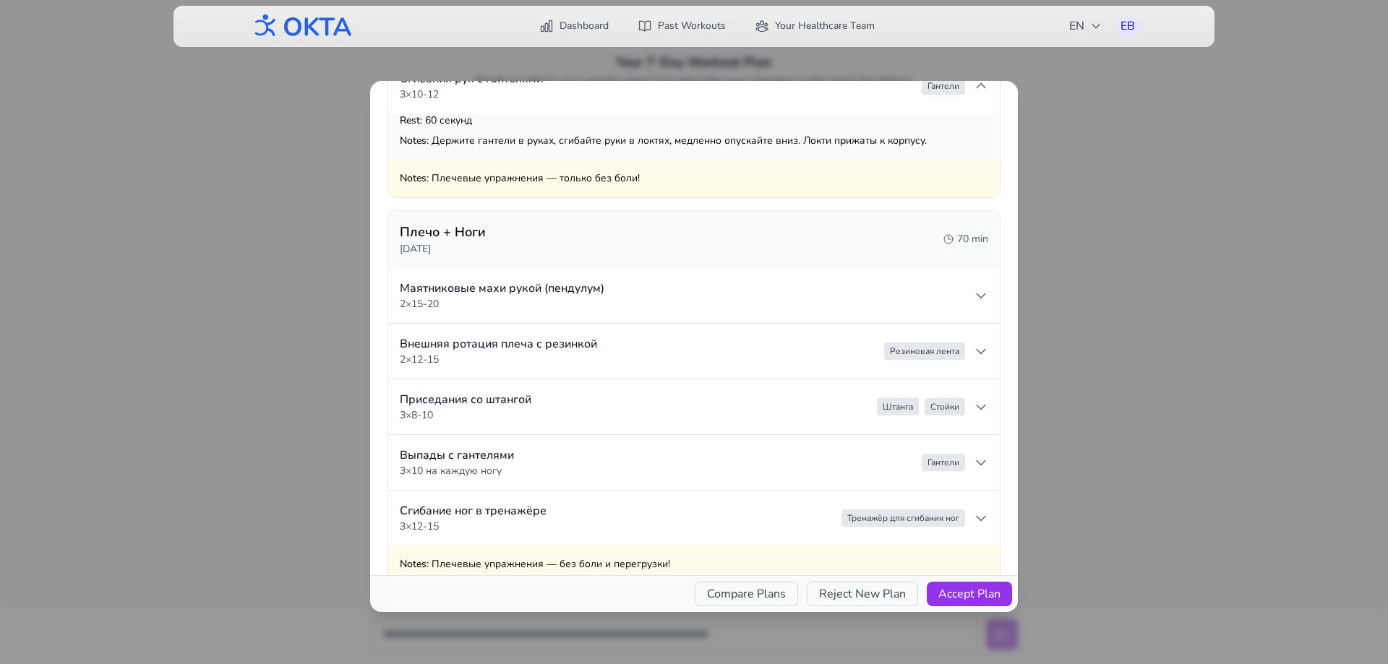
scroll to position [1301, 0]
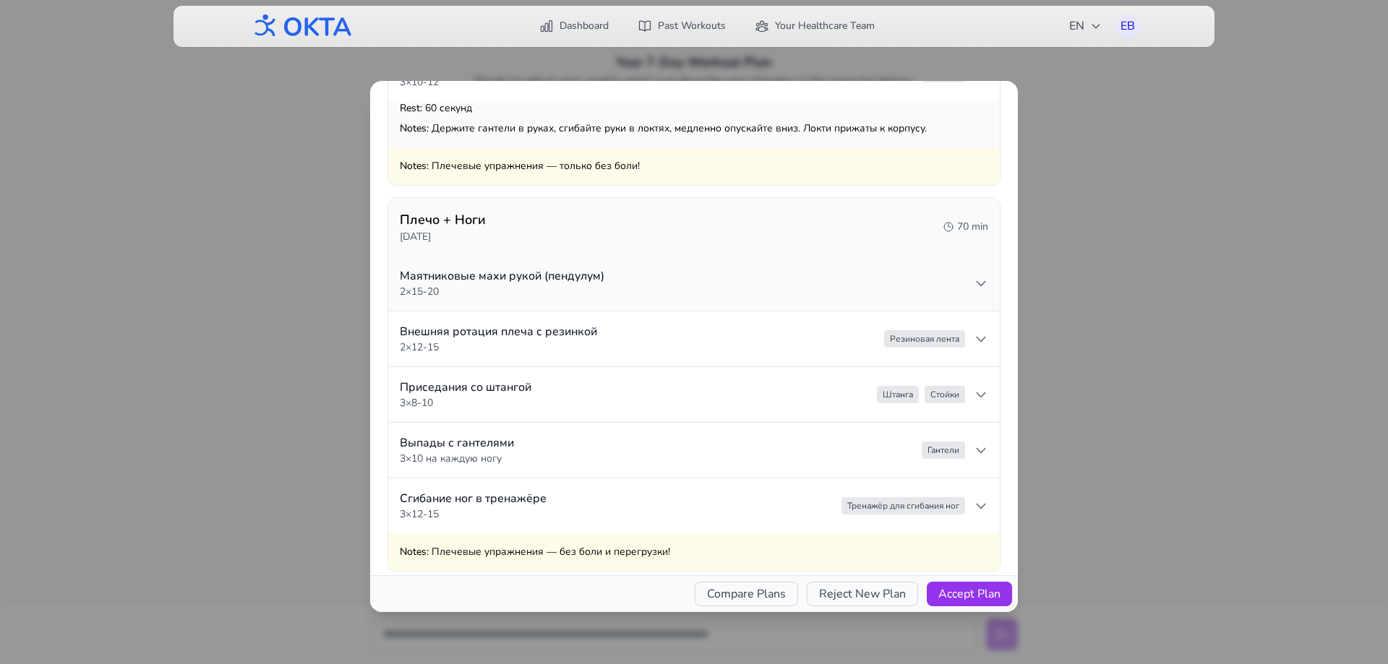
click at [575, 285] on p "Маятниковые махи рукой (пендулум)" at bounding box center [502, 275] width 205 height 17
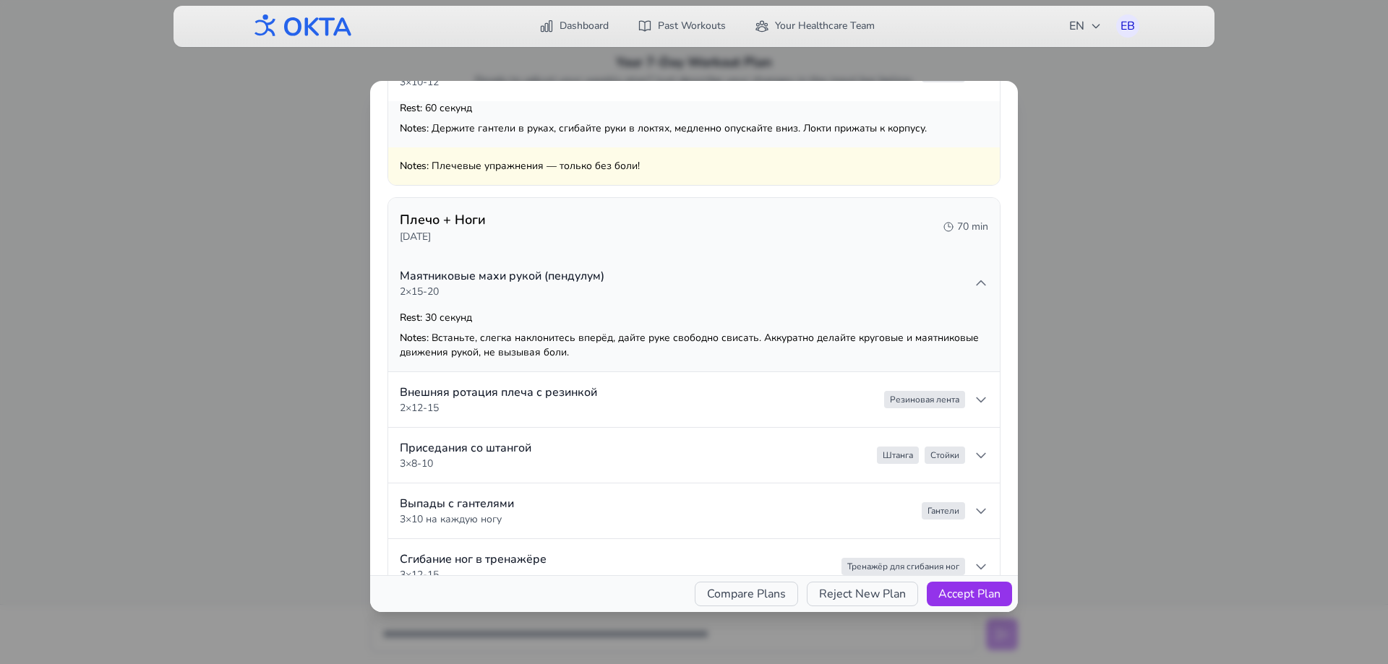
click at [602, 299] on p "2 × 15-20" at bounding box center [502, 292] width 205 height 14
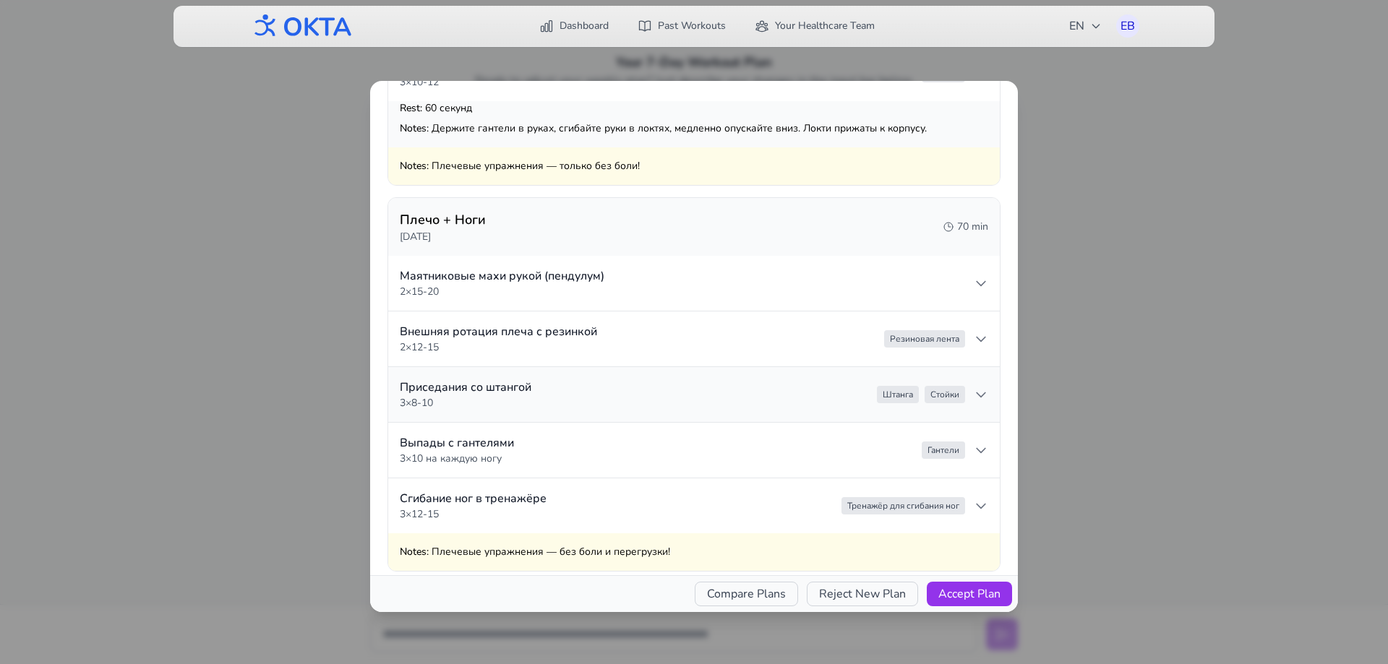
click at [597, 406] on summary "Приседания со штангой 3 × 8-10 Штанга Стойки" at bounding box center [694, 394] width 612 height 55
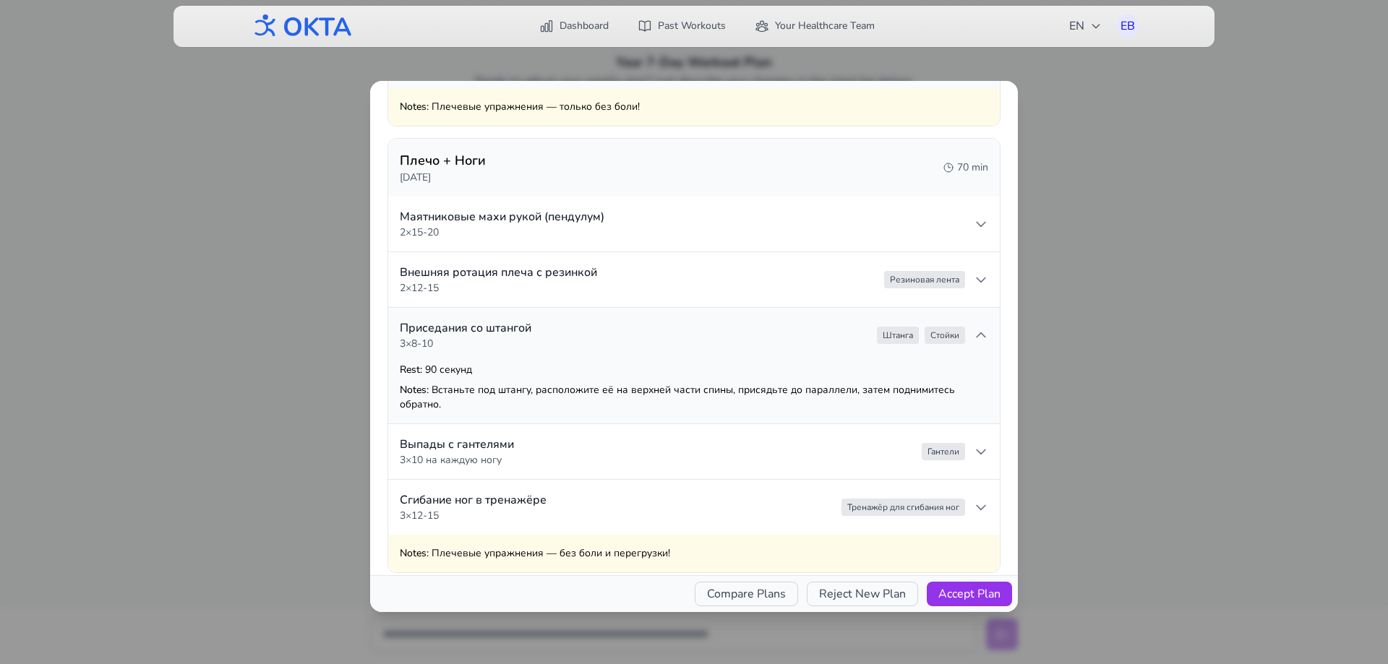
scroll to position [1446, 0]
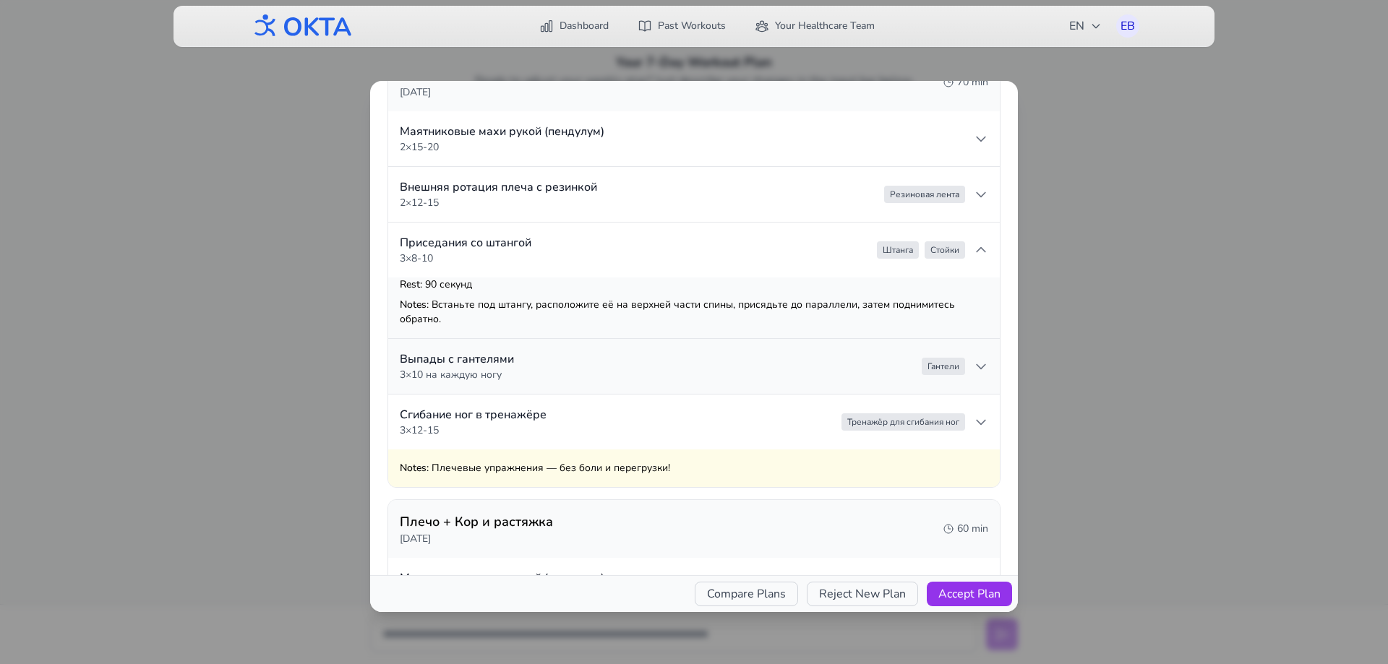
click at [596, 390] on summary "Выпады с гантелями 3 × 10 на каждую ногу [PERSON_NAME]" at bounding box center [694, 366] width 612 height 55
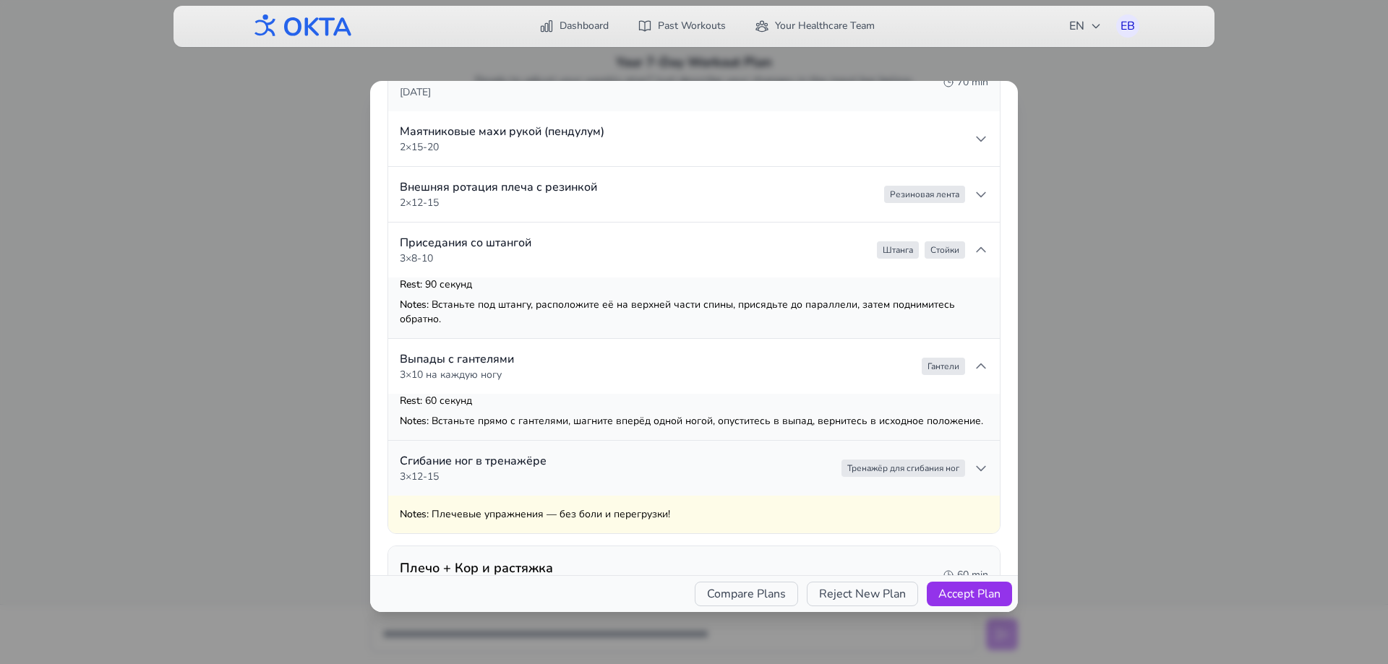
click at [597, 485] on summary "Сгибание ног в тренажёре 3 × 12-15 Тренажёр для сгибания ног" at bounding box center [694, 468] width 612 height 55
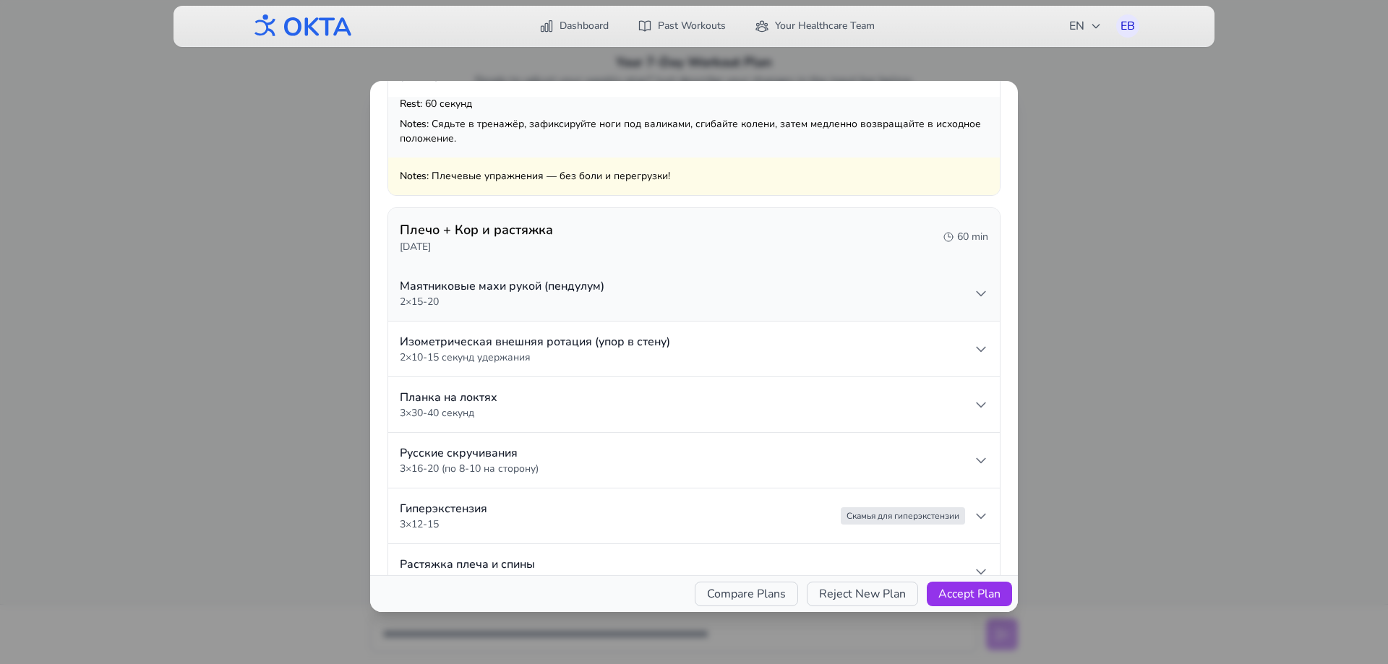
scroll to position [1880, 0]
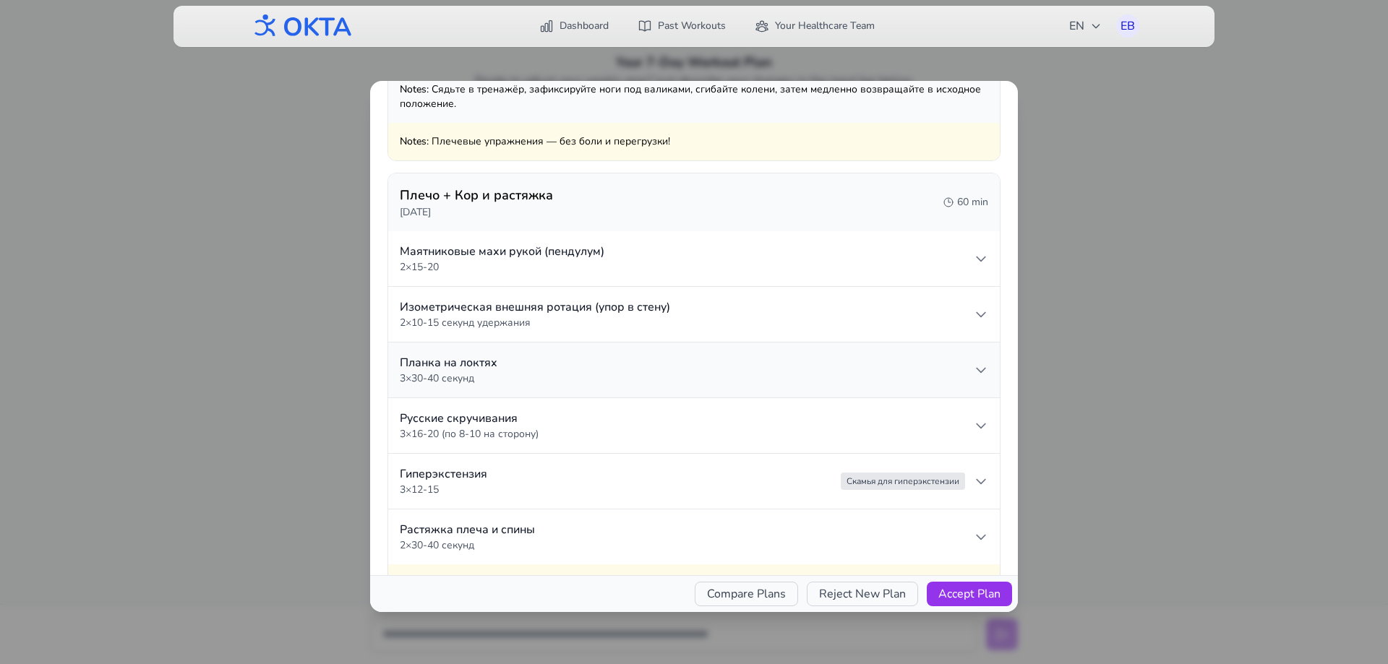
click at [569, 380] on summary "Планка на локтях 3 × 30-40 секунд" at bounding box center [694, 370] width 612 height 55
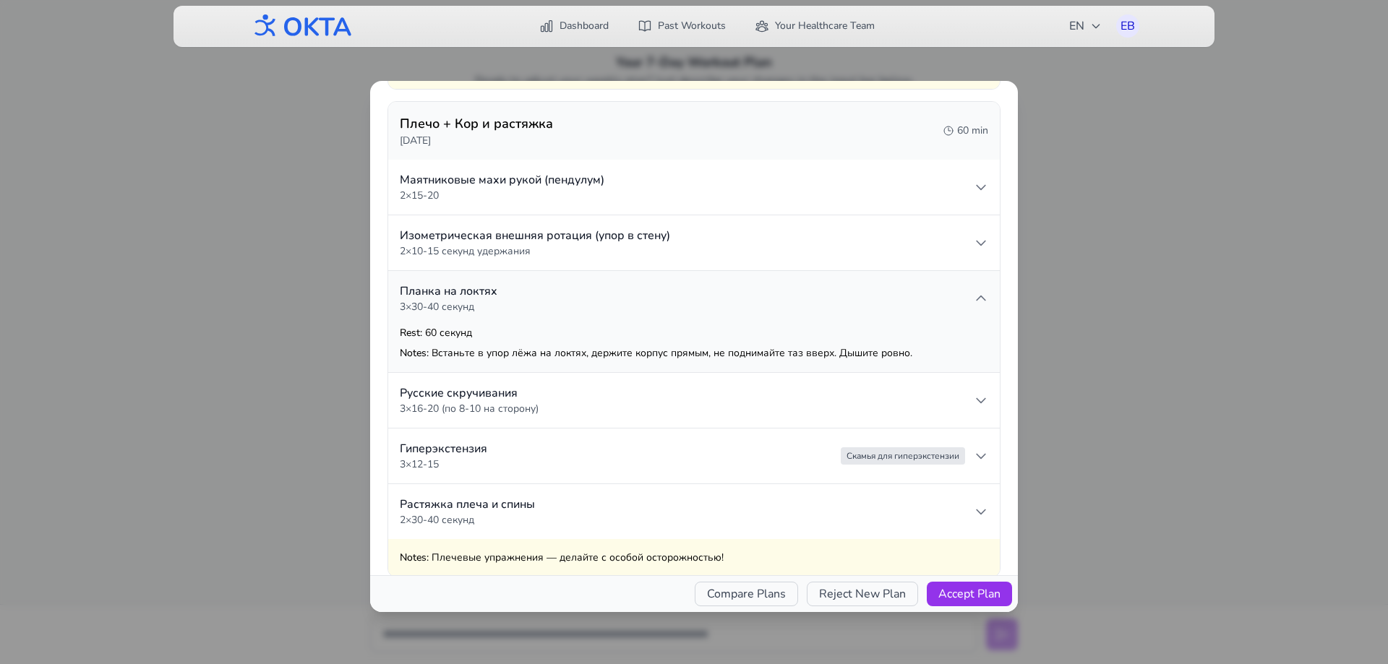
scroll to position [1952, 0]
click at [568, 399] on summary "Русские скручивания 3 × 16-20 (по 8-10 на сторону)" at bounding box center [694, 399] width 612 height 55
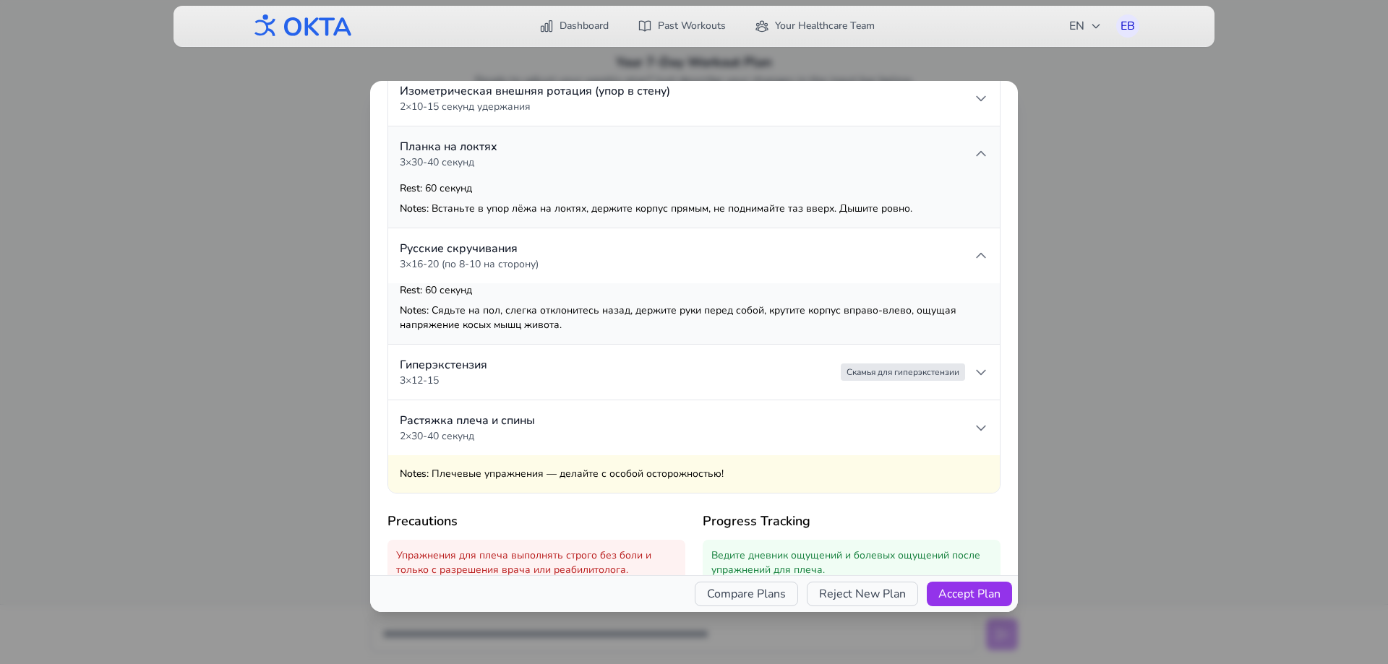
scroll to position [2096, 0]
click at [609, 373] on summary "Гиперэкстензия 3 × 12-15 Скамья для гиперэкстензии" at bounding box center [694, 371] width 612 height 55
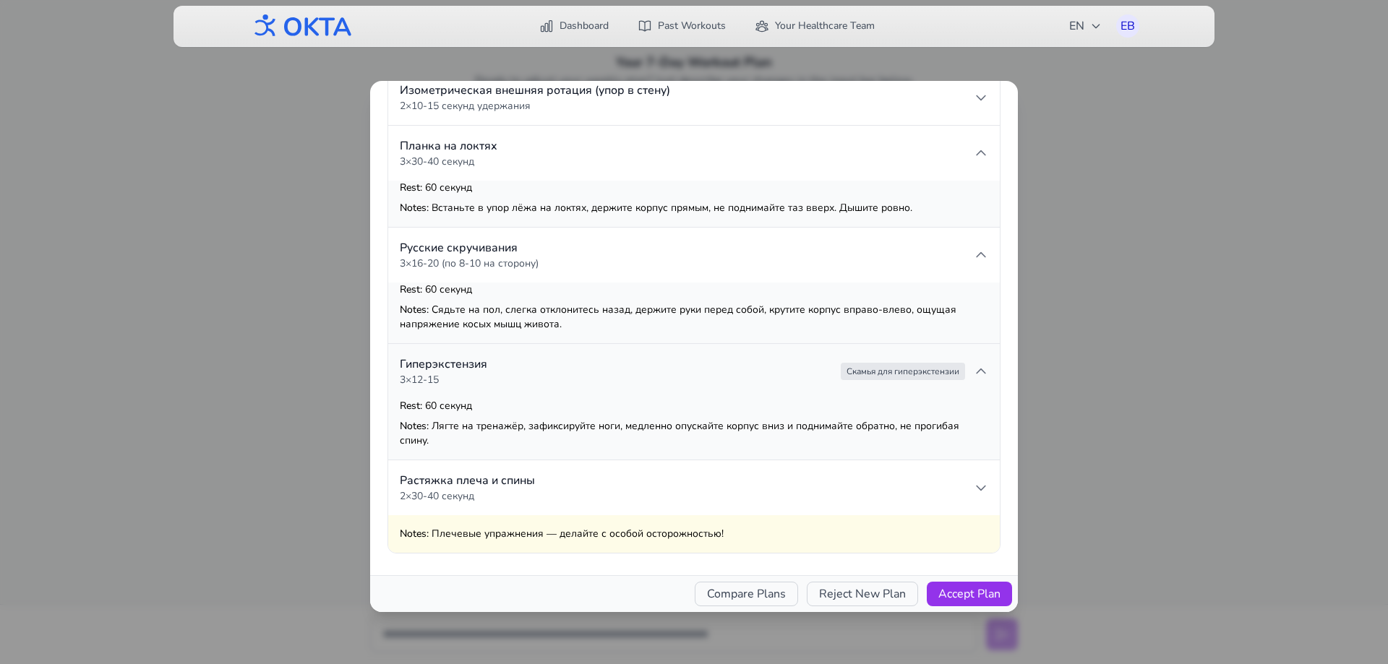
click at [873, 380] on span "Скамья для гиперэкстензии" at bounding box center [903, 371] width 124 height 17
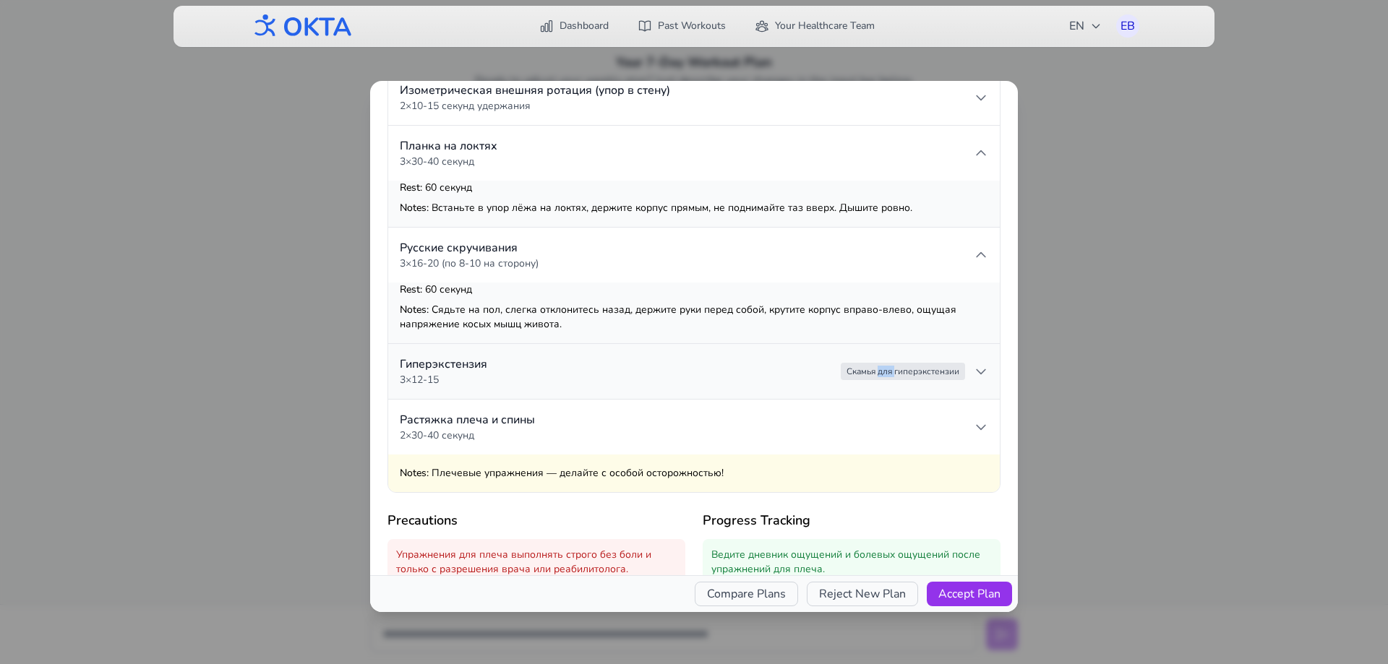
click at [873, 380] on span "Скамья для гиперэкстензии" at bounding box center [903, 371] width 124 height 17
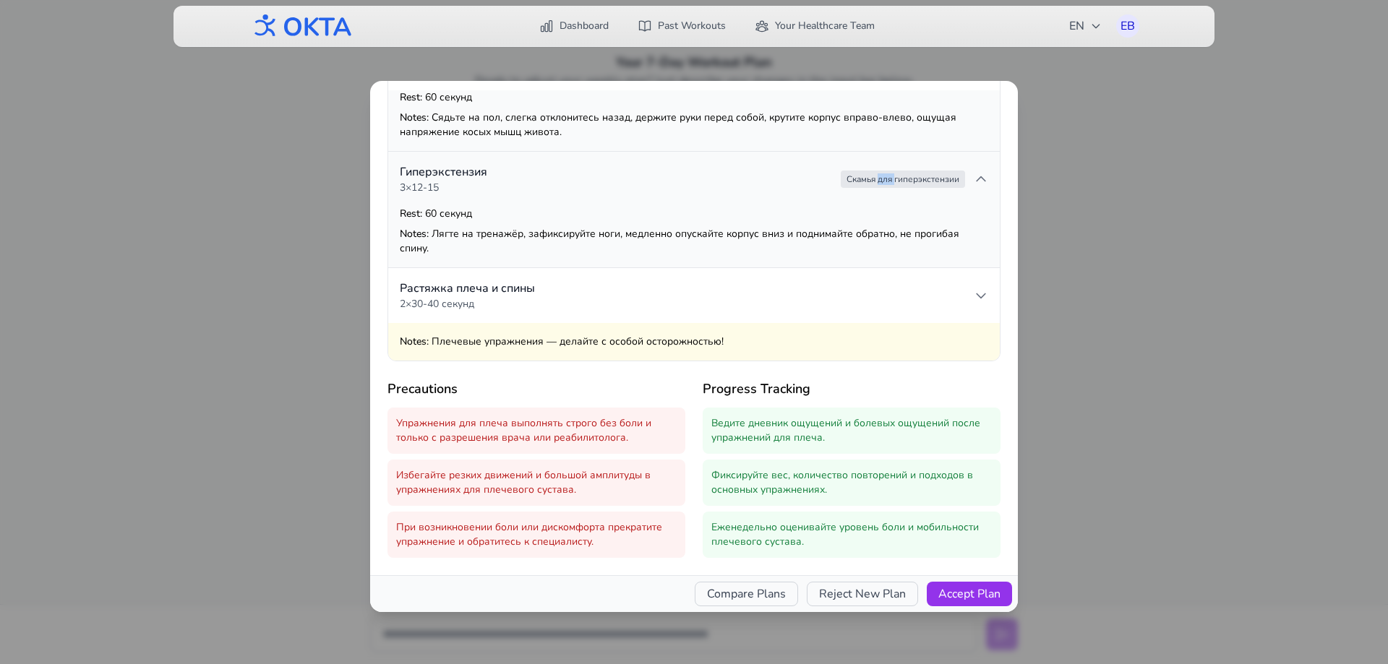
scroll to position [2303, 0]
click at [891, 591] on button "Reject New Plan" at bounding box center [862, 594] width 111 height 25
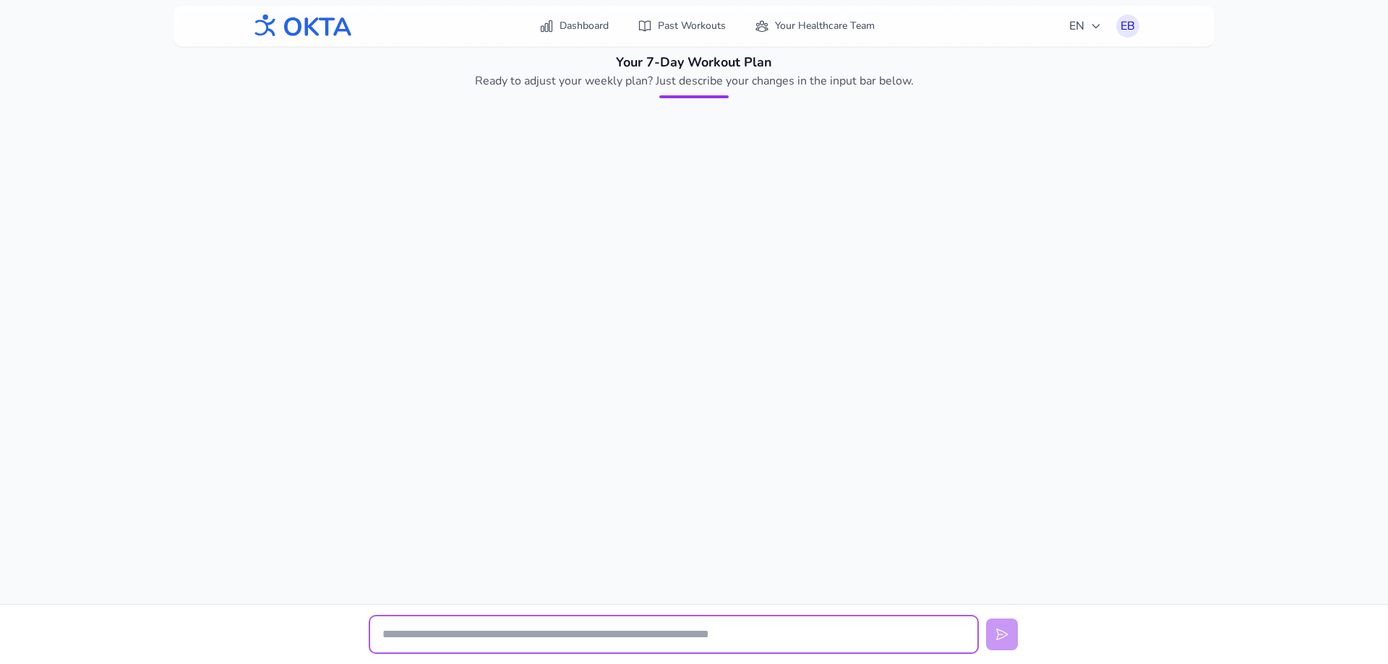
click at [787, 619] on input "text" at bounding box center [673, 635] width 607 height 36
type input "**********"
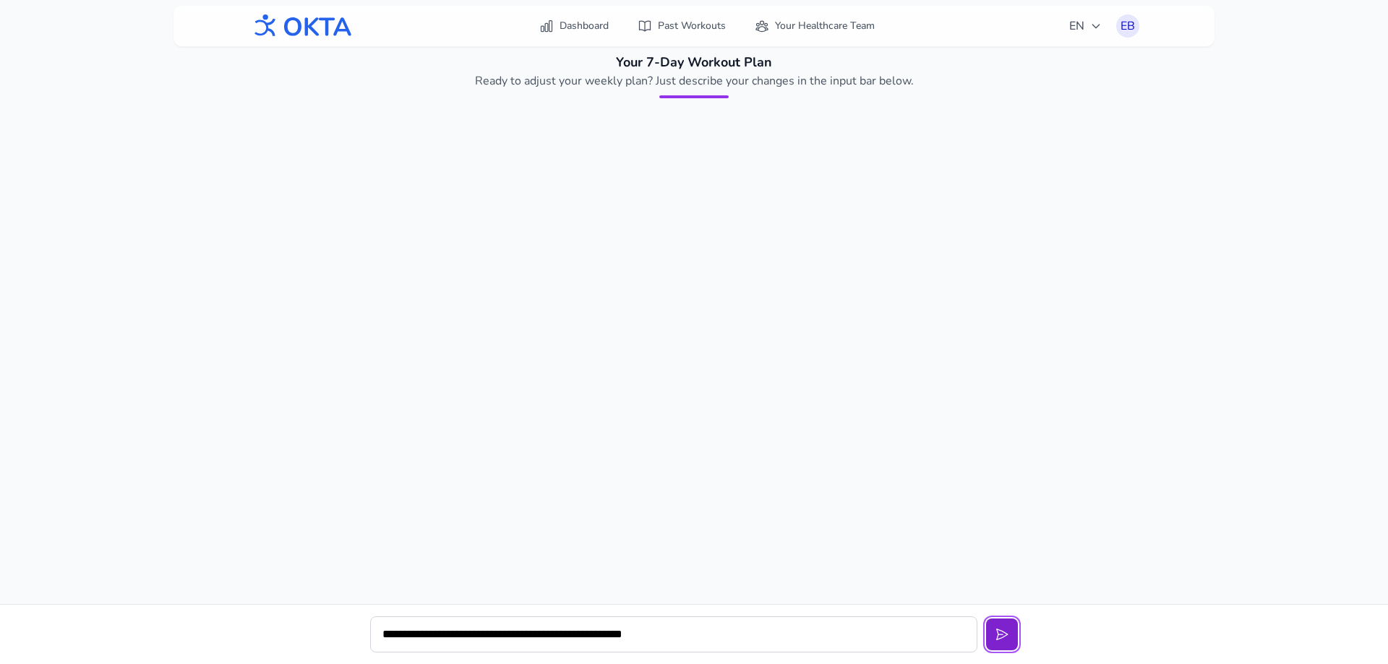
click at [1010, 642] on button at bounding box center [1002, 635] width 32 height 32
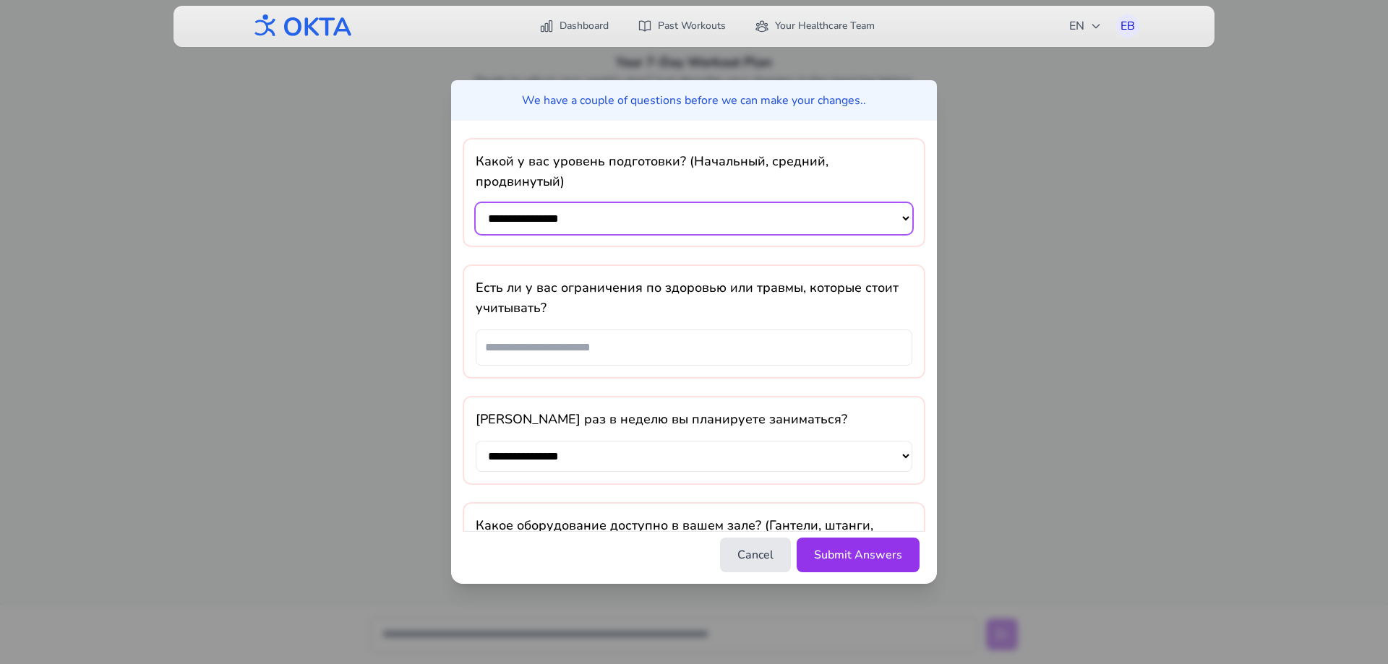
click at [596, 228] on select "**********" at bounding box center [694, 218] width 437 height 31
select select "*******"
click at [476, 203] on select "**********" at bounding box center [694, 218] width 437 height 31
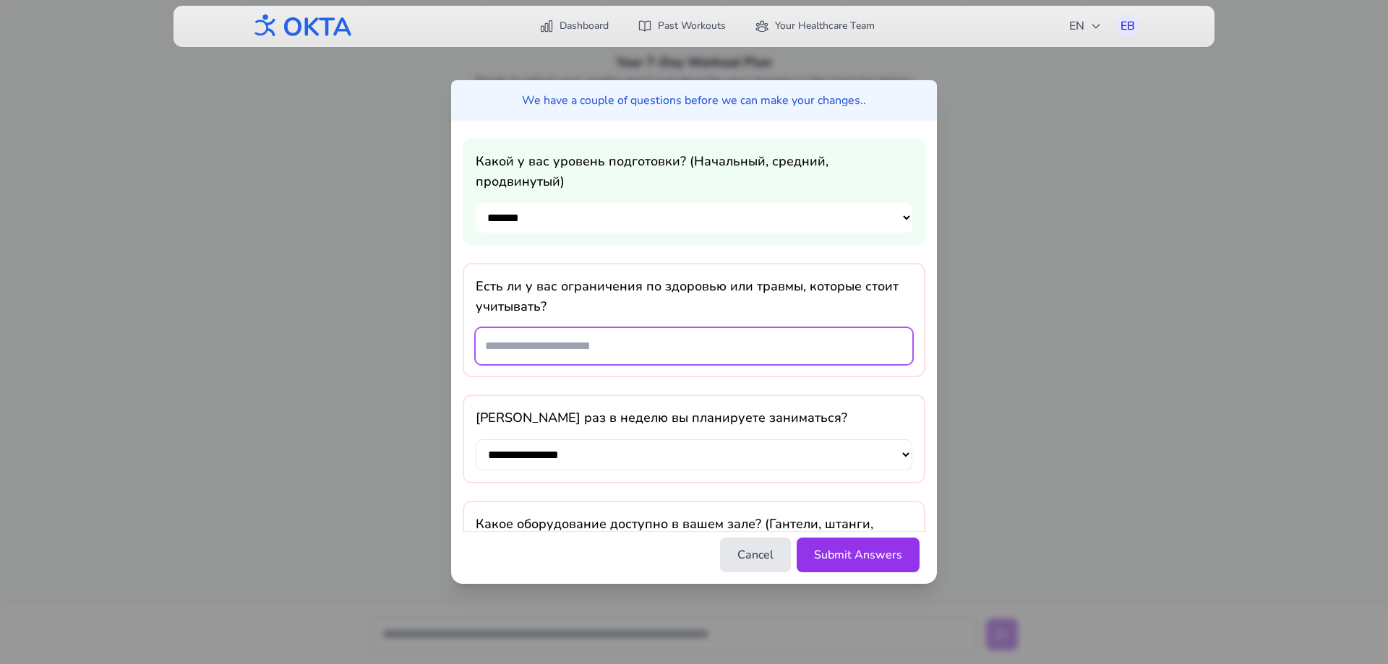
click at [594, 356] on input "text" at bounding box center [694, 346] width 437 height 36
type input "*"
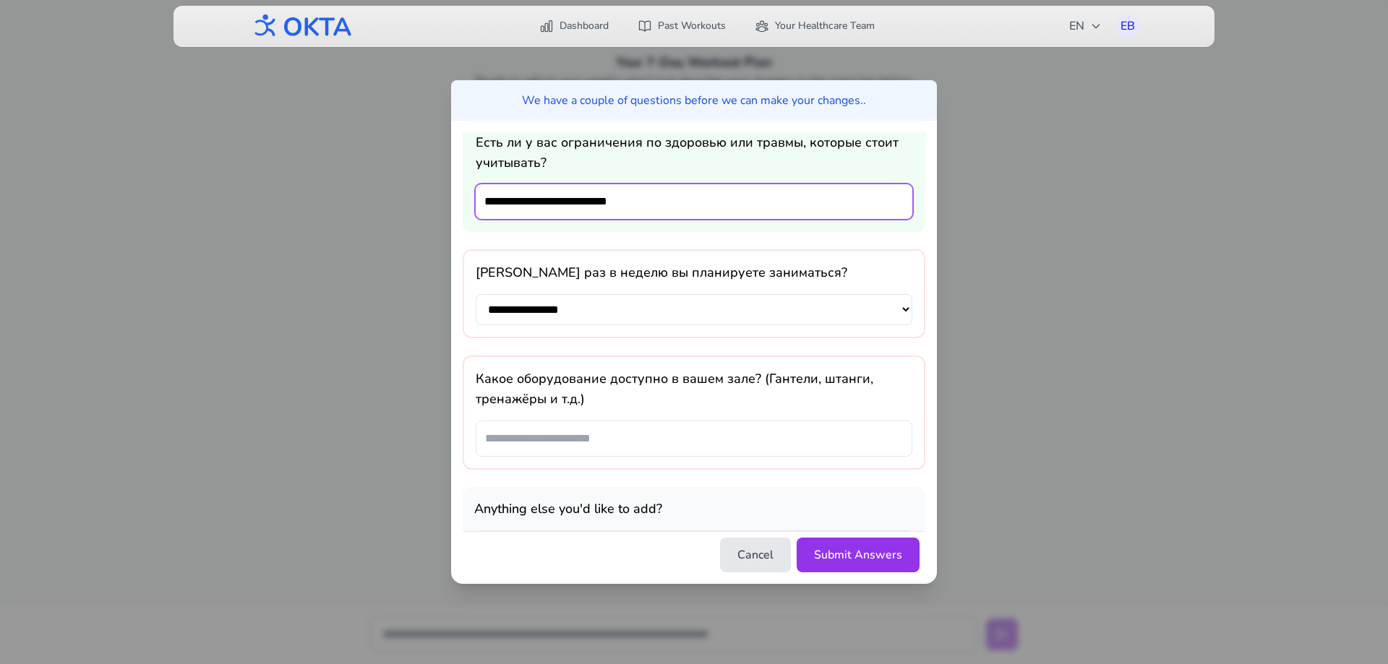
scroll to position [145, 0]
type input "**********"
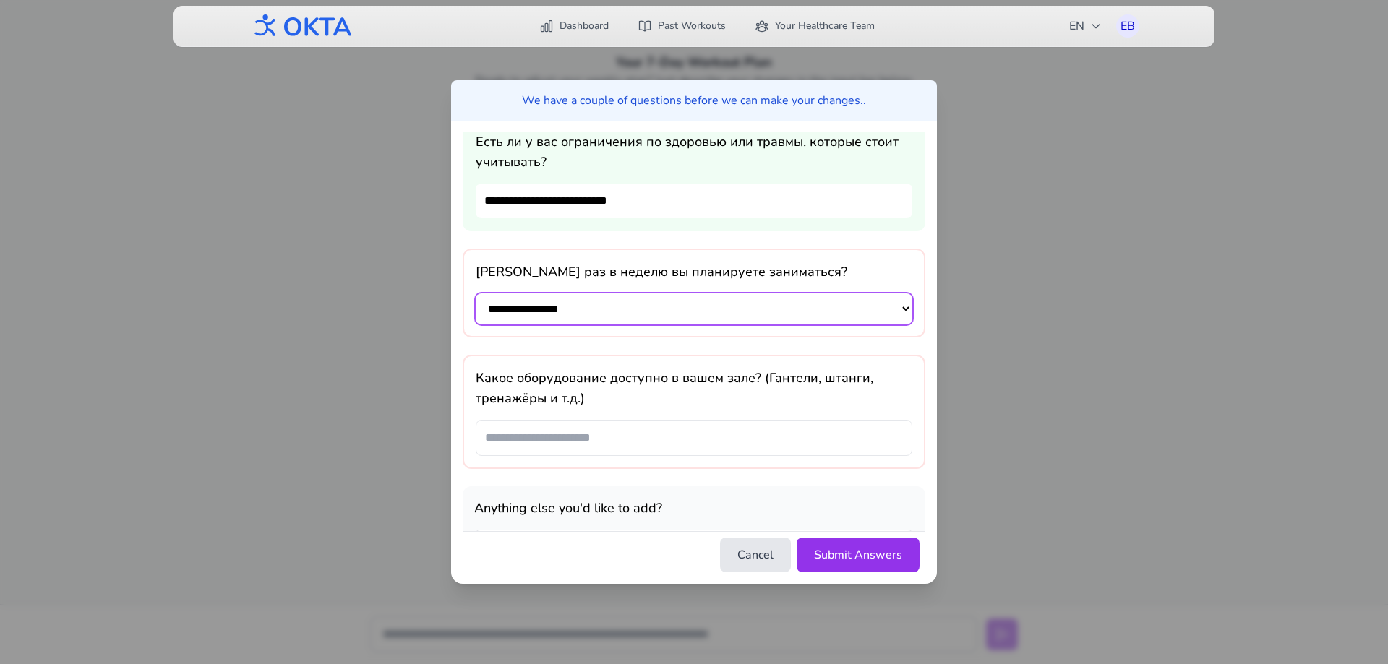
click at [635, 320] on select "**********" at bounding box center [694, 309] width 437 height 31
click at [627, 314] on select "**********" at bounding box center [694, 309] width 437 height 31
select select "*"
click at [476, 299] on select "**********" at bounding box center [694, 309] width 437 height 31
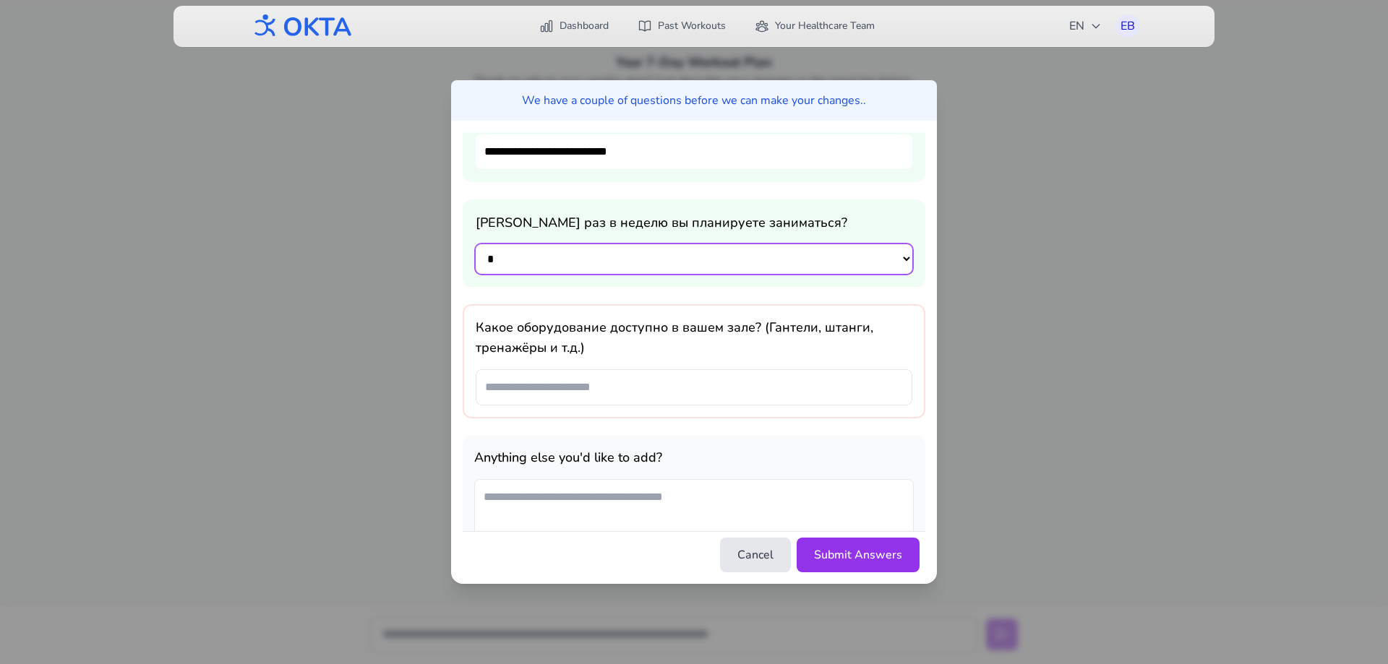
scroll to position [217, 0]
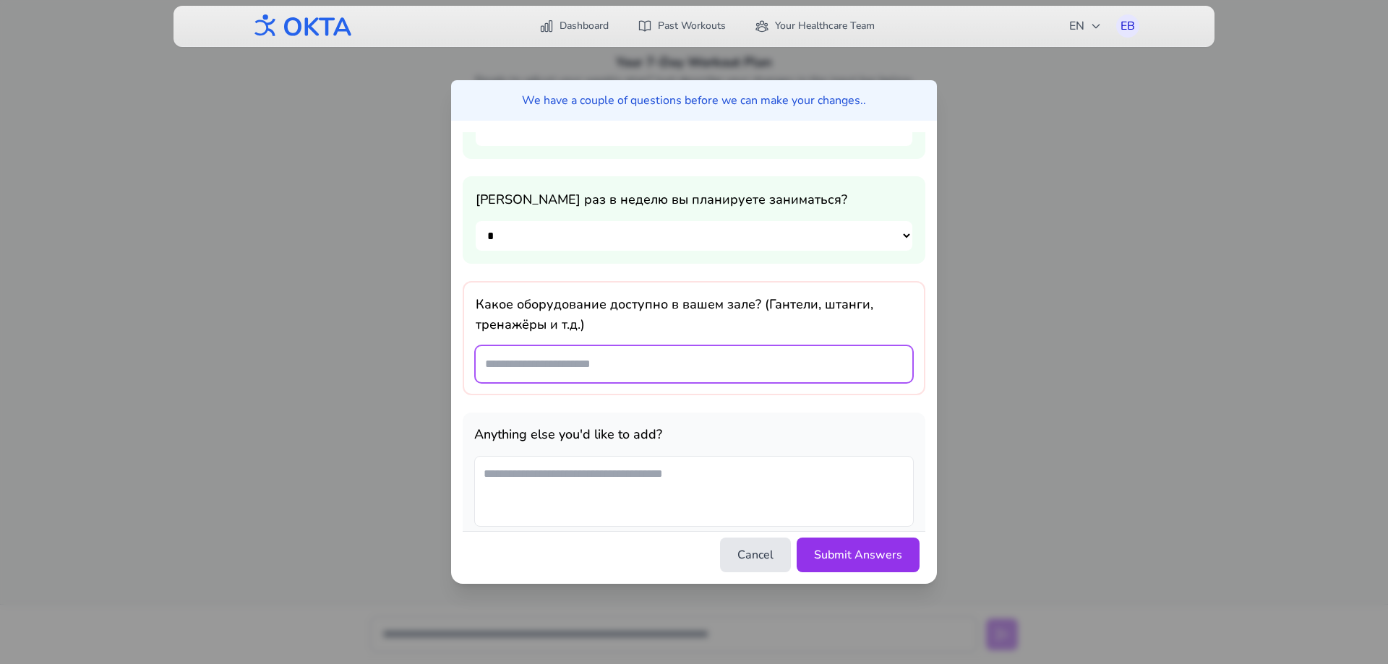
click at [602, 378] on input "text" at bounding box center [694, 364] width 437 height 36
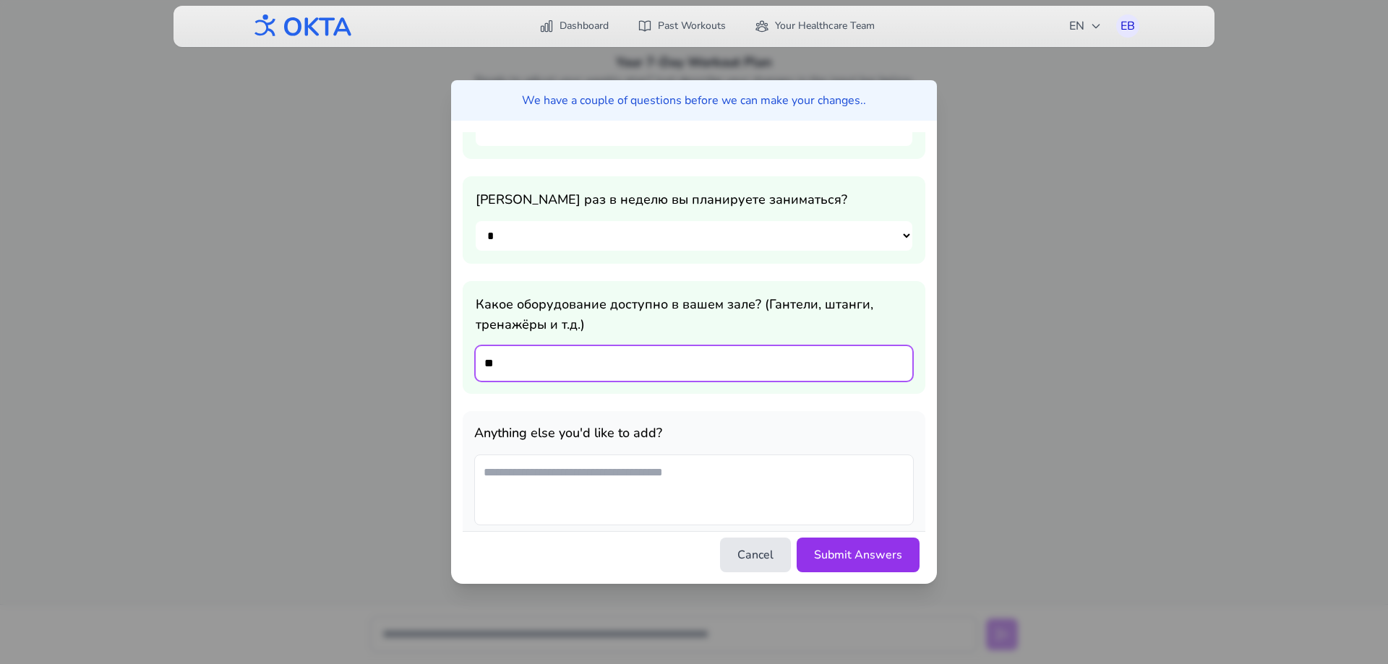
type input "*"
type input "**********"
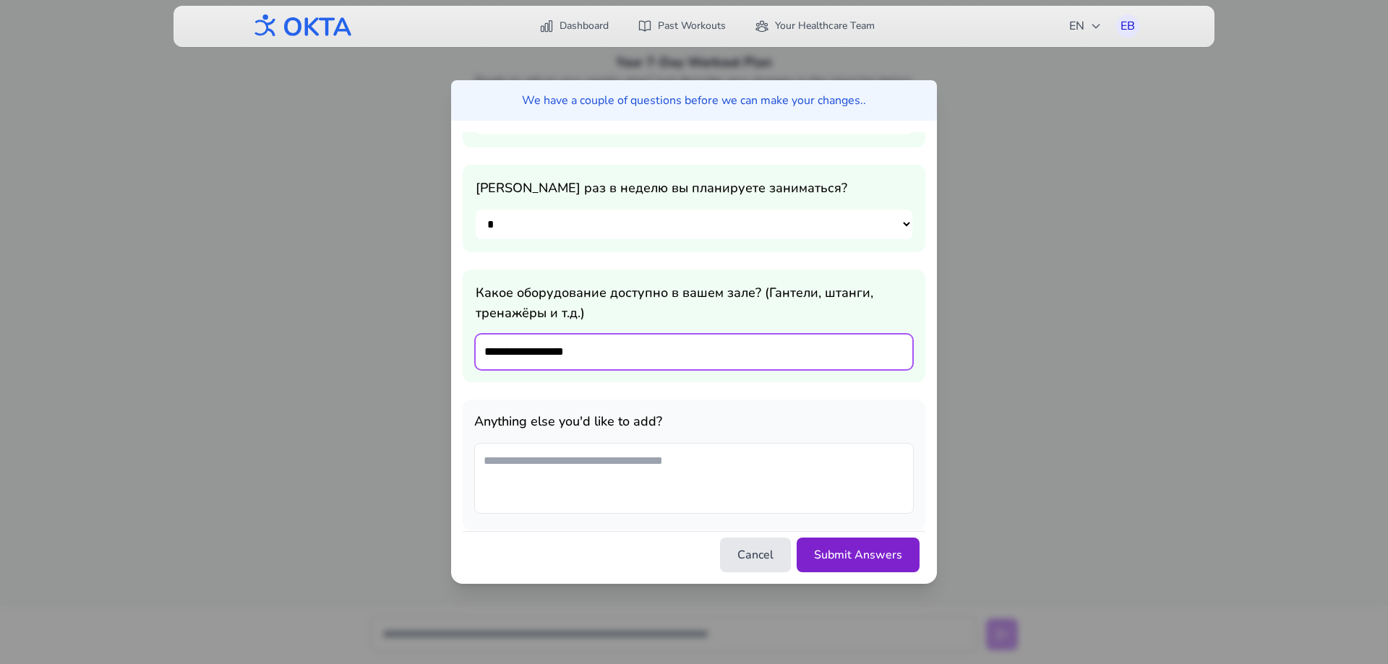
scroll to position [238, 0]
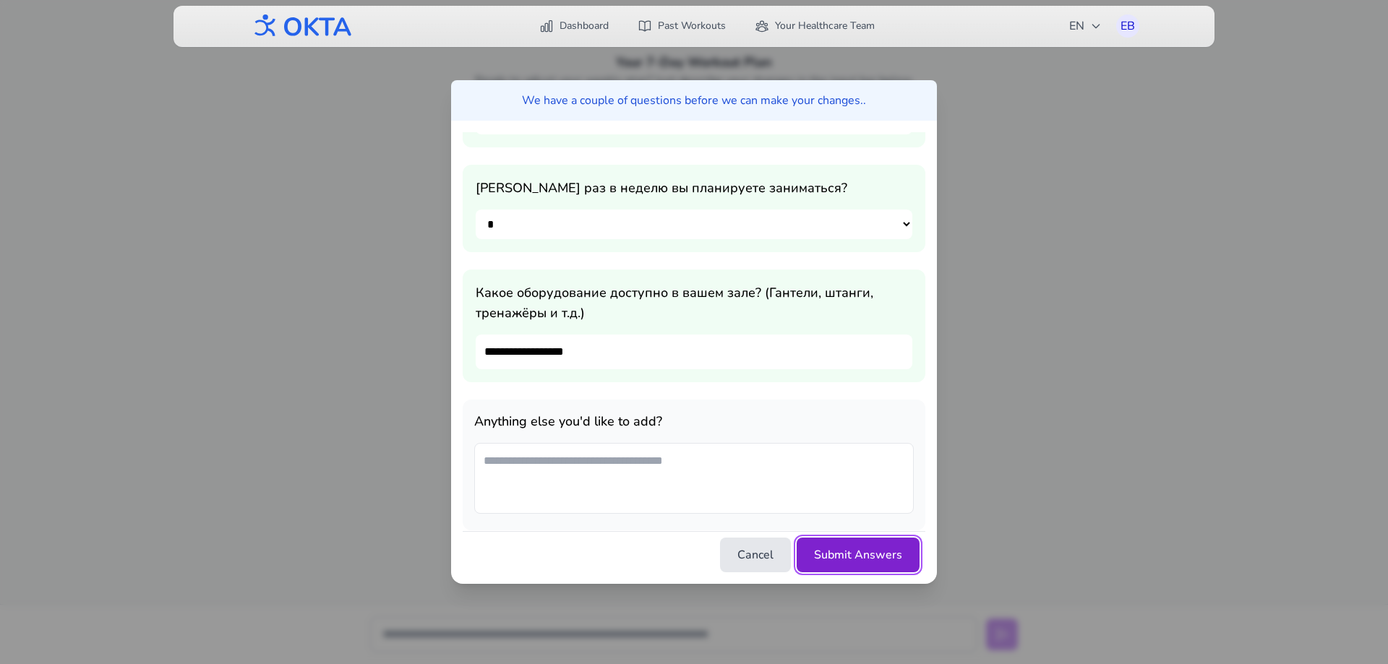
click at [883, 556] on button "Submit Answers" at bounding box center [858, 555] width 123 height 35
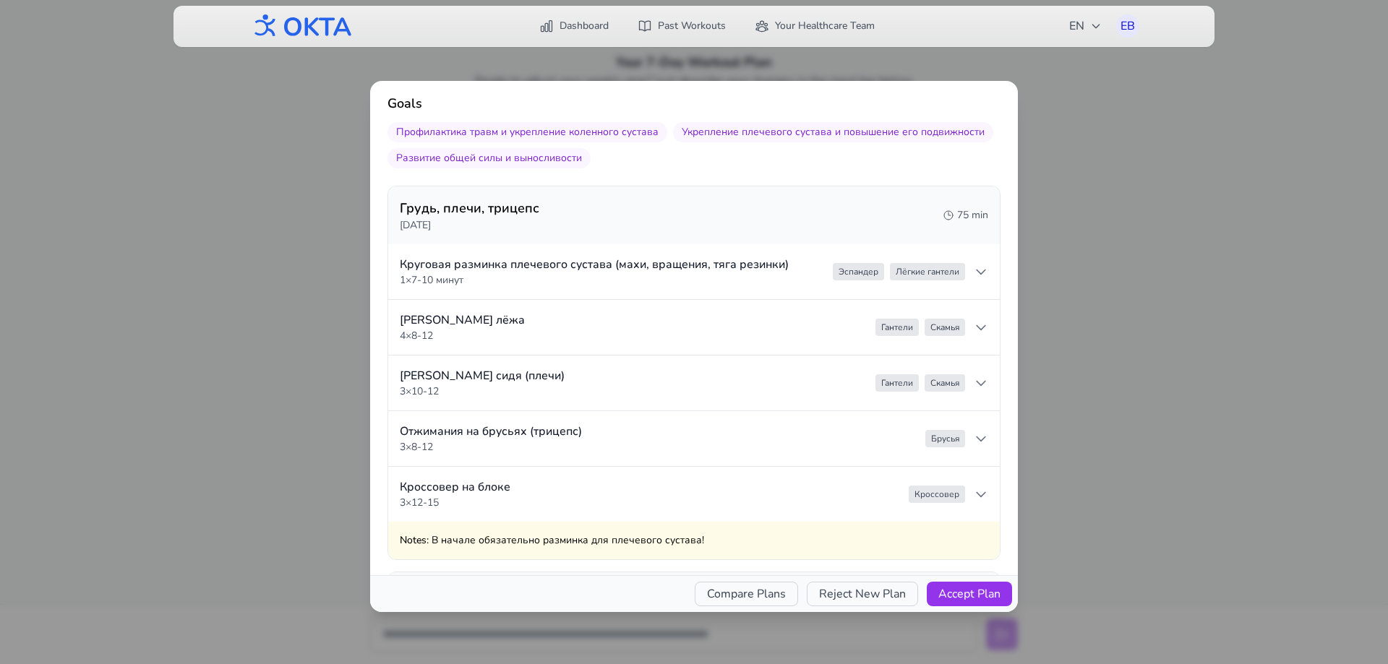
scroll to position [145, 0]
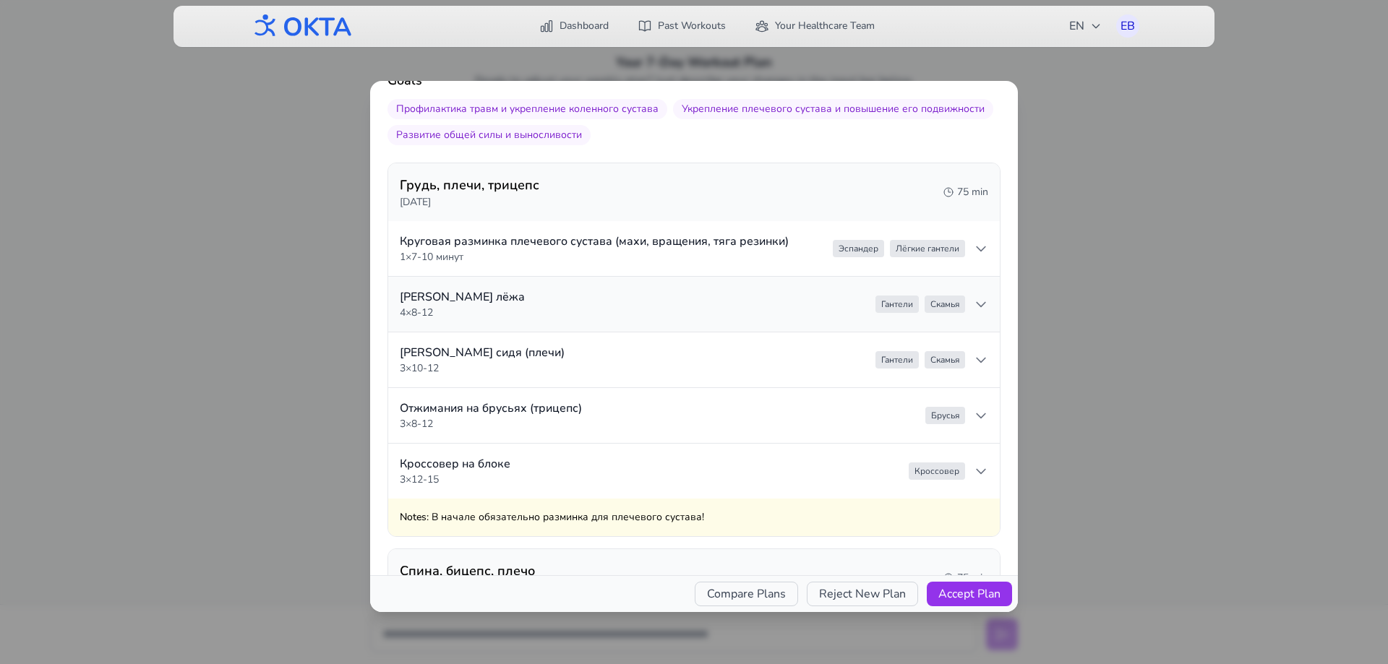
click at [664, 288] on summary "[PERSON_NAME] лёжа 4 × 8-12 [PERSON_NAME]" at bounding box center [694, 304] width 612 height 55
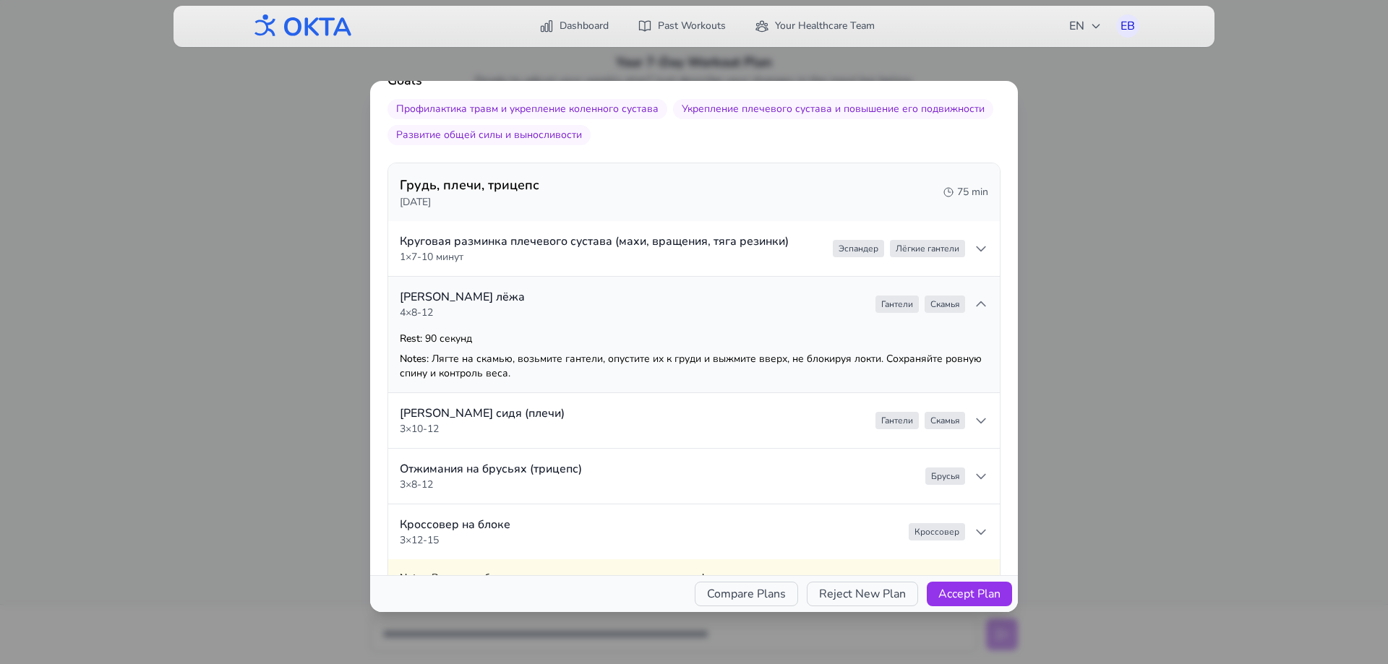
click at [664, 288] on summary "[PERSON_NAME] лёжа 4 × 8-12 [PERSON_NAME]" at bounding box center [694, 304] width 612 height 55
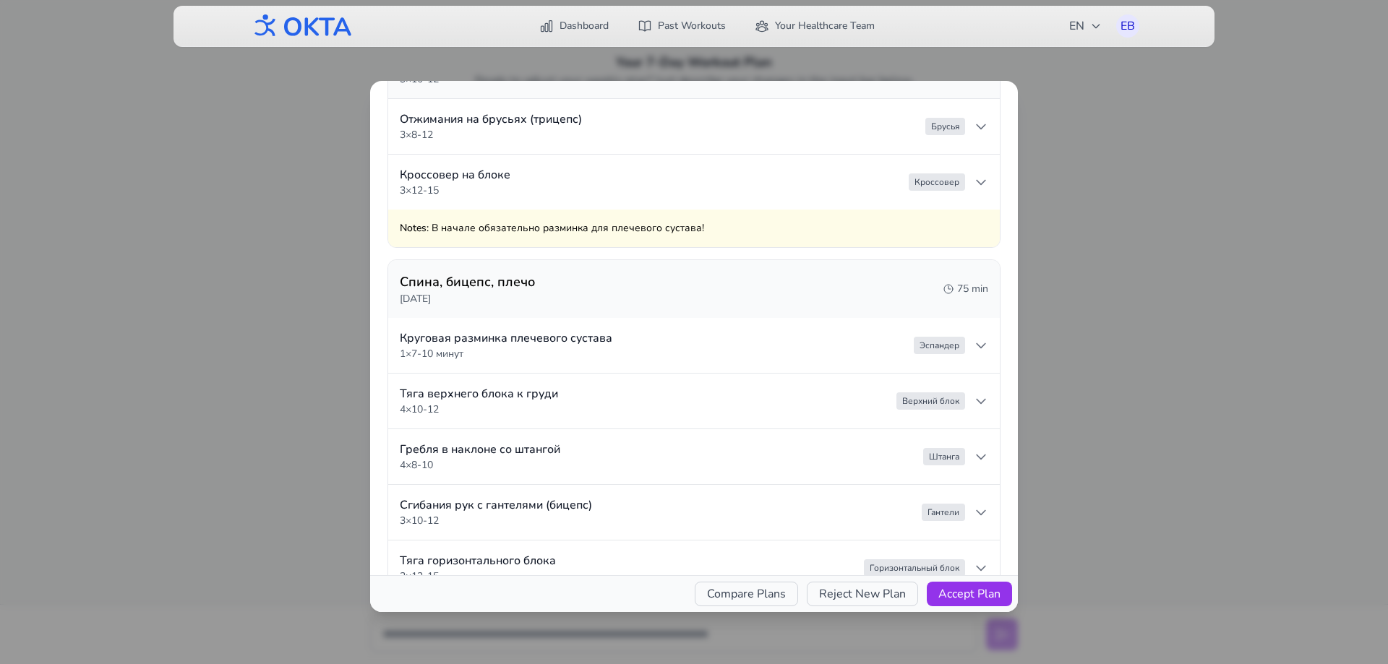
scroll to position [506, 0]
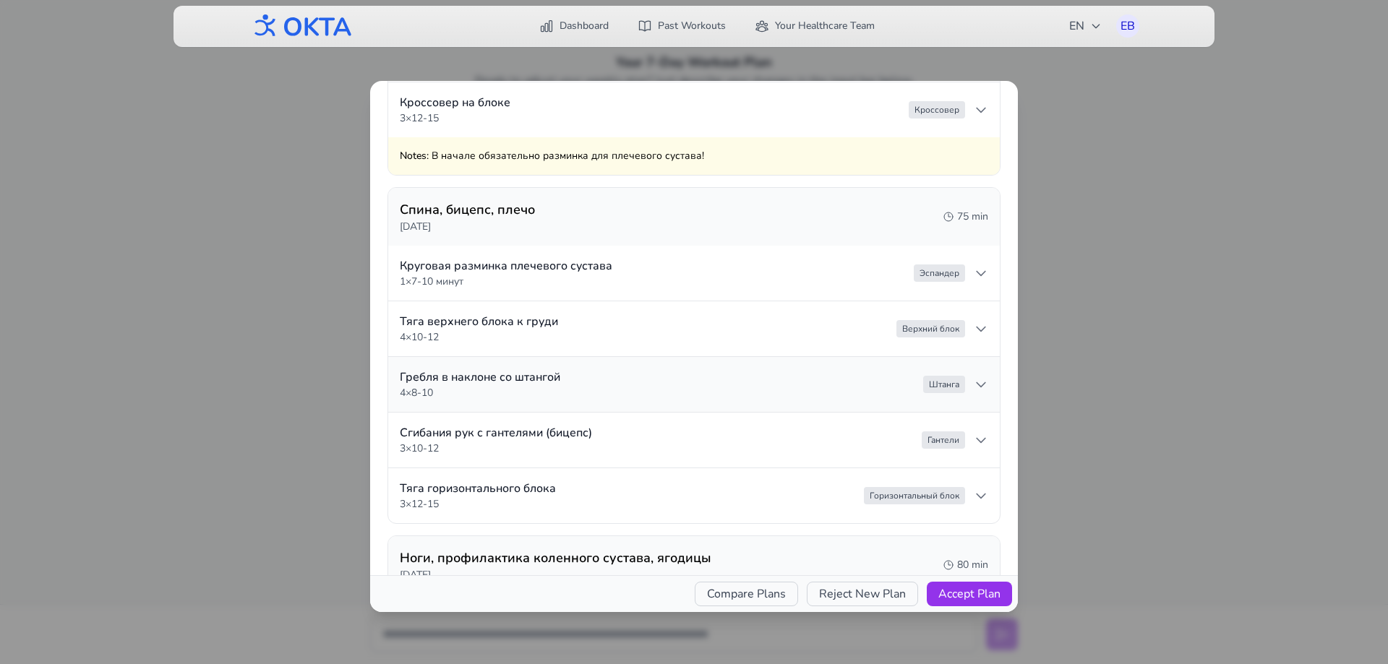
click at [633, 379] on summary "Гребля в наклоне со штангой 4 × 8-10 Штанга" at bounding box center [694, 384] width 612 height 55
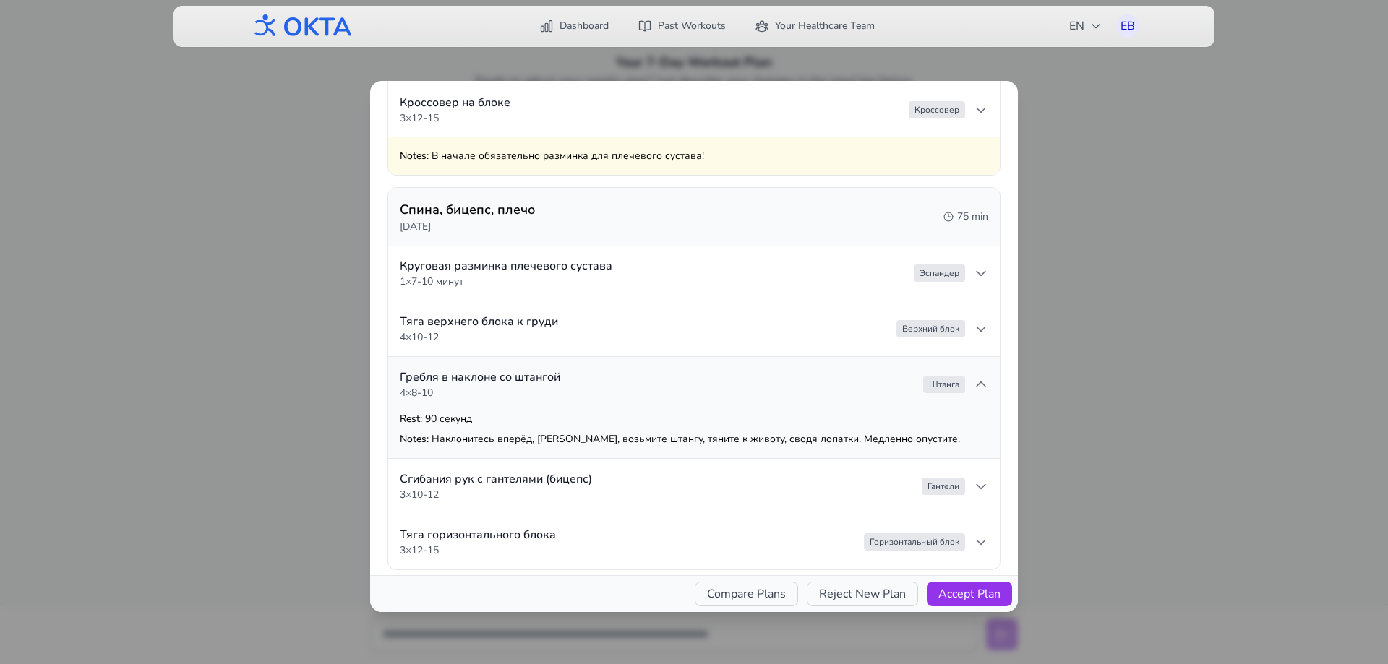
click at [633, 379] on summary "Гребля в наклоне со штангой 4 × 8-10 Штанга" at bounding box center [694, 384] width 612 height 55
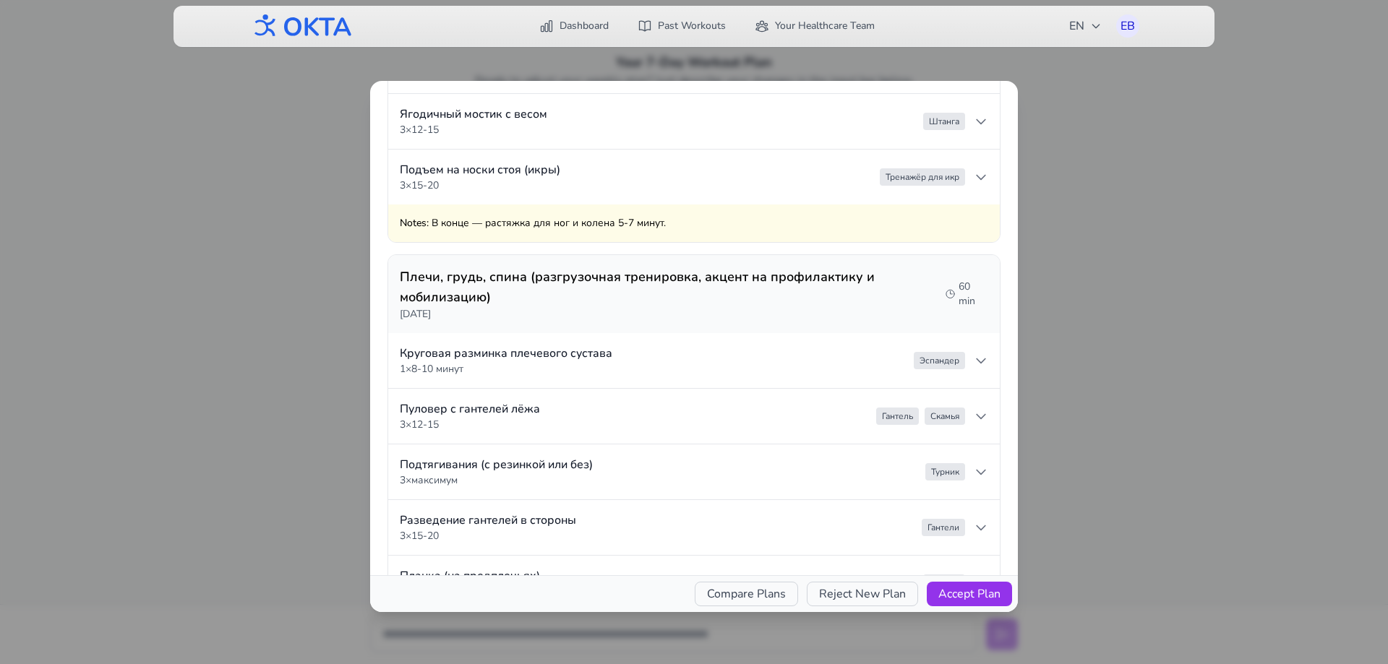
scroll to position [1301, 0]
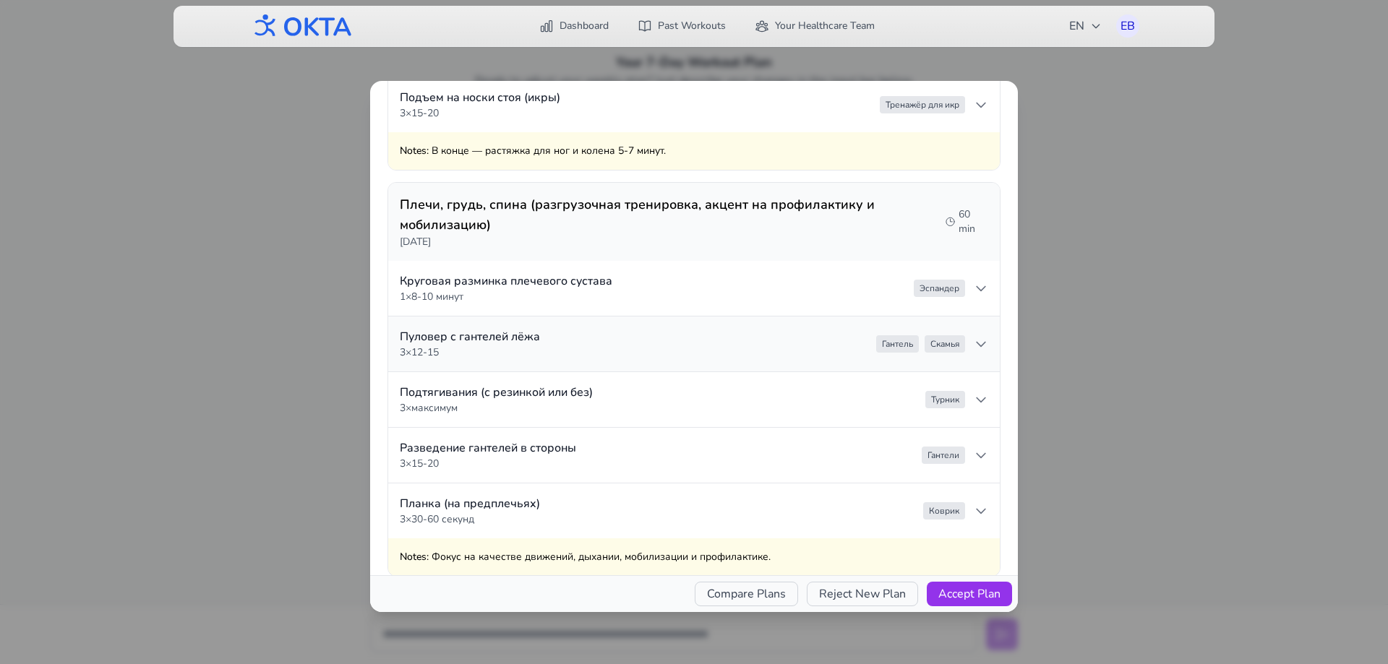
click at [563, 340] on summary "Пуловер с гантелей лёжа 3 × 12-15 [PERSON_NAME]" at bounding box center [694, 344] width 612 height 55
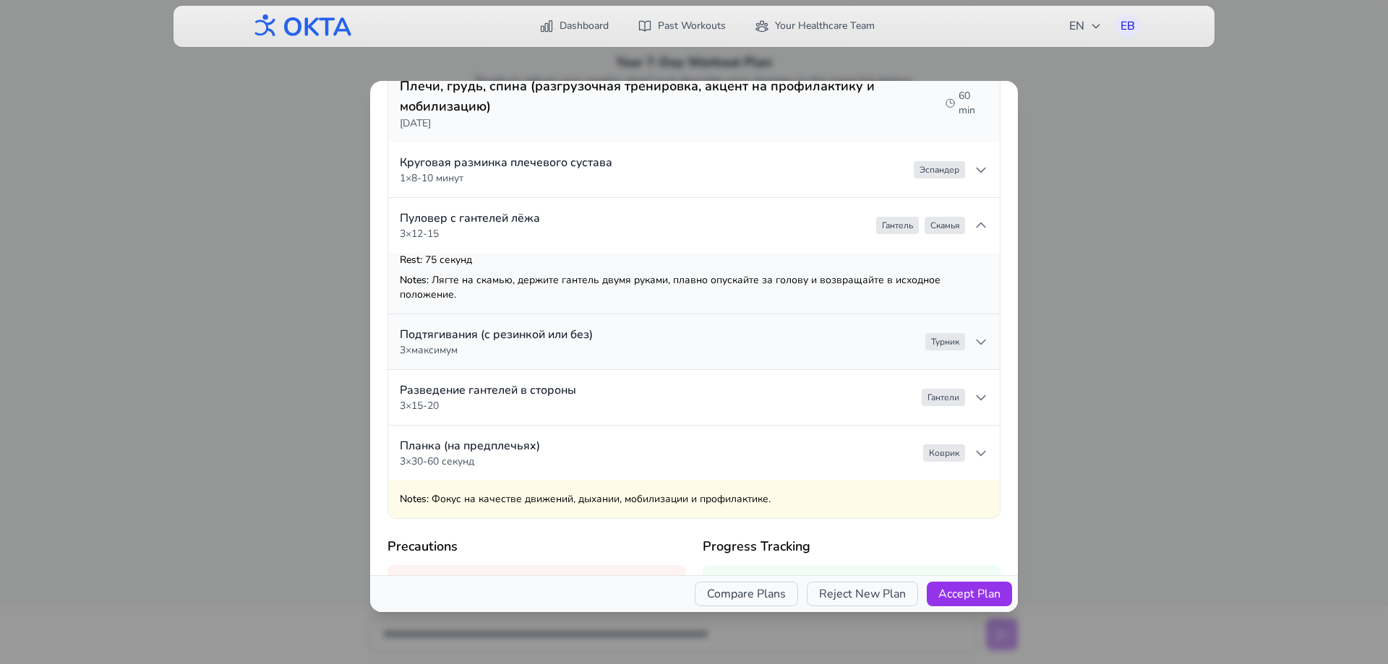
scroll to position [1446, 0]
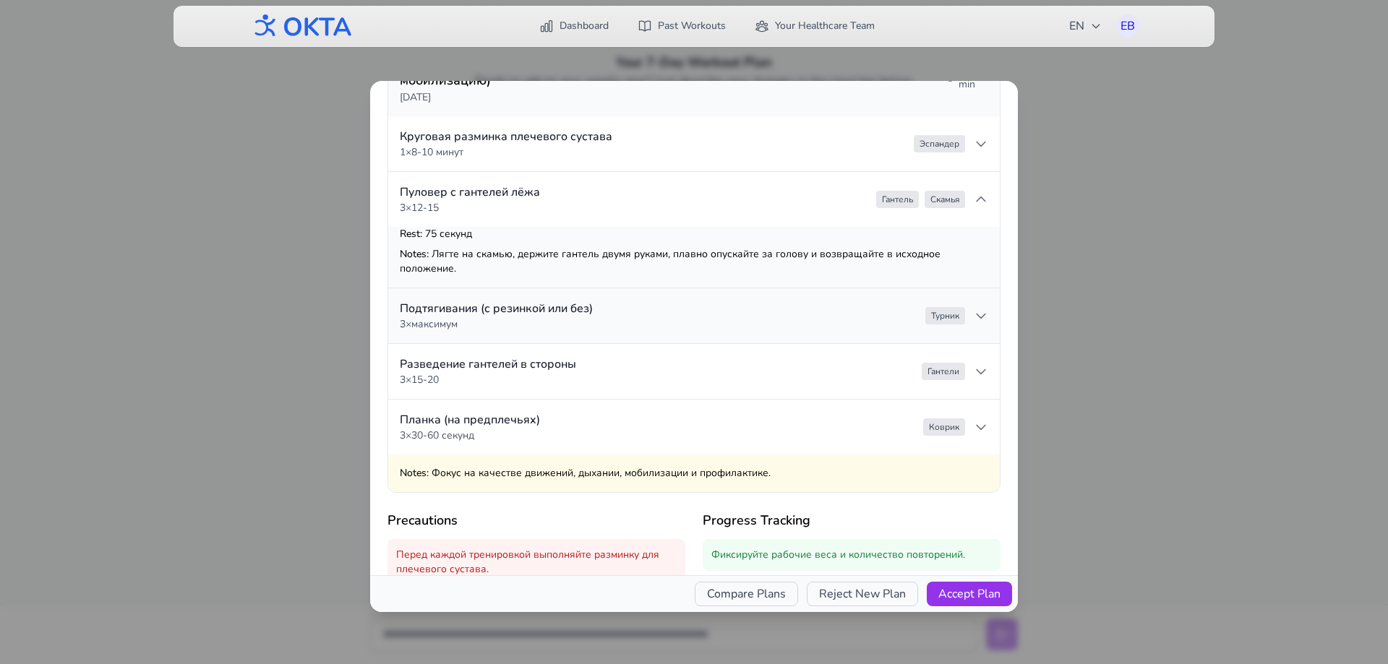
click at [557, 377] on p "3 × 15-20" at bounding box center [488, 380] width 176 height 14
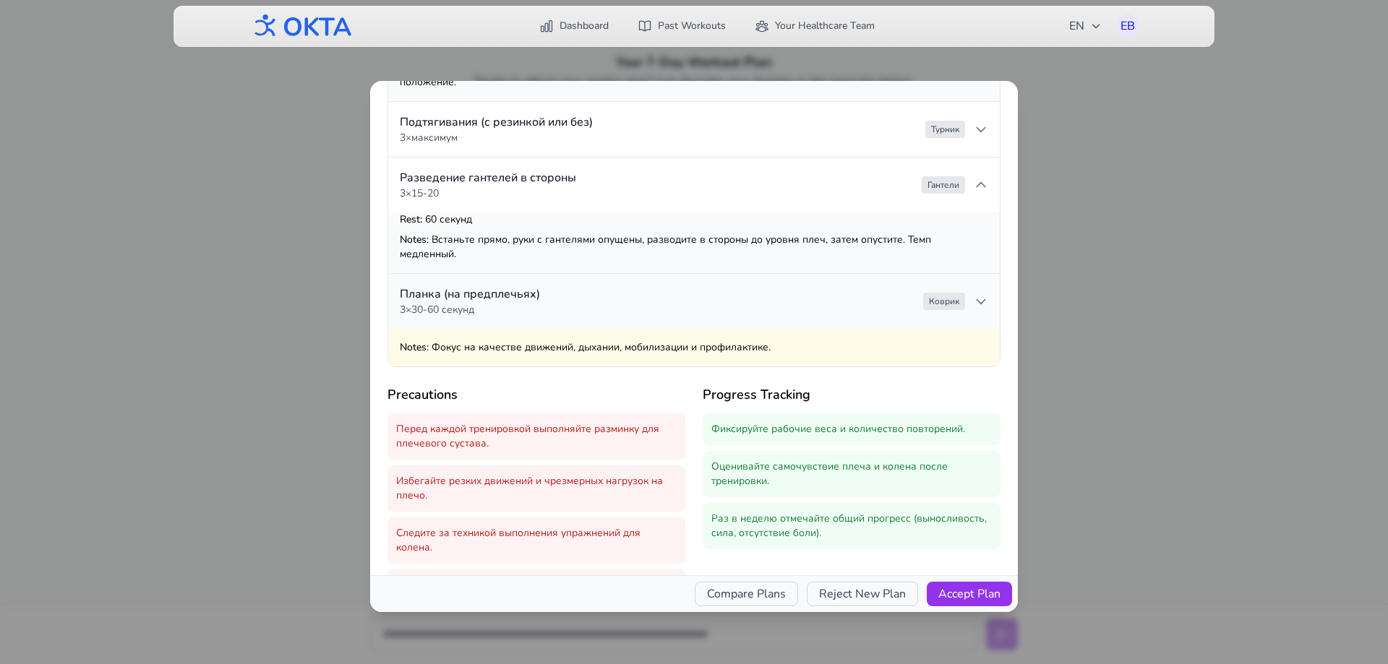
scroll to position [1676, 0]
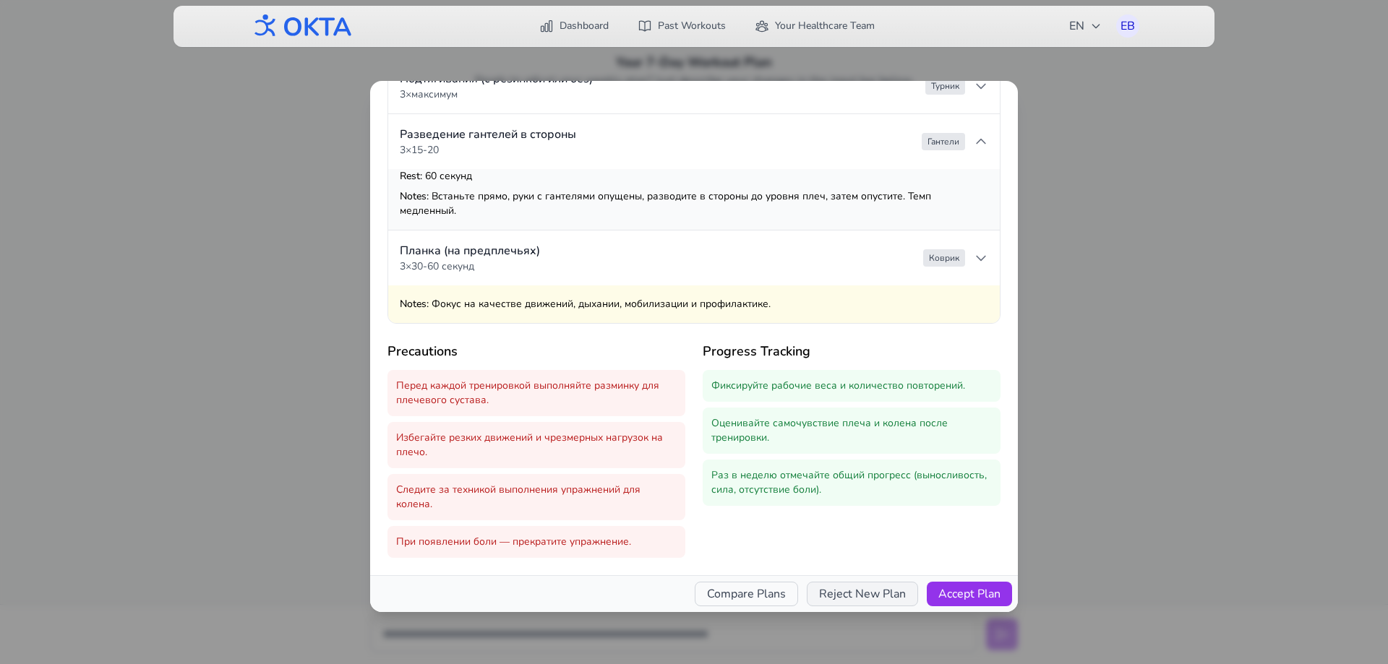
click at [860, 597] on button "Reject New Plan" at bounding box center [862, 594] width 111 height 25
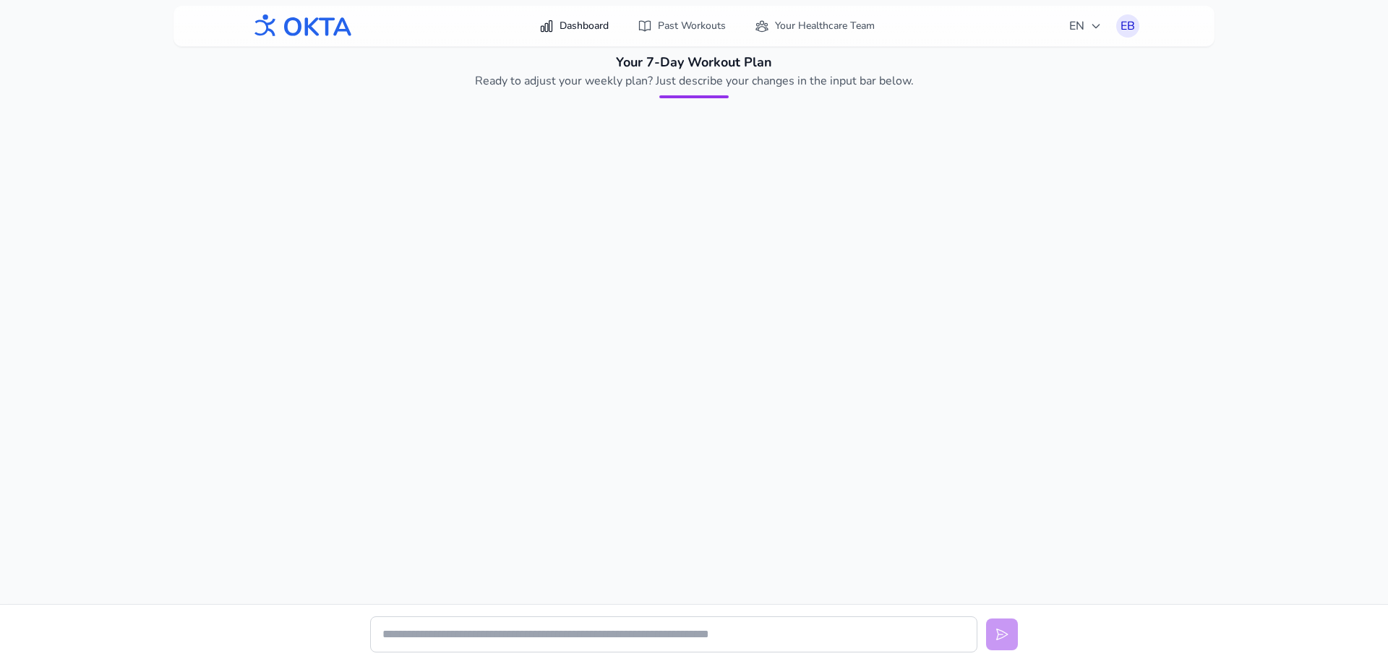
click at [586, 29] on link "Dashboard" at bounding box center [574, 26] width 87 height 26
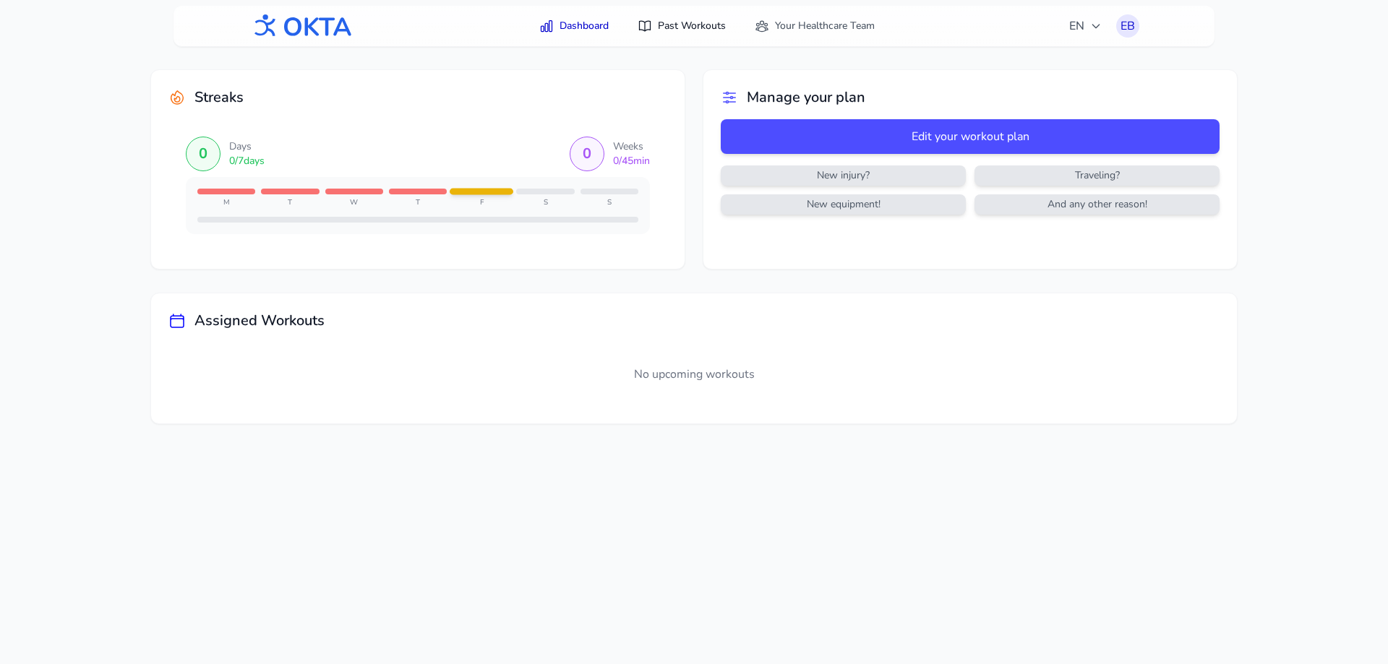
click at [667, 37] on link "Past Workouts" at bounding box center [682, 26] width 106 height 26
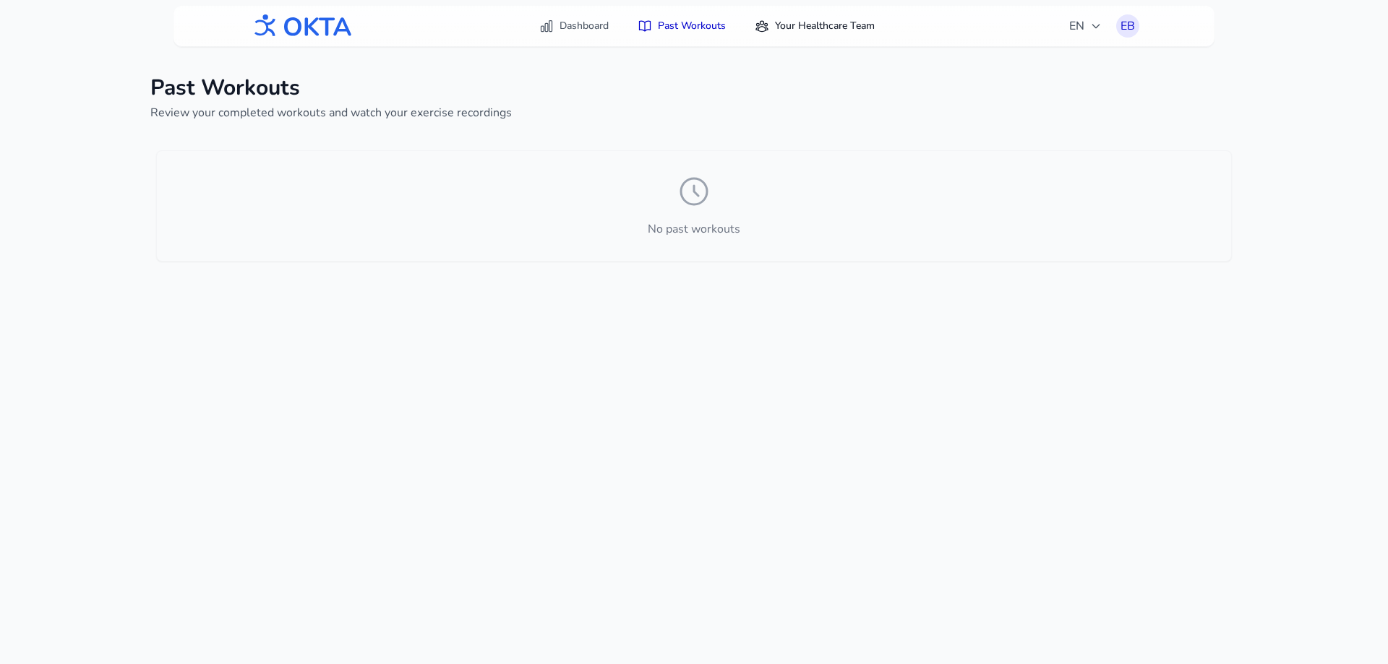
click at [841, 19] on link "Your Healthcare Team" at bounding box center [814, 26] width 137 height 26
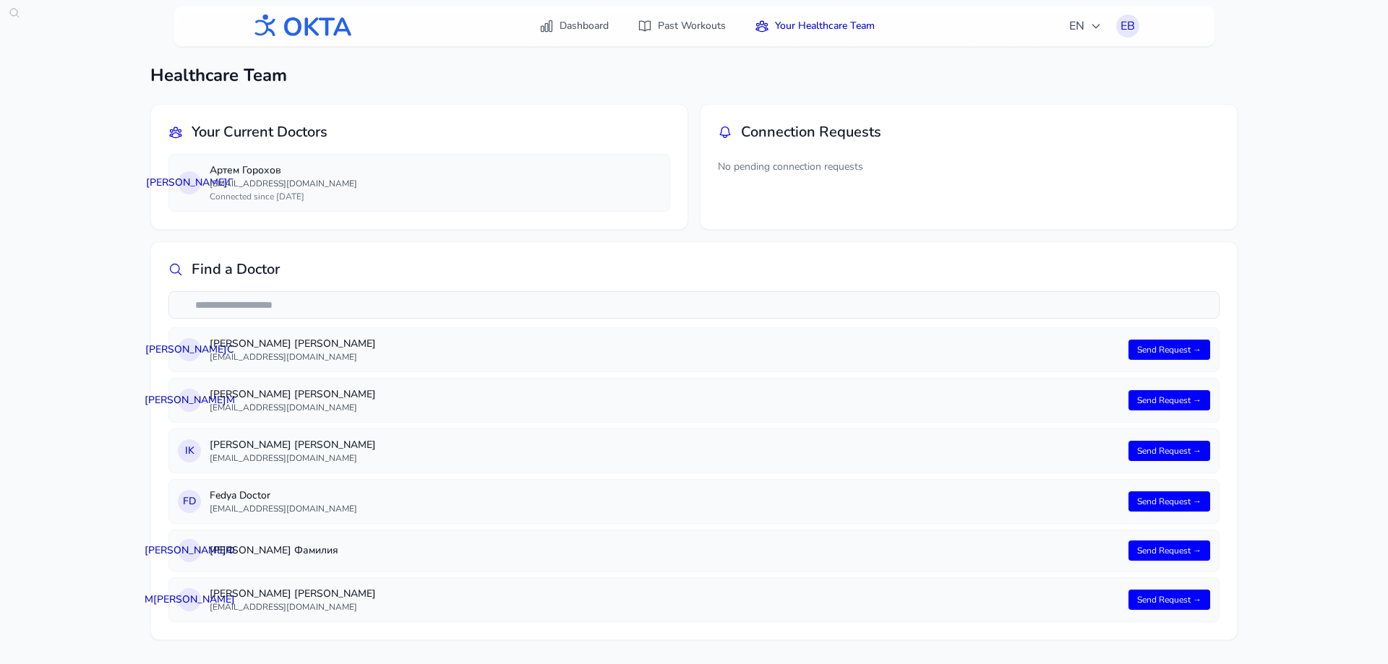
click at [282, 132] on h2 "Your Current Doctors" at bounding box center [260, 132] width 136 height 20
